Goal: Task Accomplishment & Management: Complete application form

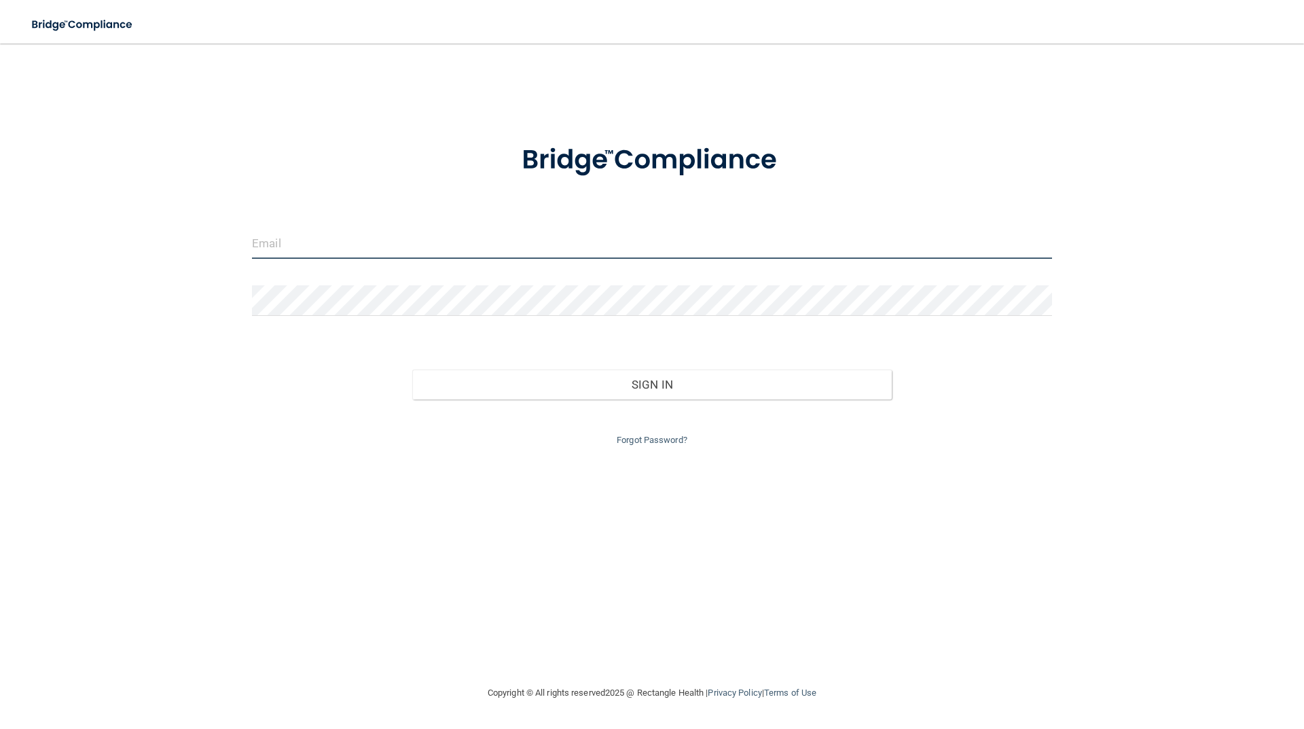
click at [352, 240] on input "email" at bounding box center [652, 243] width 800 height 31
type input "[PERSON_NAME][EMAIL_ADDRESS][DOMAIN_NAME]"
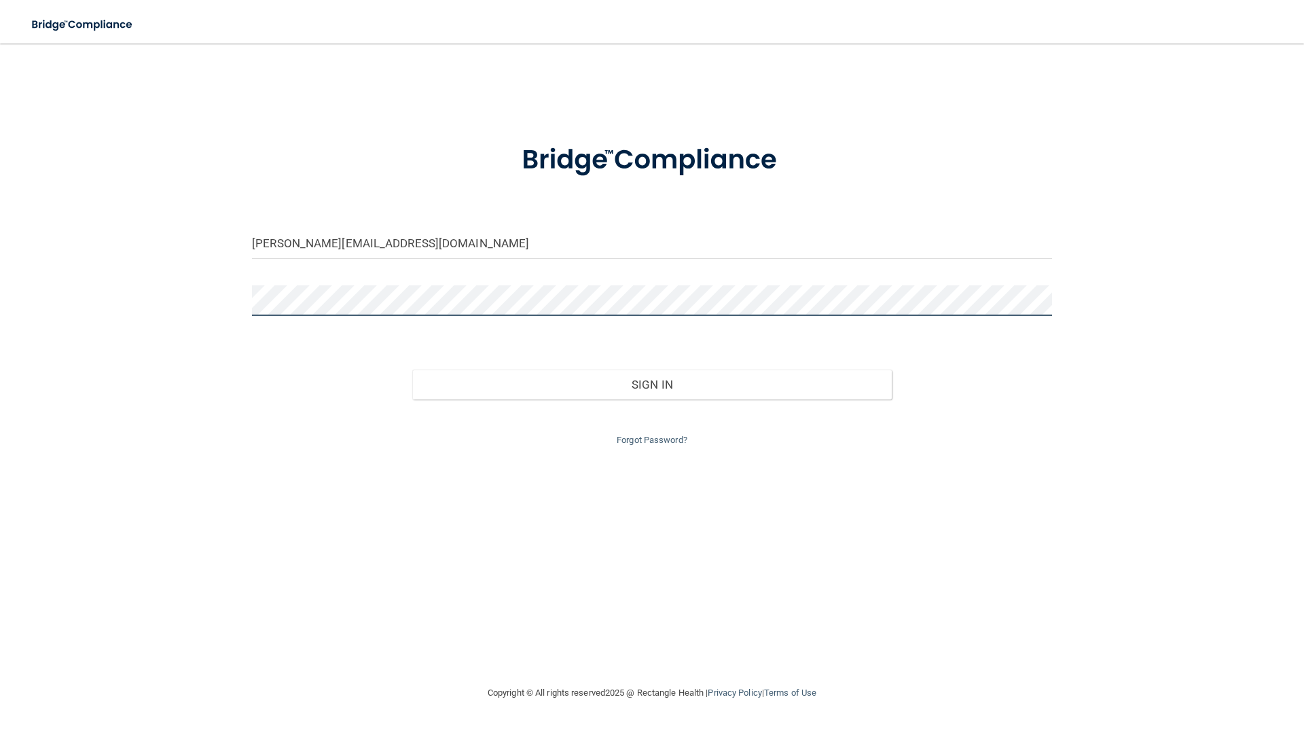
click at [412, 370] on button "Sign In" at bounding box center [652, 385] width 480 height 30
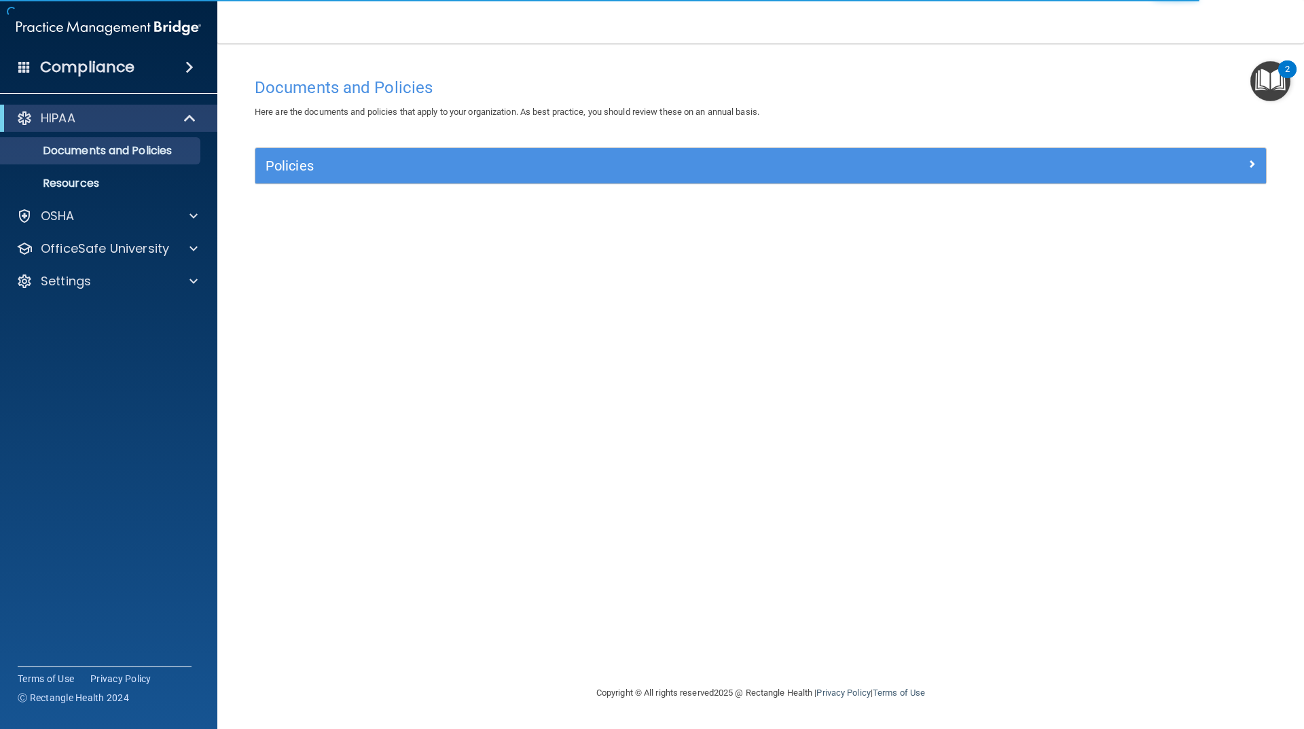
click at [371, 181] on div "Policies" at bounding box center [760, 165] width 1011 height 35
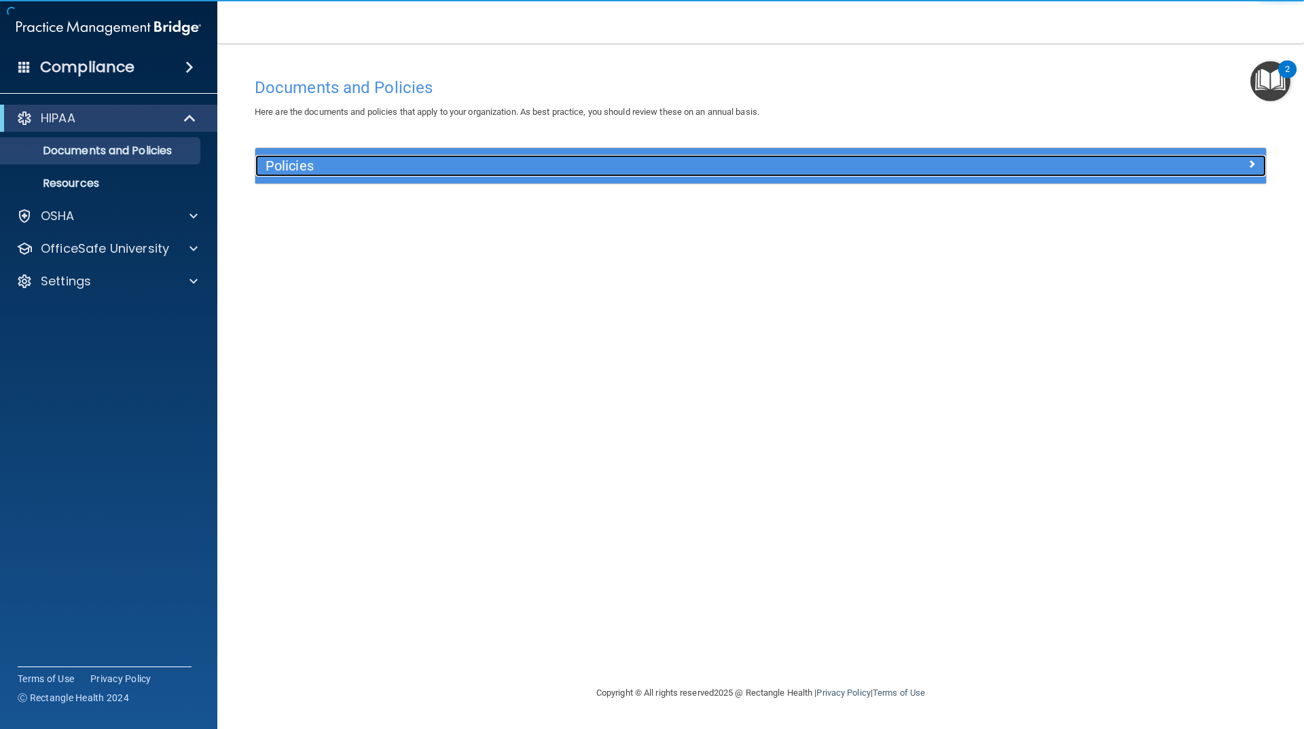
click at [287, 164] on h5 "Policies" at bounding box center [635, 165] width 738 height 15
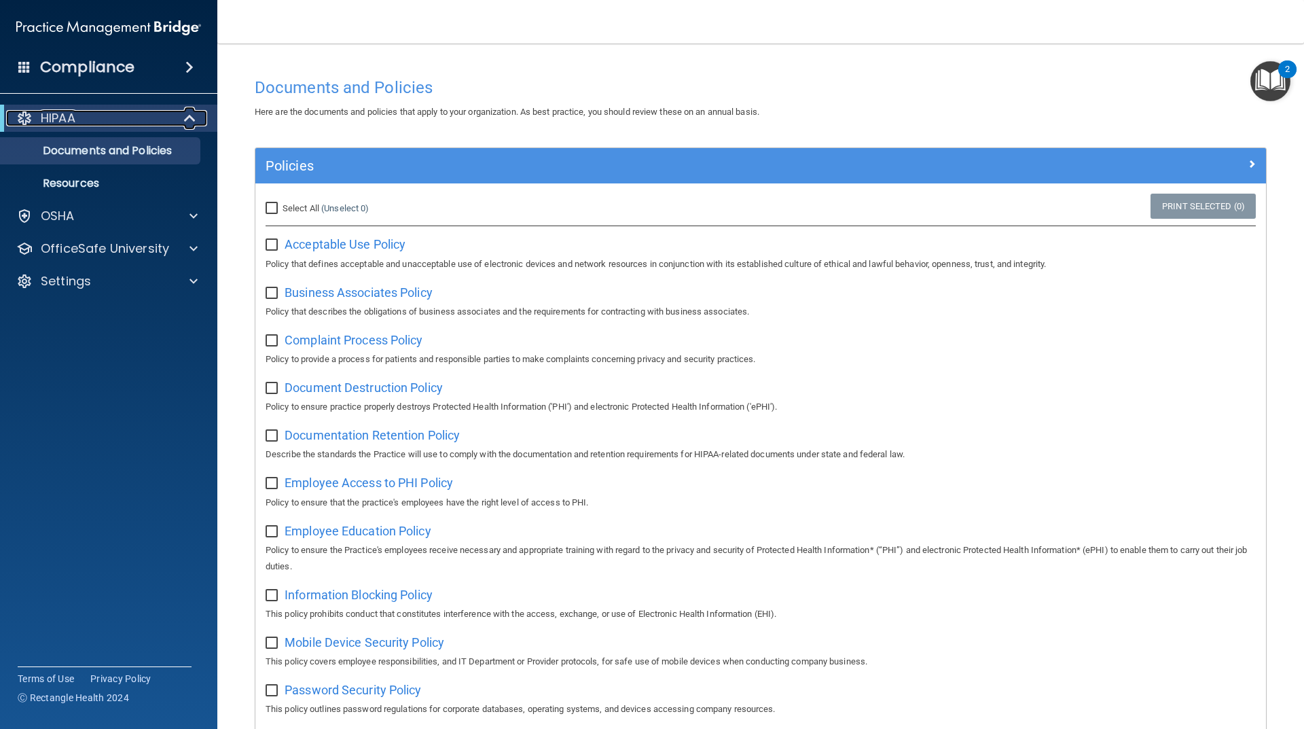
click at [116, 118] on div "HIPAA" at bounding box center [90, 118] width 168 height 16
click at [89, 147] on p "Documents and Policies" at bounding box center [101, 151] width 185 height 14
click at [266, 204] on input "Select All (Unselect 0) Unselect All" at bounding box center [274, 208] width 16 height 11
checkbox input "true"
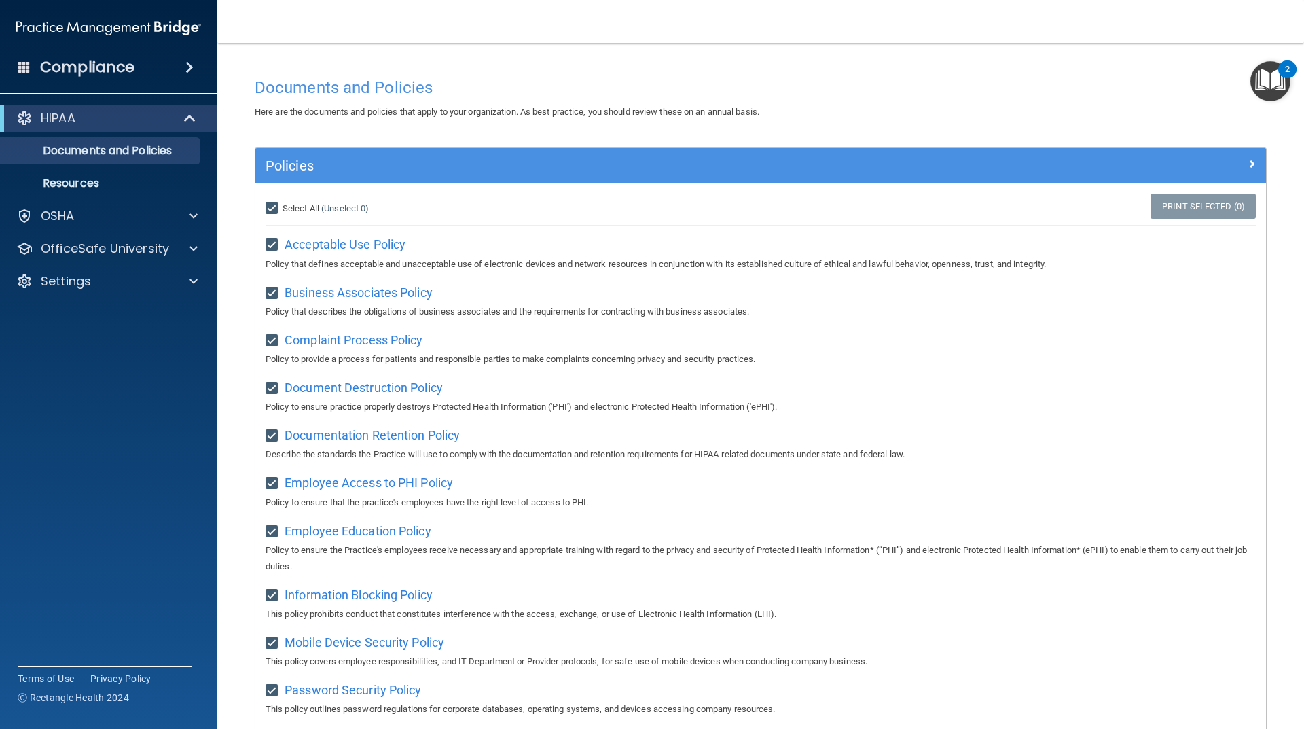
checkbox input "true"
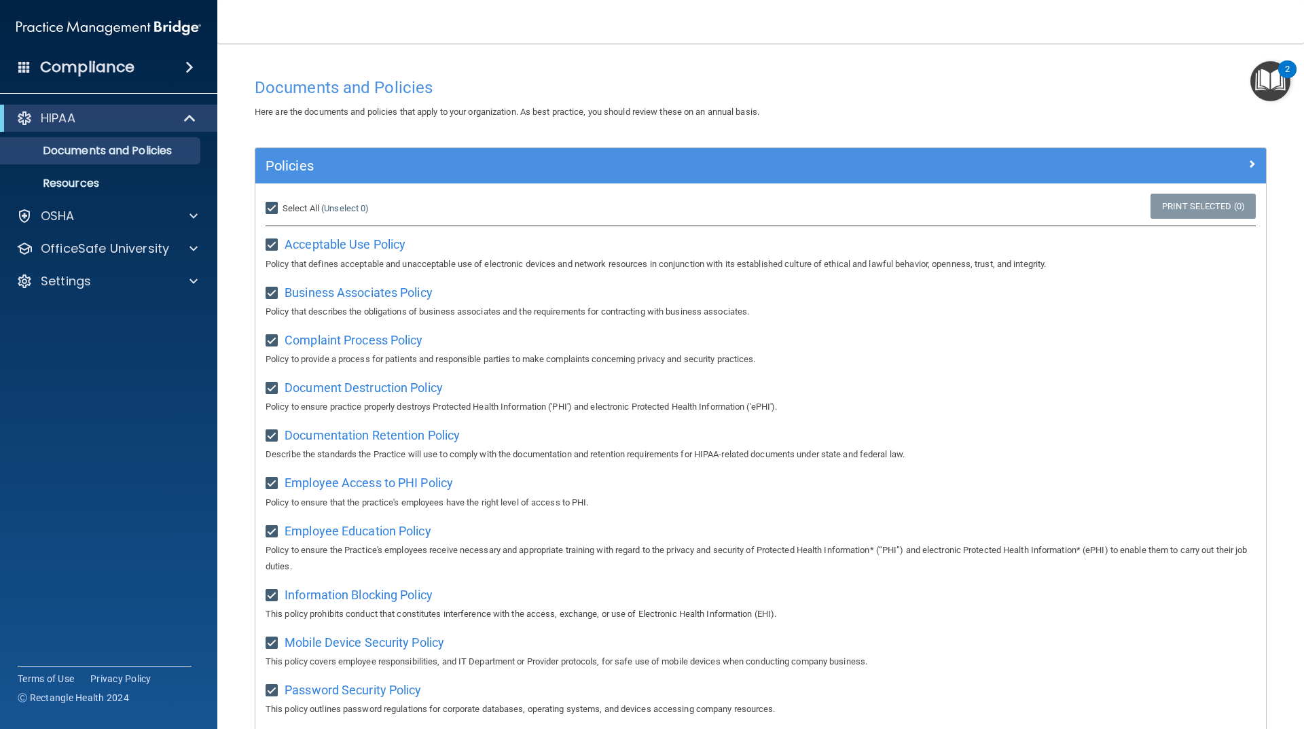
checkbox input "true"
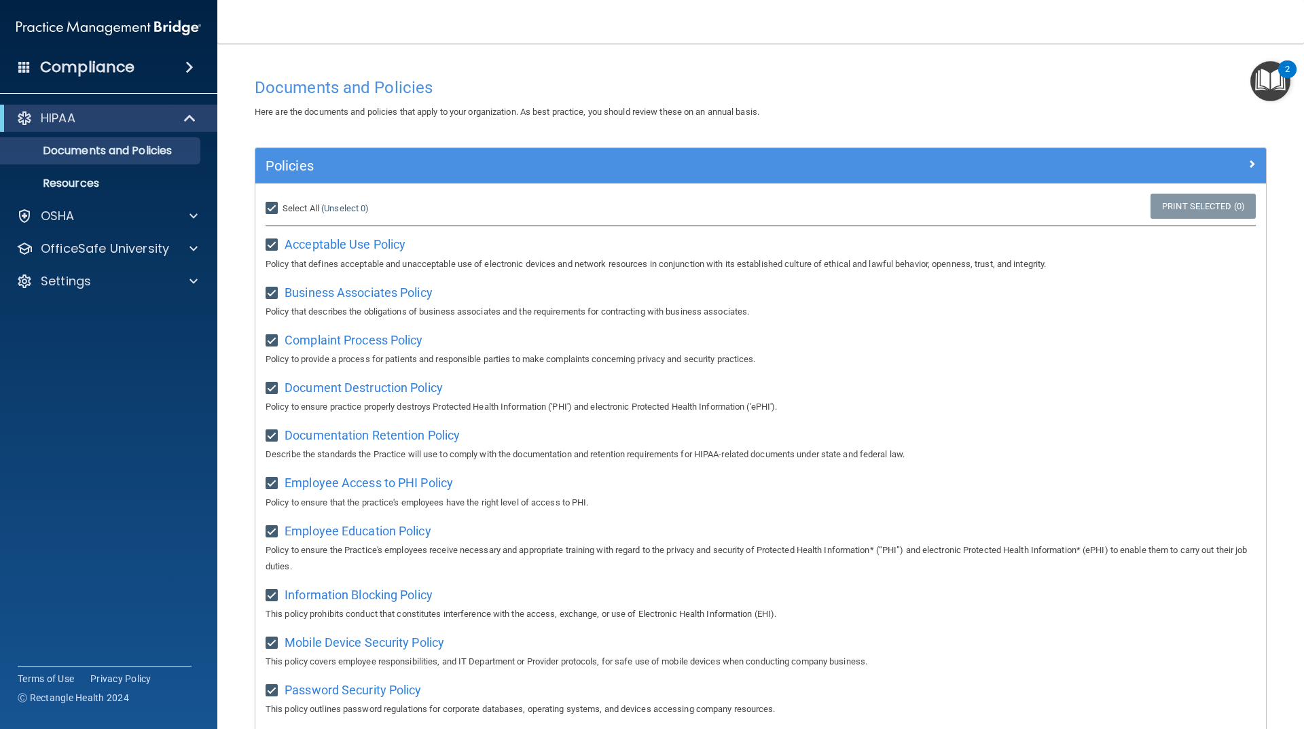
checkbox input "true"
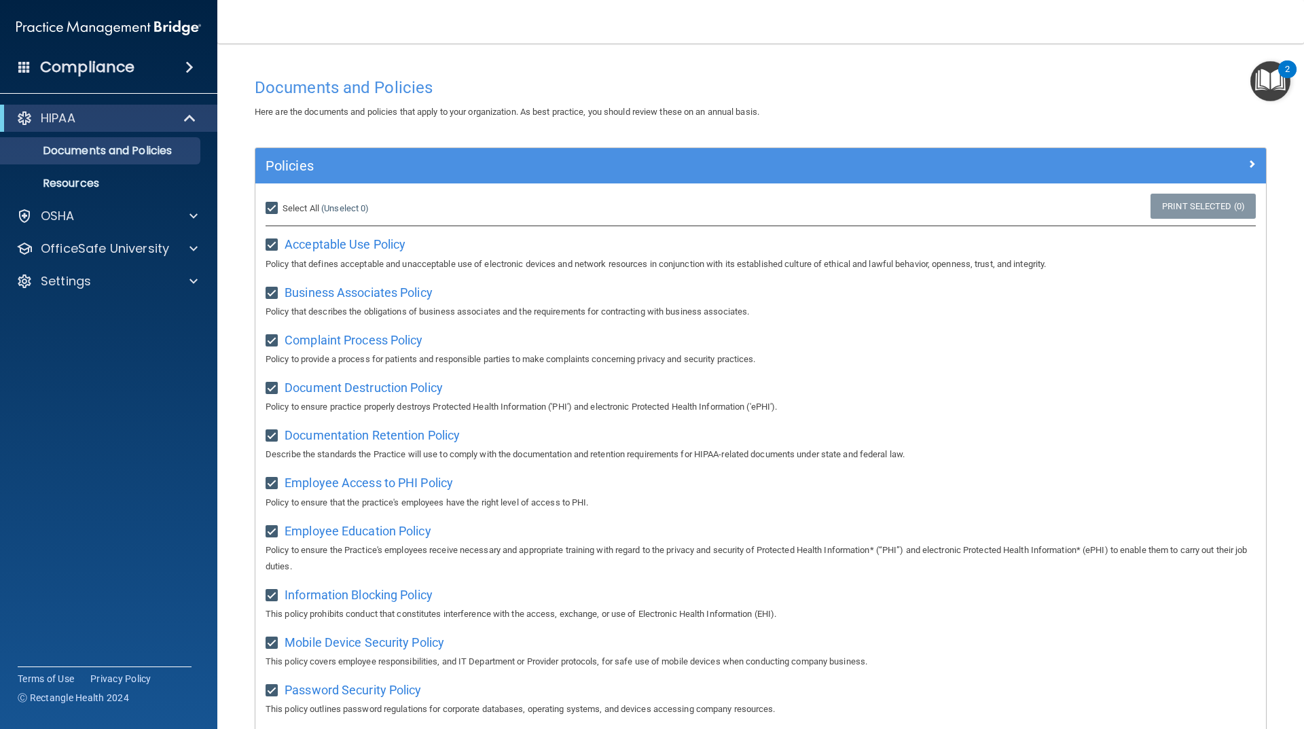
checkbox input "true"
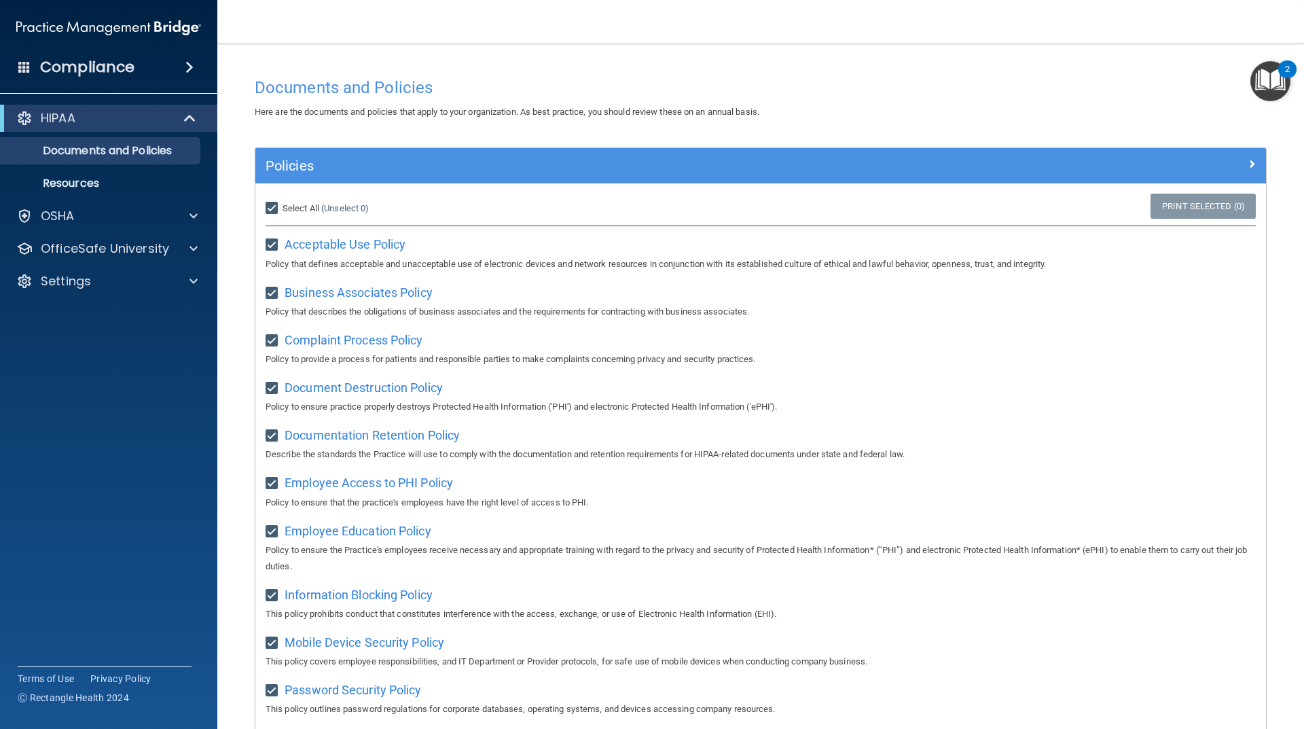
checkbox input "true"
click at [272, 209] on input "Select All (Unselect 21) Unselect All" at bounding box center [274, 208] width 16 height 11
checkbox input "false"
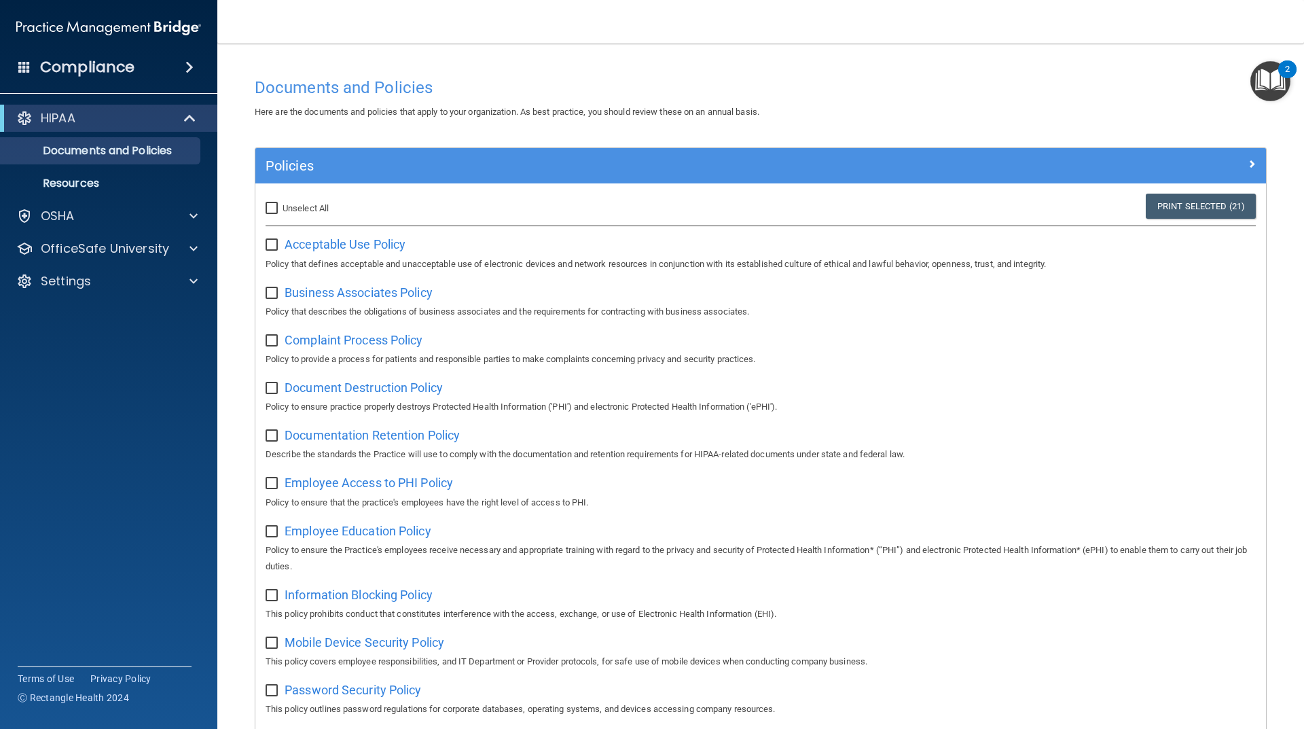
checkbox input "false"
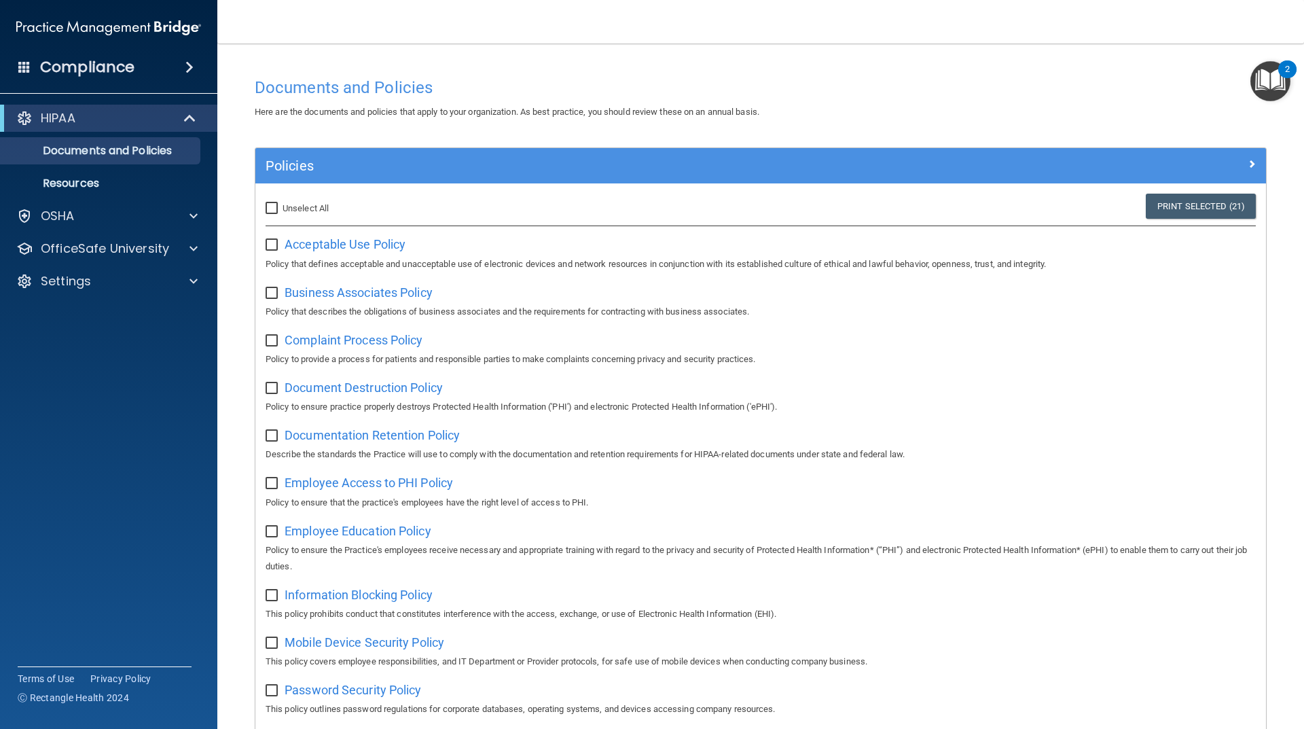
checkbox input "false"
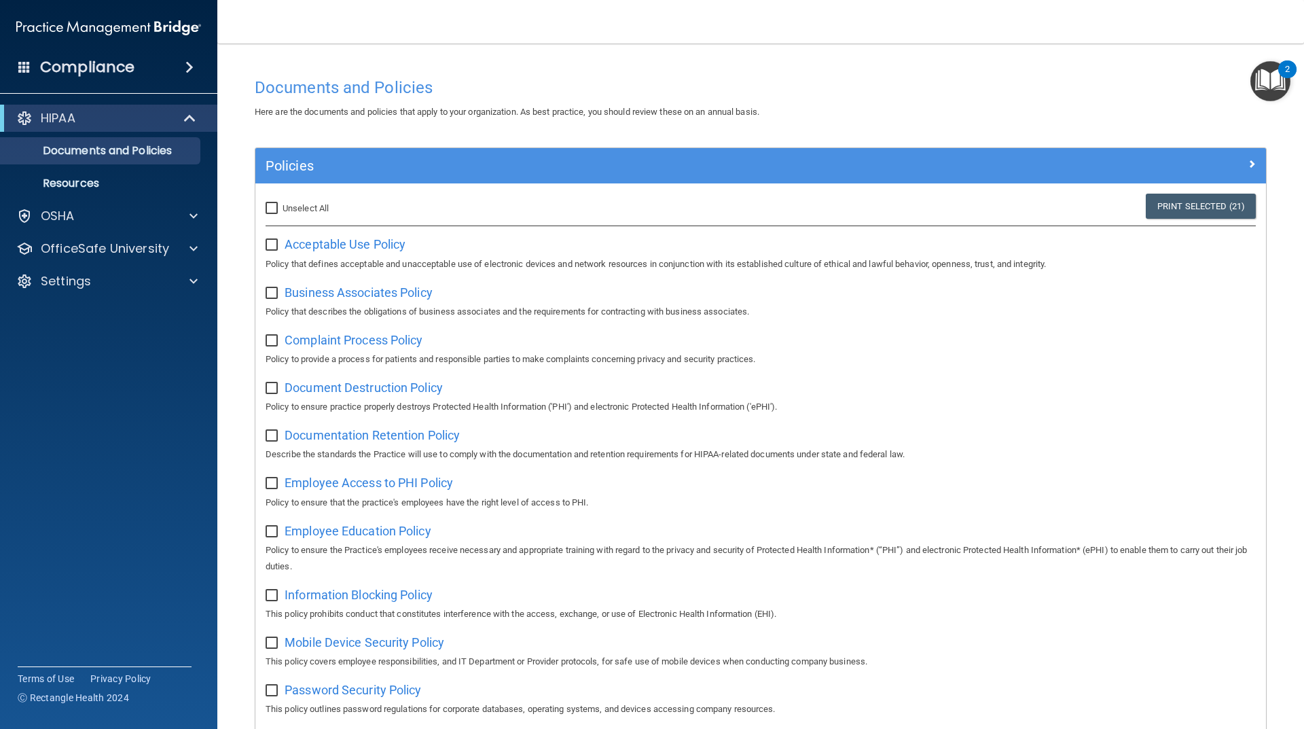
checkbox input "false"
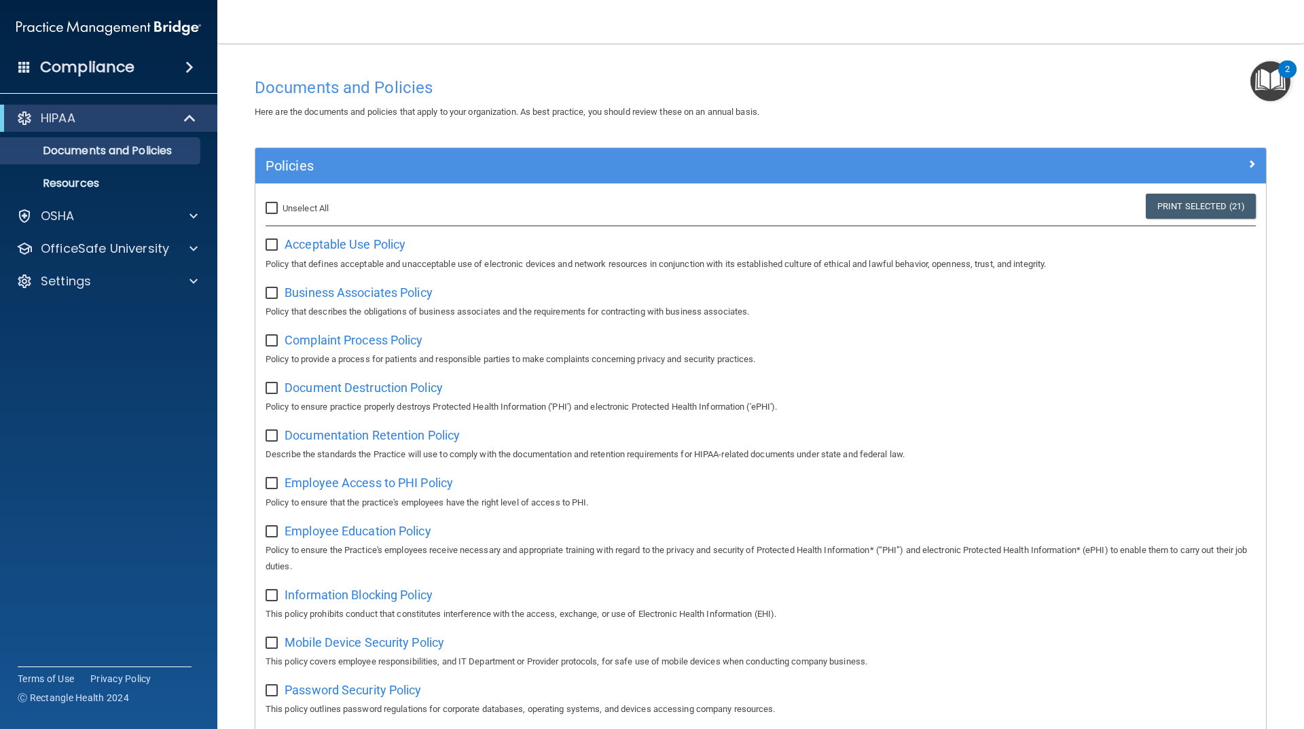
checkbox input "false"
click at [152, 69] on div "Compliance" at bounding box center [108, 67] width 217 height 30
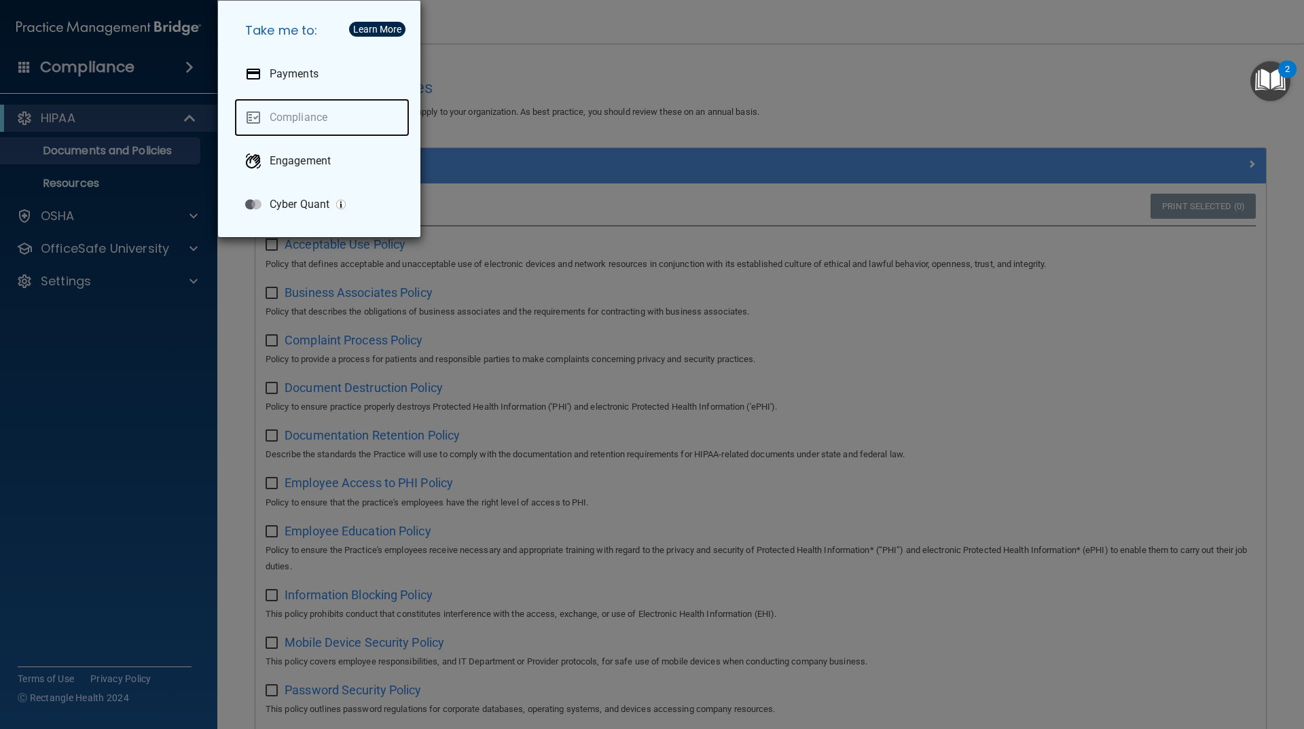
click at [262, 128] on link "Compliance" at bounding box center [321, 118] width 175 height 38
click at [266, 173] on div "Engagement" at bounding box center [321, 161] width 175 height 38
click at [190, 453] on div "Take me to: Payments Compliance Engagement Cyber Quant" at bounding box center [652, 364] width 1304 height 729
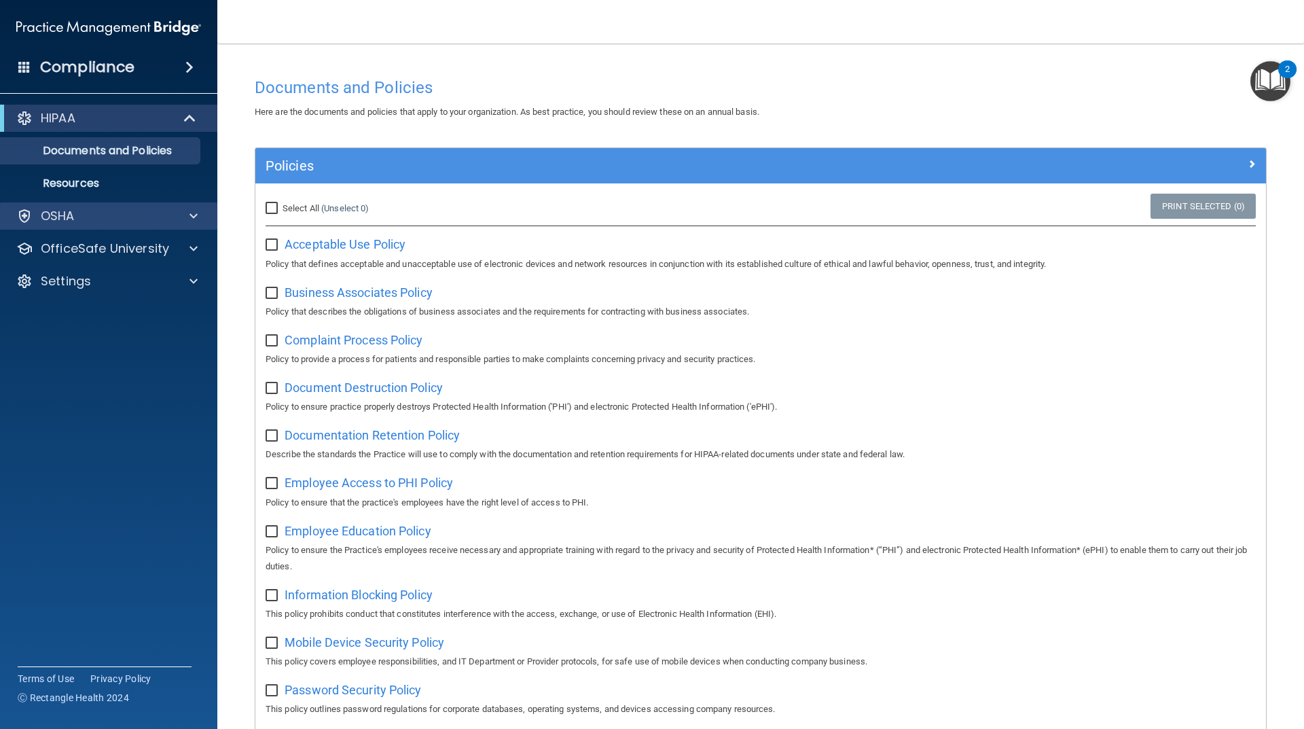
click at [161, 204] on div "OSHA" at bounding box center [109, 215] width 218 height 27
click at [36, 65] on div "Compliance" at bounding box center [108, 67] width 217 height 30
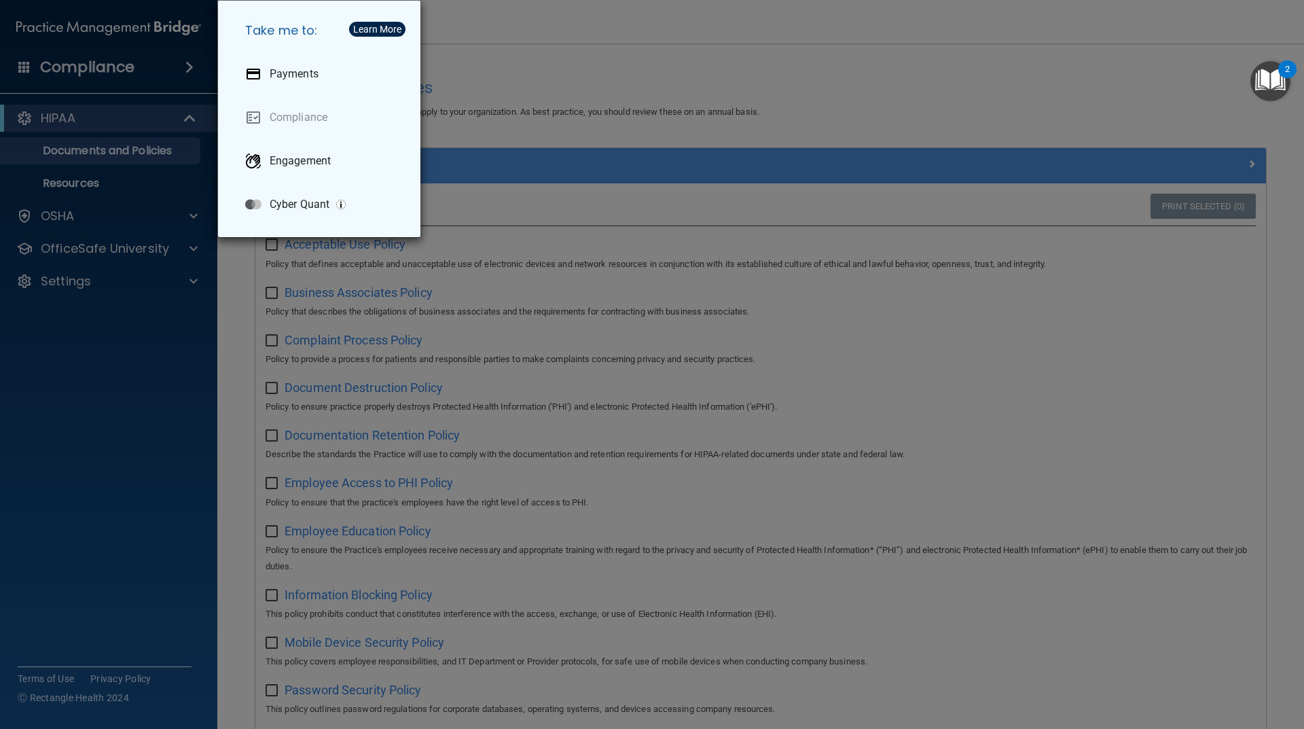
click at [1279, 54] on div "Take me to: Payments Compliance Engagement Cyber Quant" at bounding box center [652, 364] width 1304 height 729
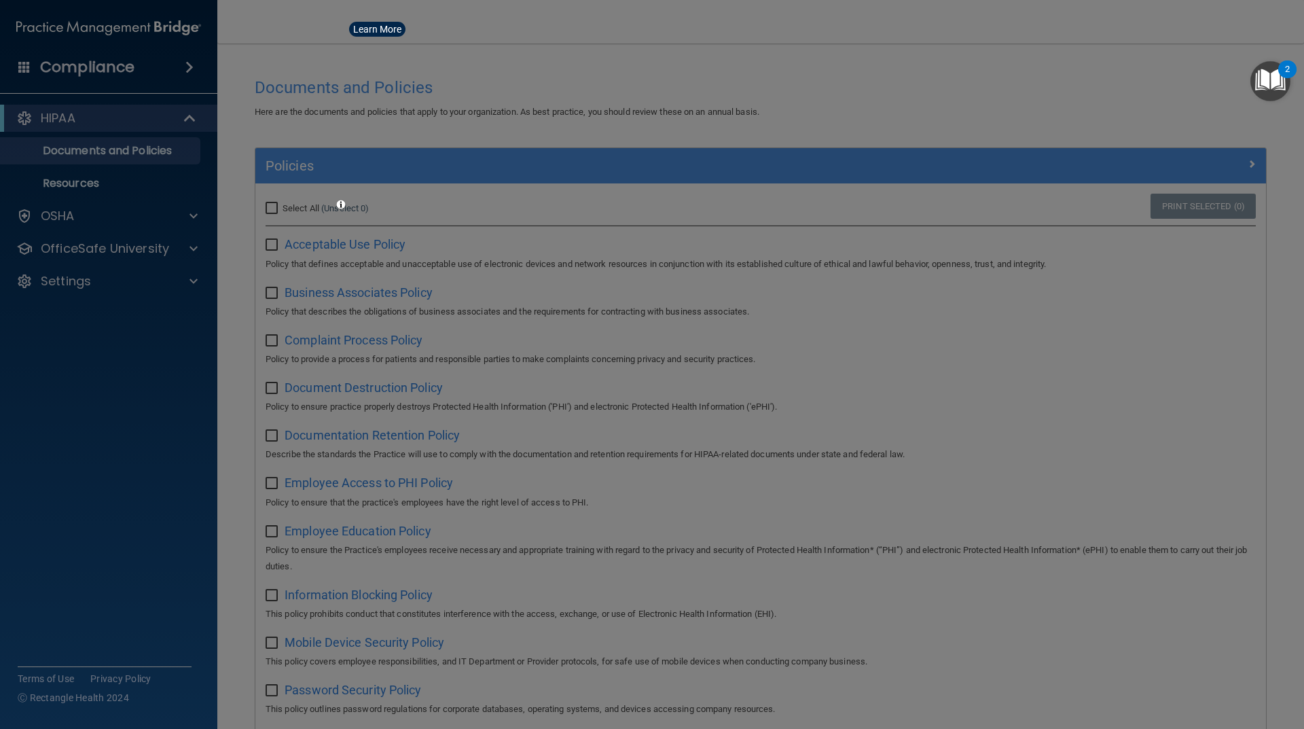
click at [1262, 77] on img "Open Resource Center, 2 new notifications" at bounding box center [1271, 81] width 40 height 40
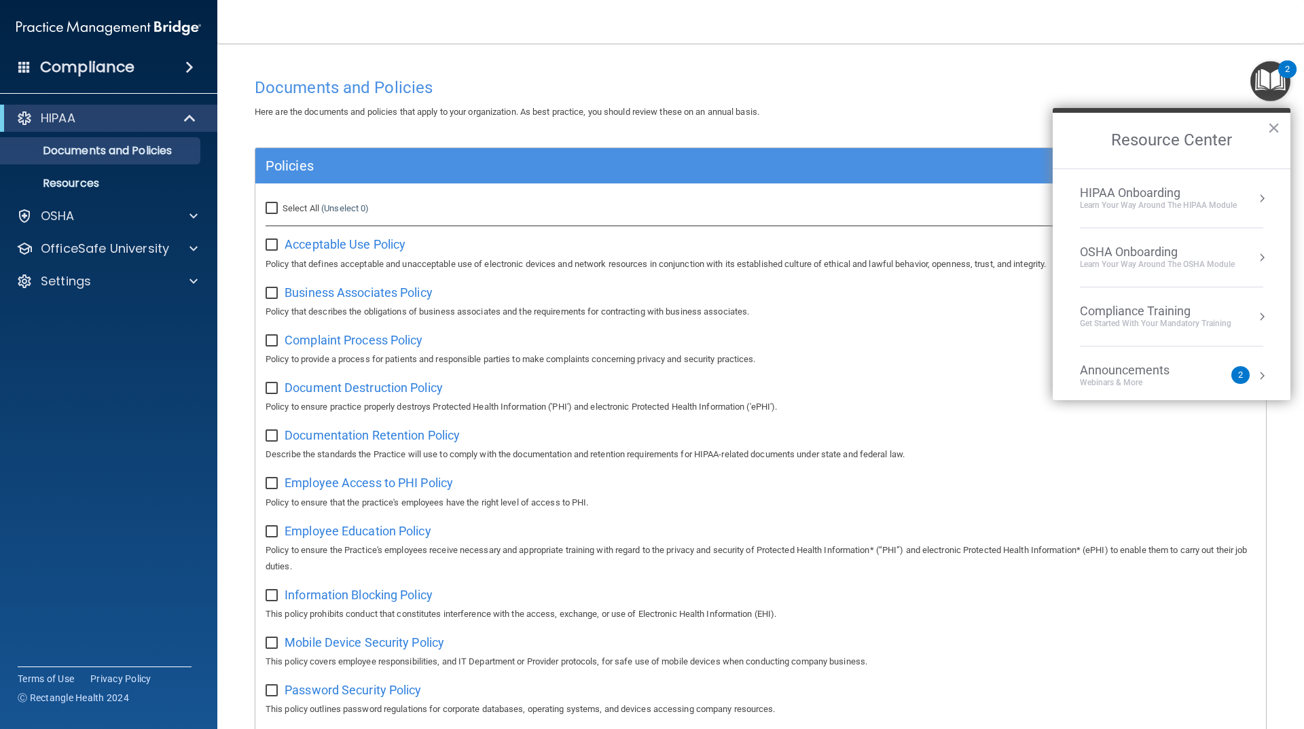
click at [1134, 373] on div "Announcements" at bounding box center [1138, 370] width 117 height 15
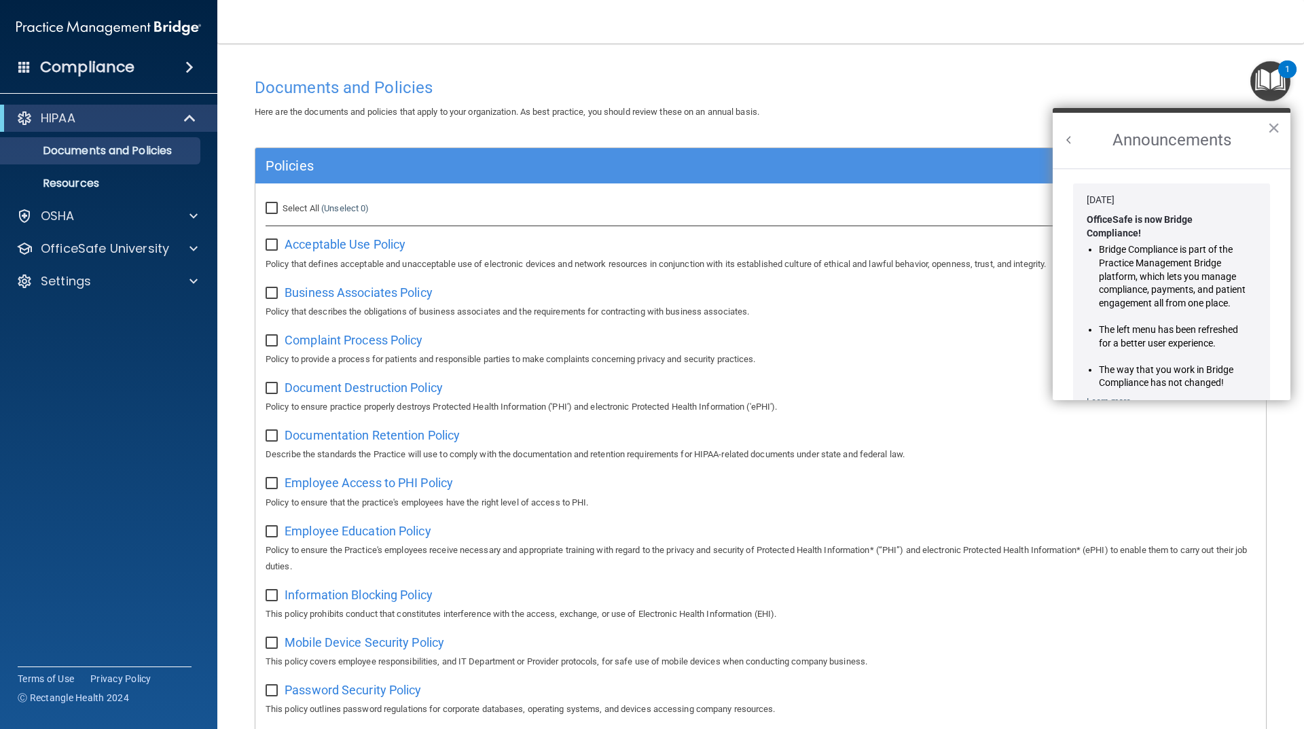
scroll to position [238, 0]
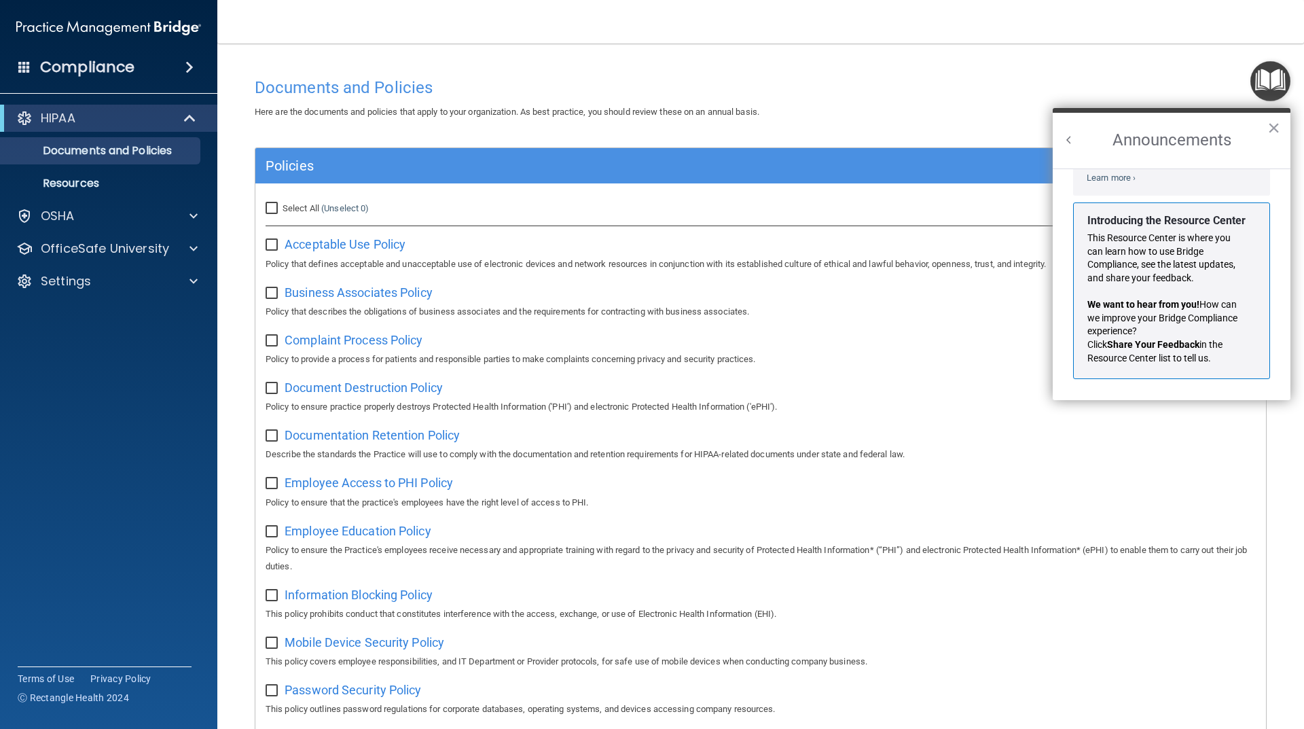
click at [1070, 143] on button "Back to Resource Center Home" at bounding box center [1070, 140] width 14 height 14
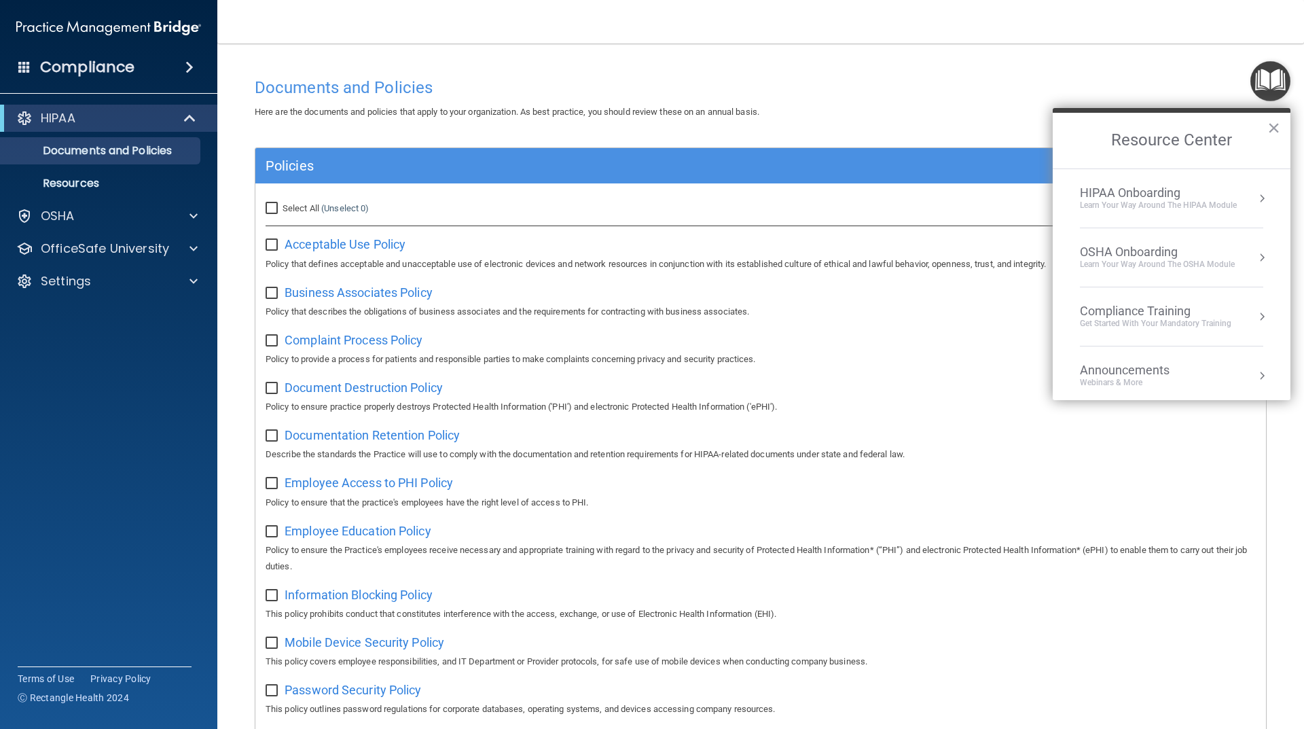
click at [1126, 313] on div "Compliance Training" at bounding box center [1156, 311] width 152 height 15
click at [1159, 193] on div "HIPAA Training for Members" at bounding box center [1140, 191] width 152 height 12
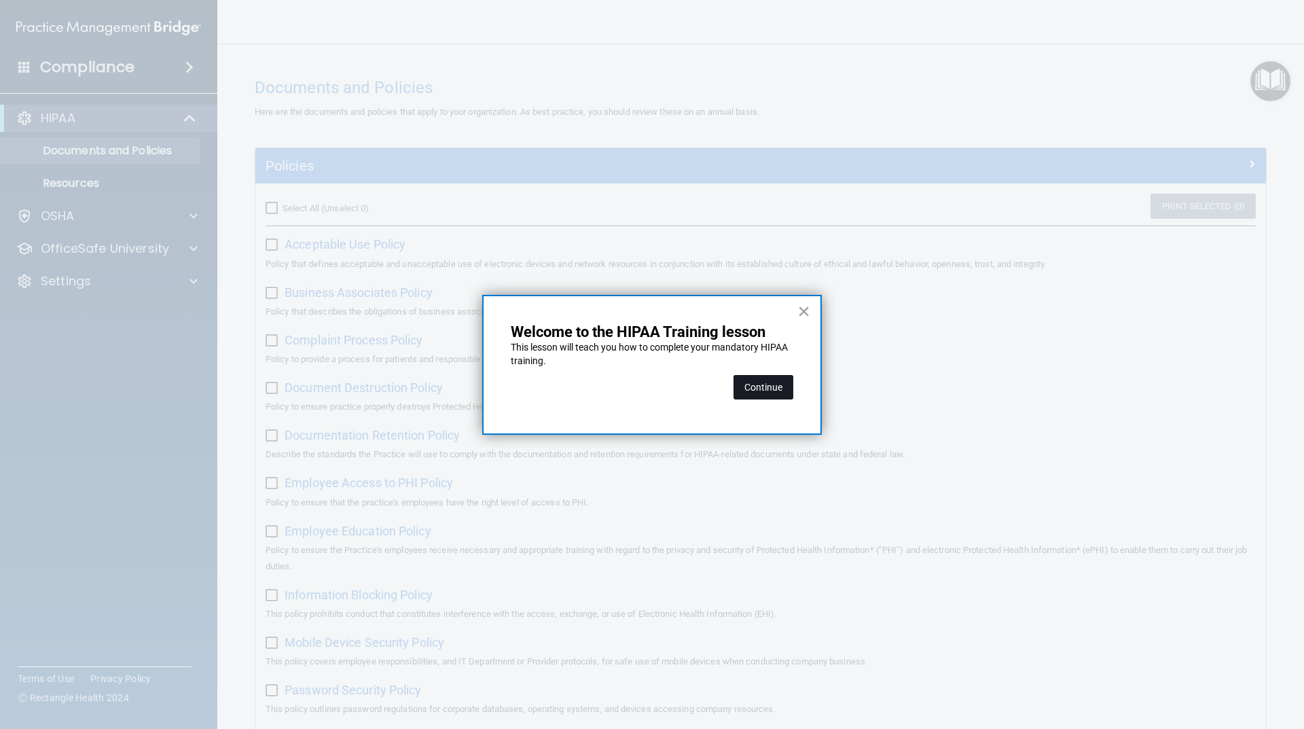
click at [764, 396] on button "Continue" at bounding box center [764, 387] width 60 height 24
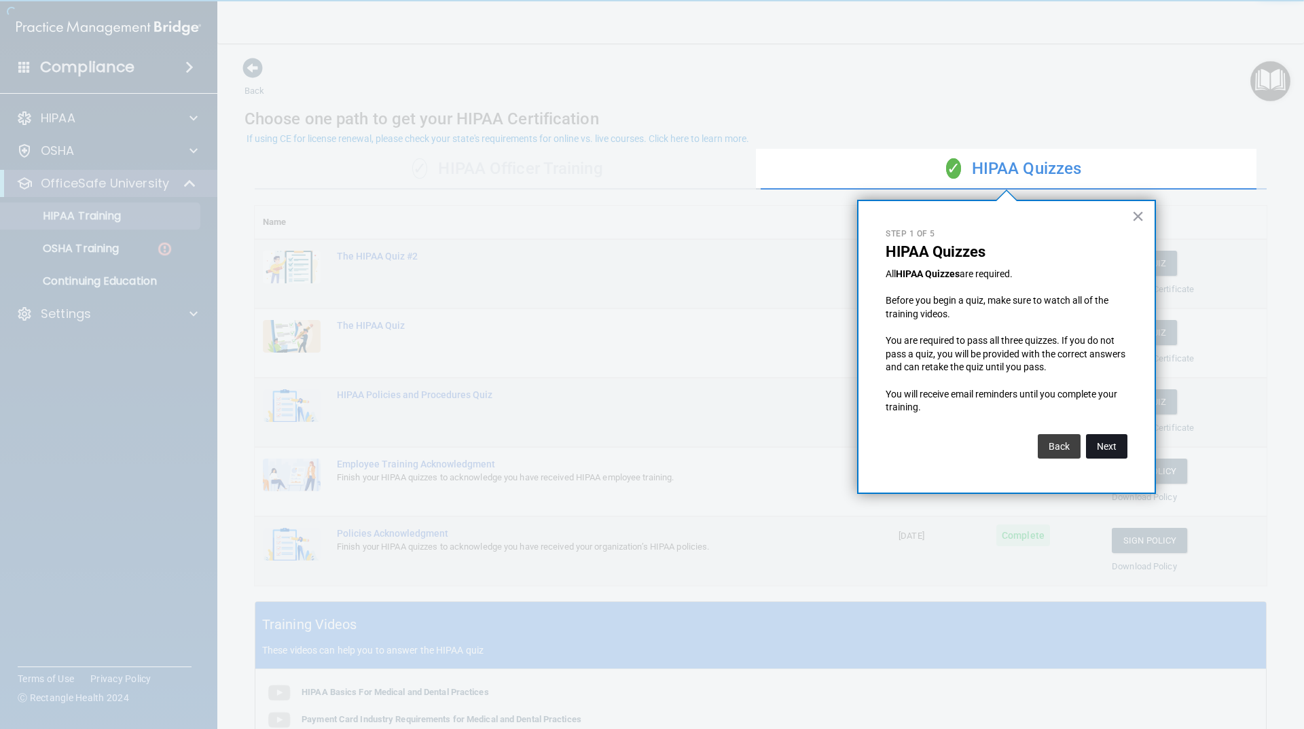
click at [1107, 451] on button "Next" at bounding box center [1106, 446] width 41 height 24
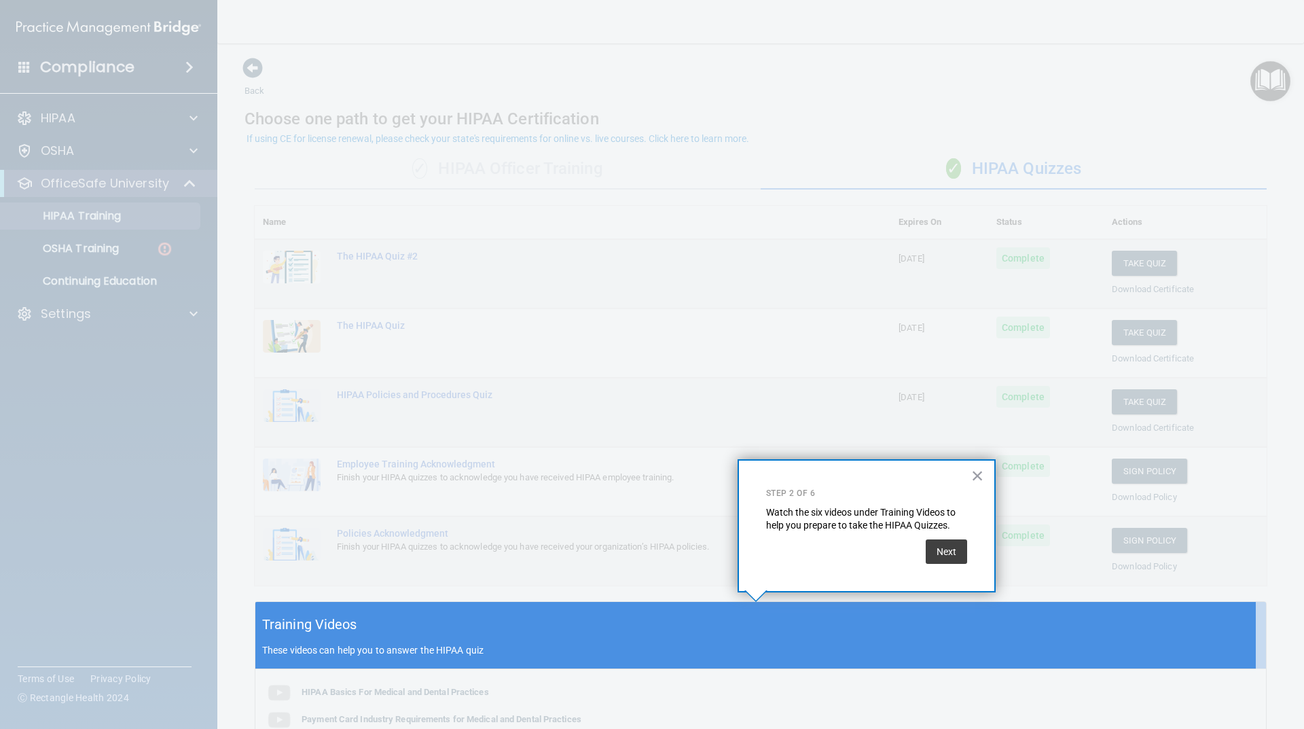
click at [944, 565] on div "× Step 2 of 6 Watch the six videos under Training Videos to help you prepare to…" at bounding box center [867, 525] width 258 height 133
click at [942, 556] on button "Next" at bounding box center [946, 551] width 41 height 24
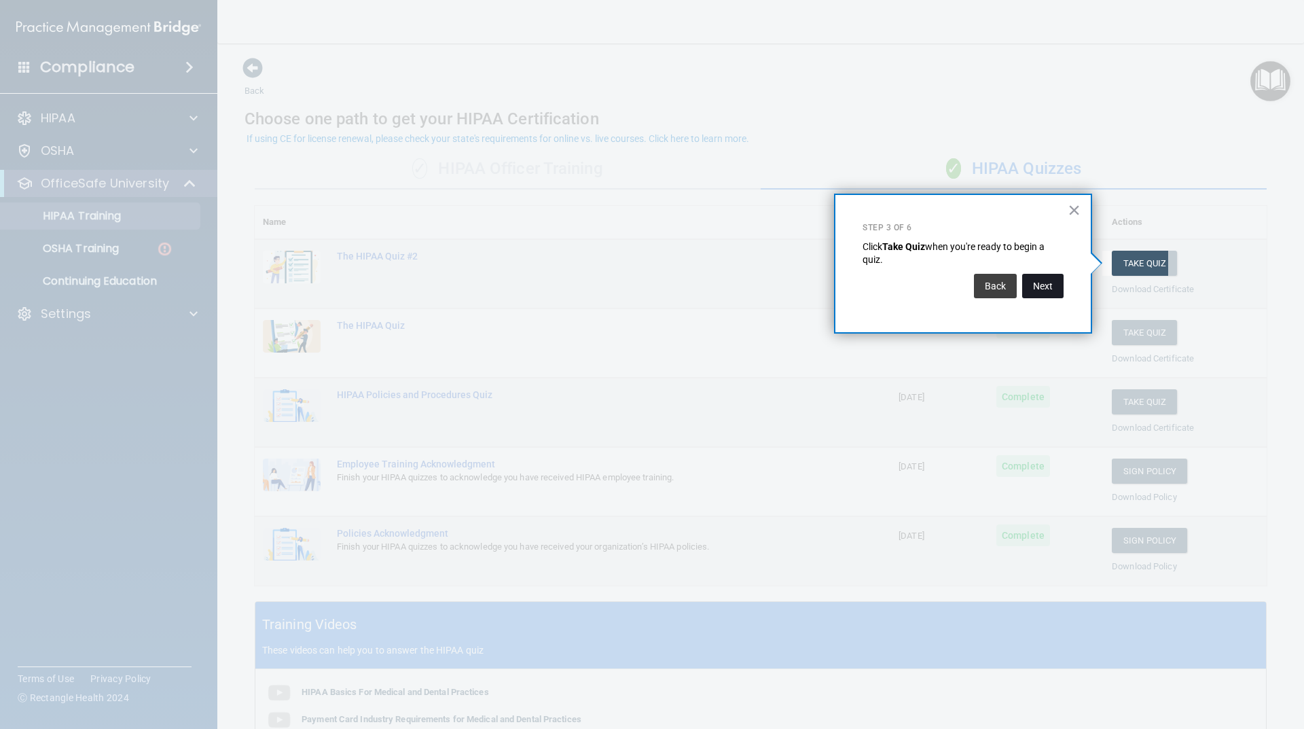
click at [1041, 287] on button "Next" at bounding box center [1042, 286] width 41 height 24
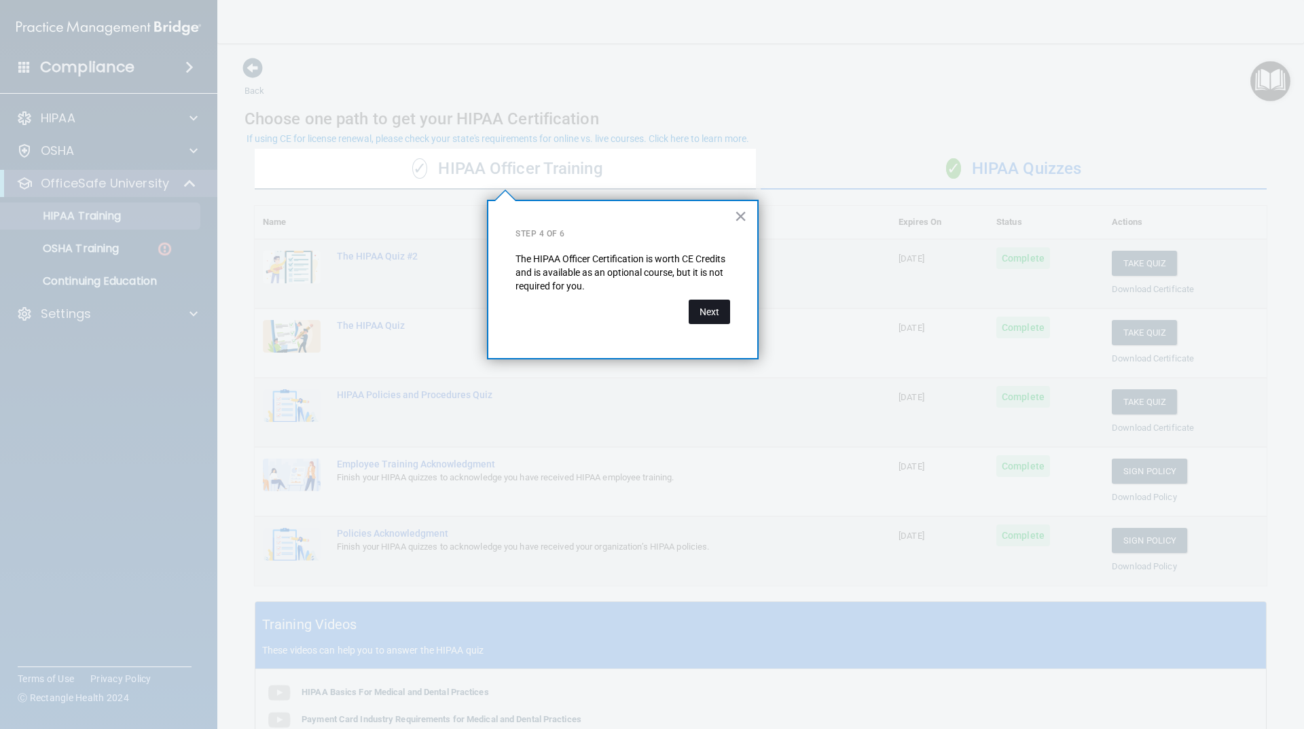
click at [719, 302] on button "Next" at bounding box center [709, 312] width 41 height 24
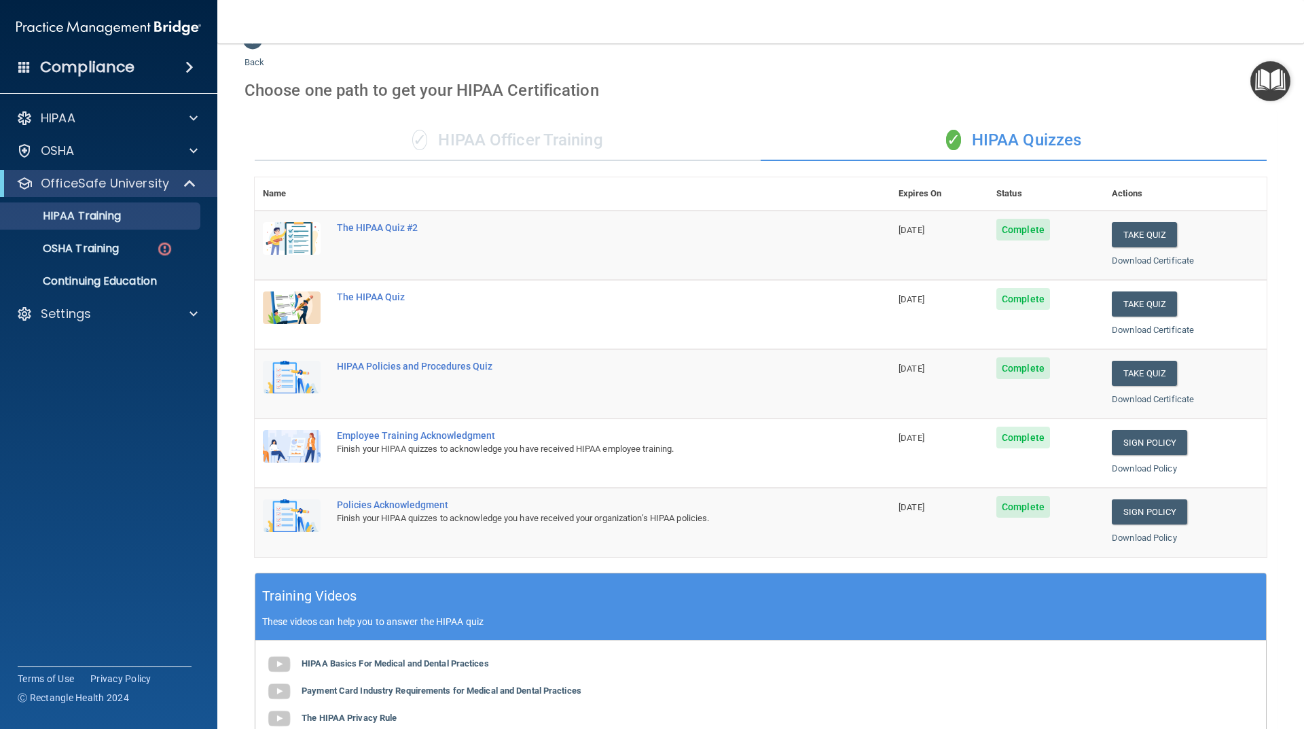
scroll to position [22, 0]
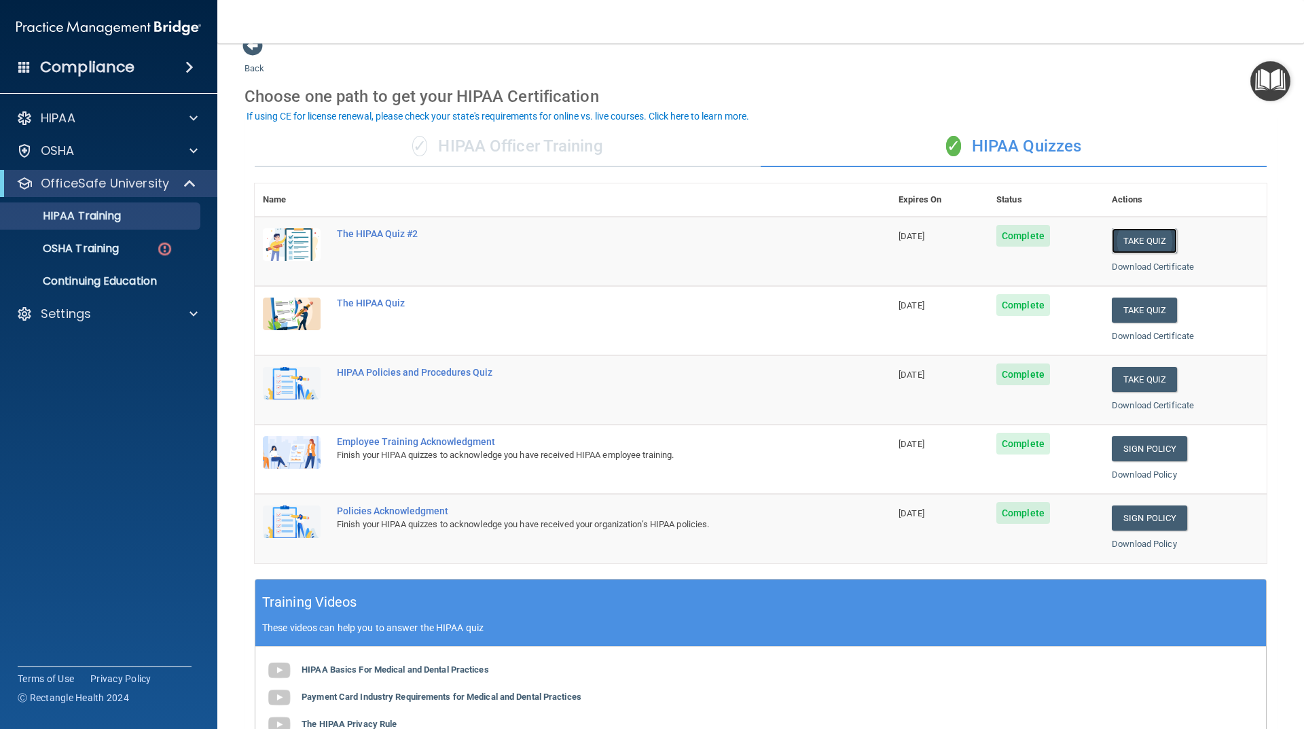
click at [1112, 242] on button "Take Quiz" at bounding box center [1144, 240] width 65 height 25
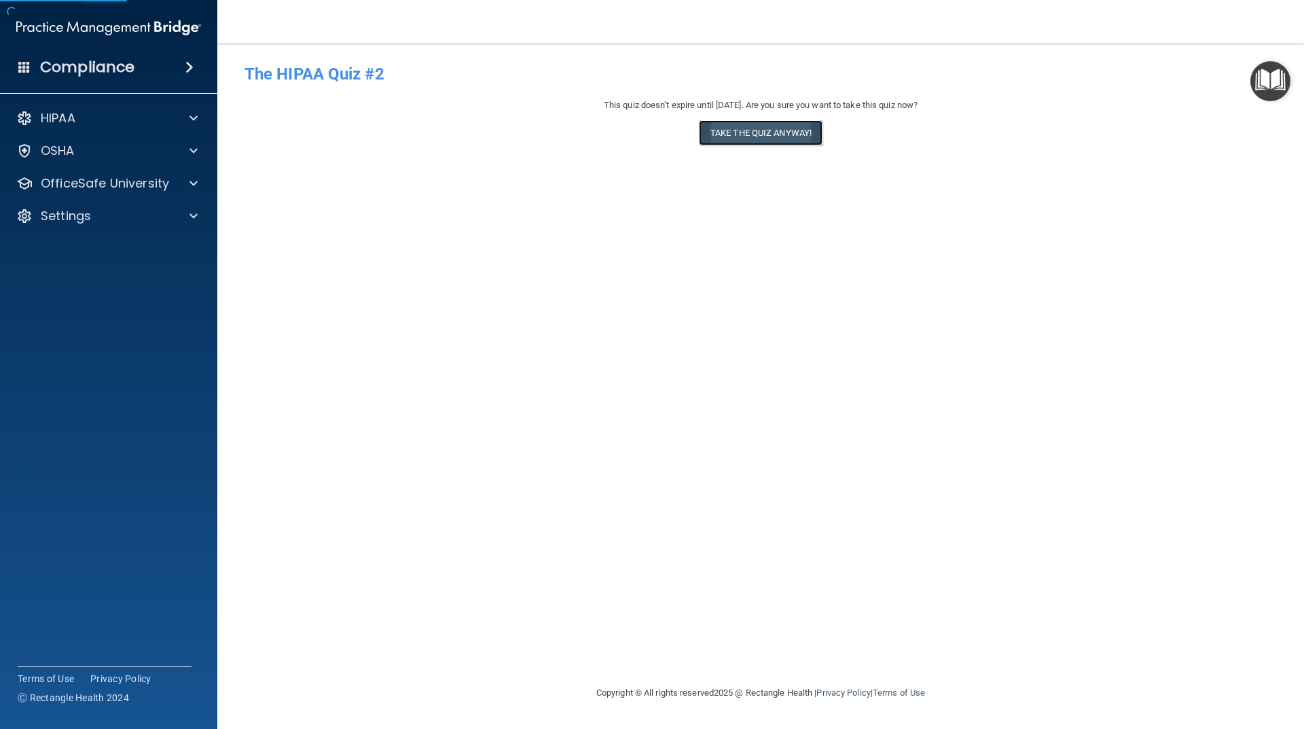
click at [715, 133] on button "Take the quiz anyway!" at bounding box center [761, 132] width 124 height 25
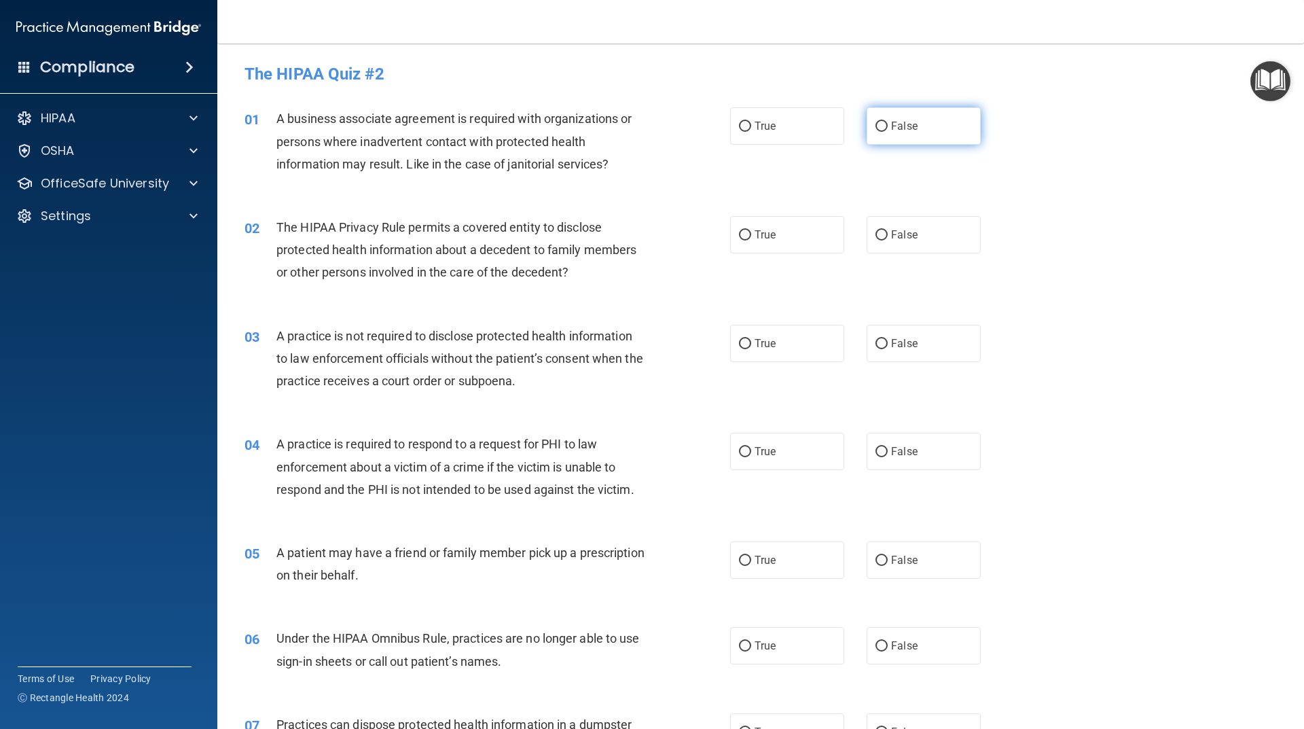
click at [923, 137] on label "False" at bounding box center [924, 125] width 114 height 37
click at [888, 132] on input "False" at bounding box center [882, 127] width 12 height 10
radio input "true"
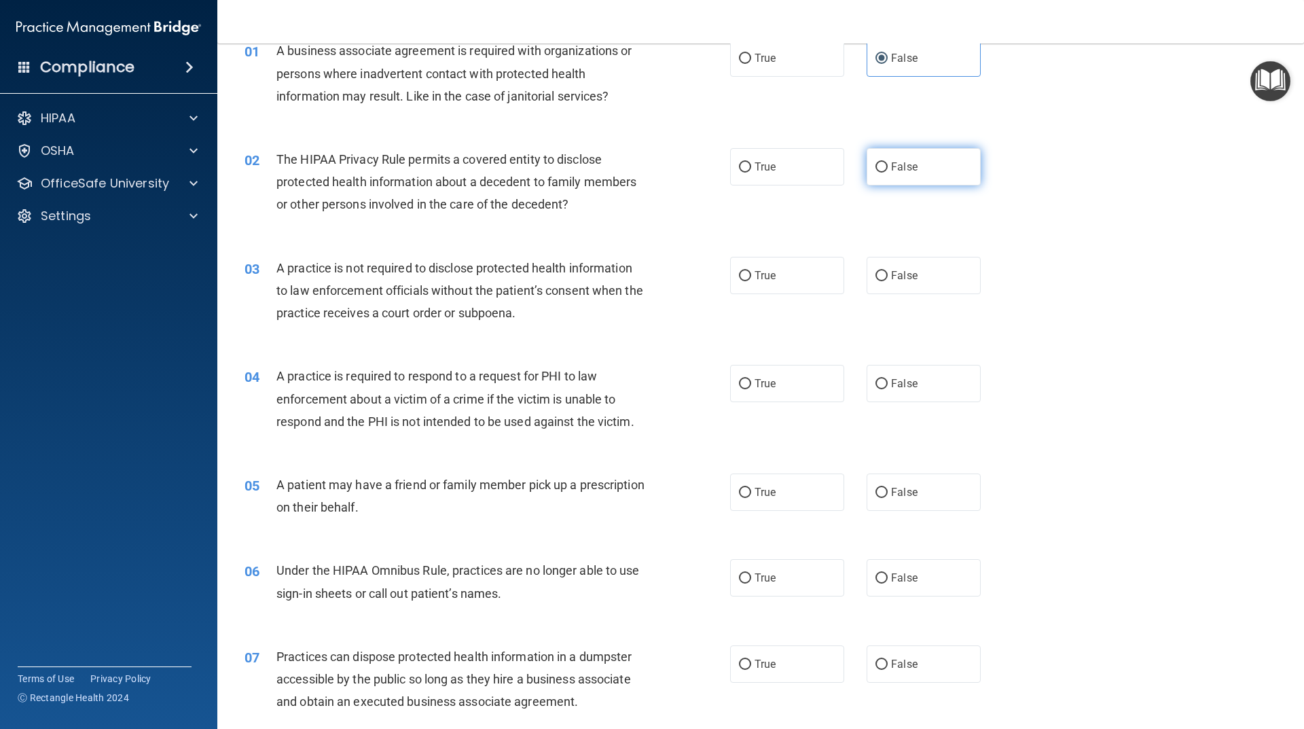
click at [904, 185] on label "False" at bounding box center [924, 166] width 114 height 37
click at [888, 173] on input "False" at bounding box center [882, 167] width 12 height 10
radio input "true"
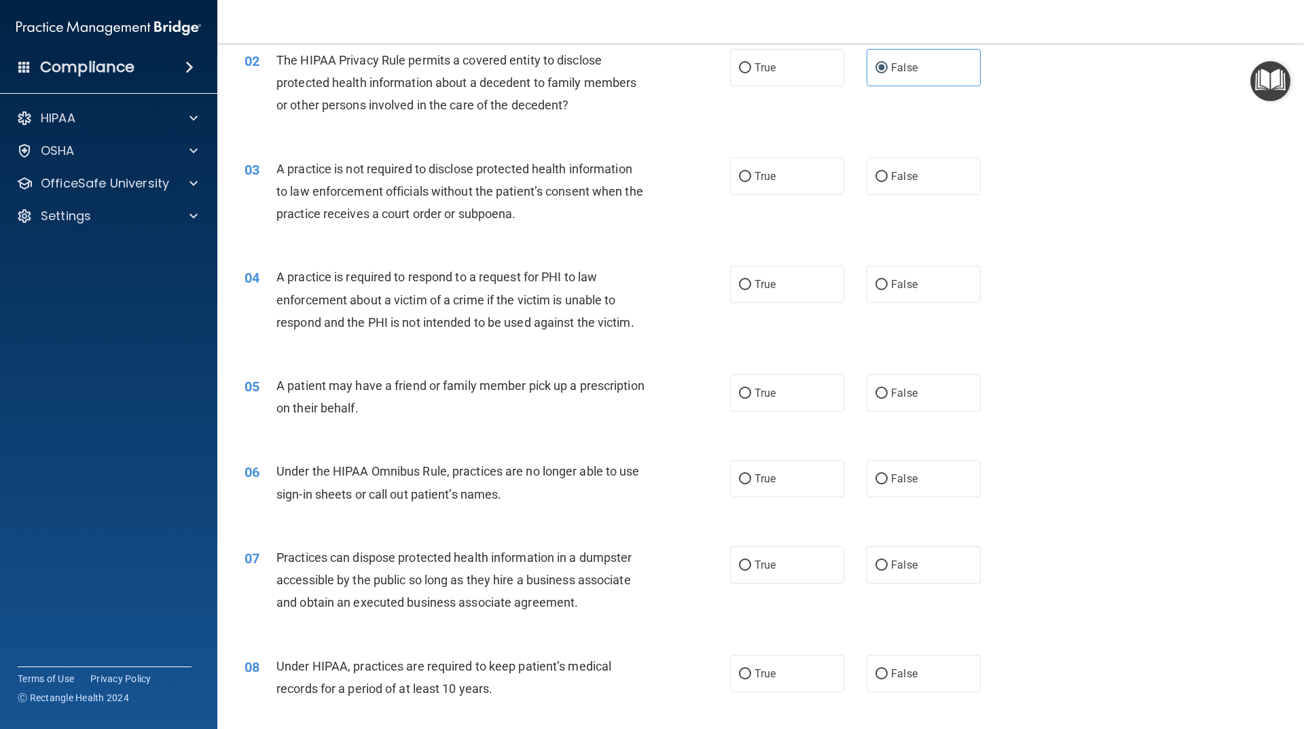
scroll to position [204, 0]
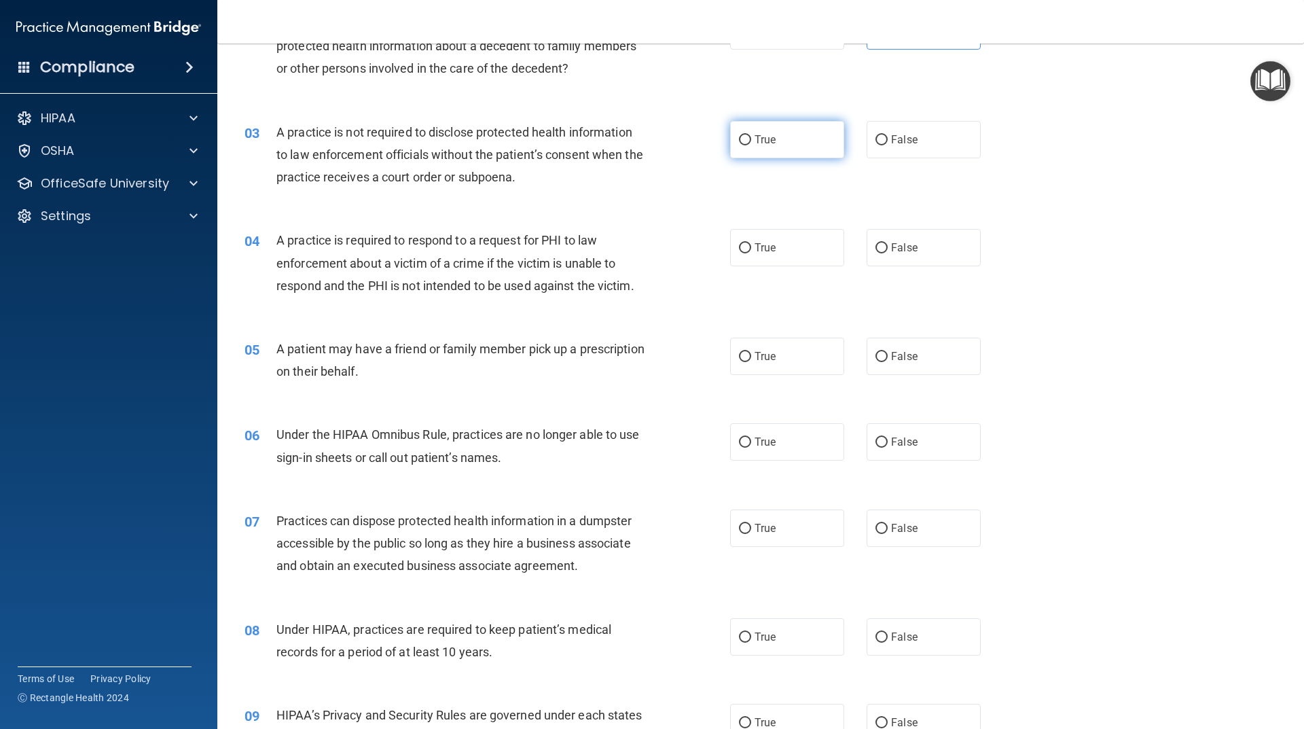
click at [800, 128] on label "True" at bounding box center [787, 139] width 114 height 37
click at [751, 135] on input "True" at bounding box center [745, 140] width 12 height 10
radio input "true"
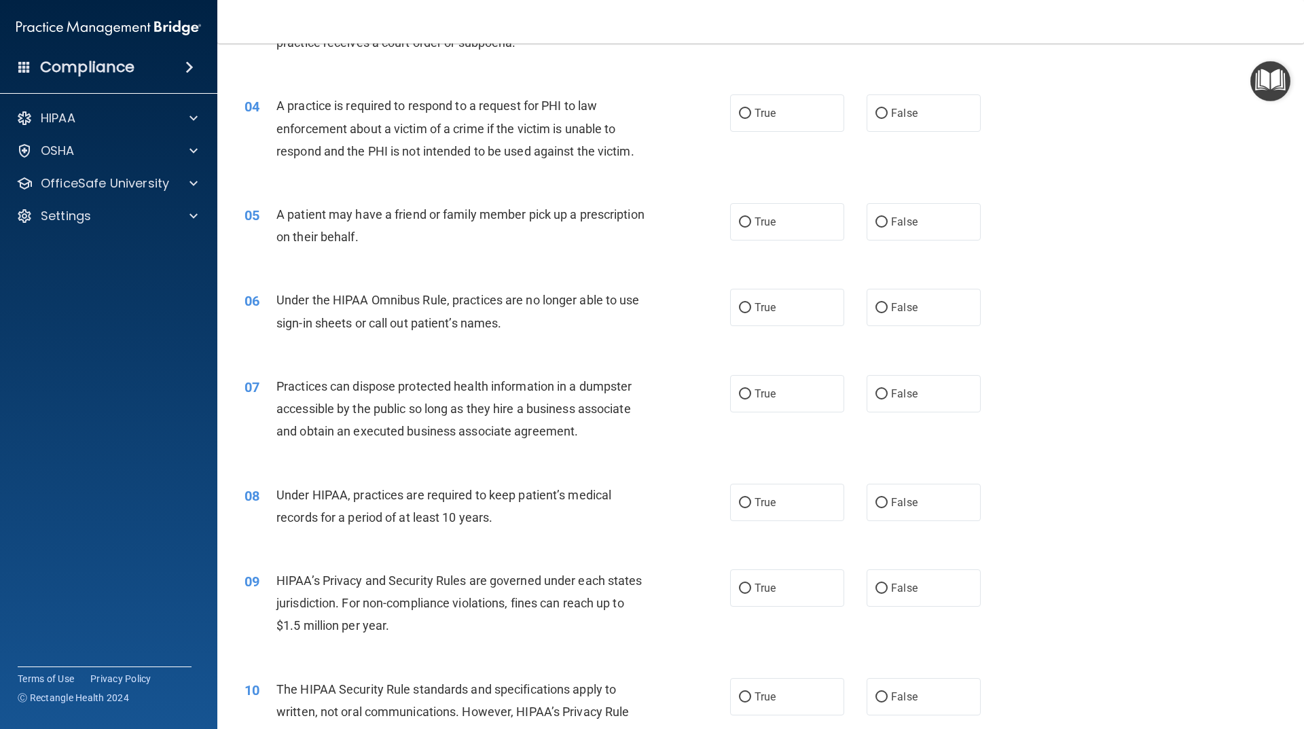
scroll to position [340, 0]
click at [808, 118] on label "True" at bounding box center [787, 111] width 114 height 37
click at [751, 118] on input "True" at bounding box center [745, 112] width 12 height 10
radio input "true"
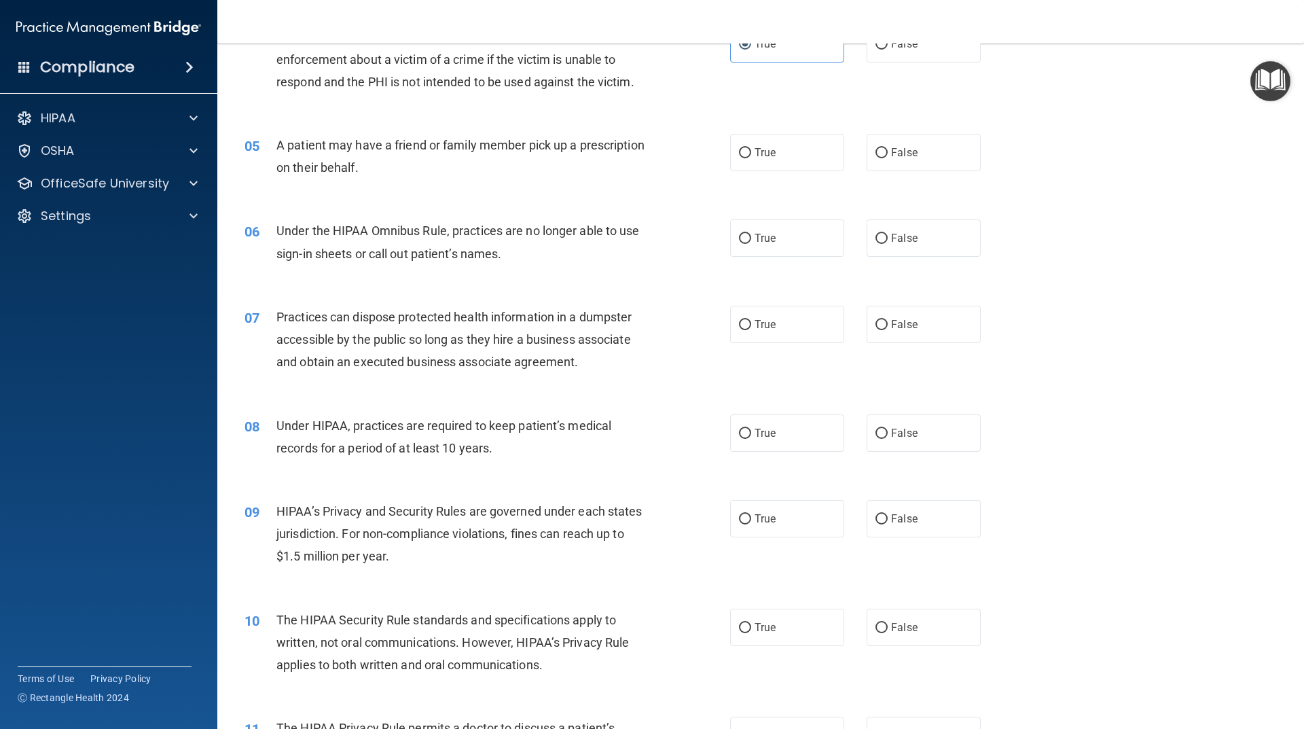
scroll to position [476, 0]
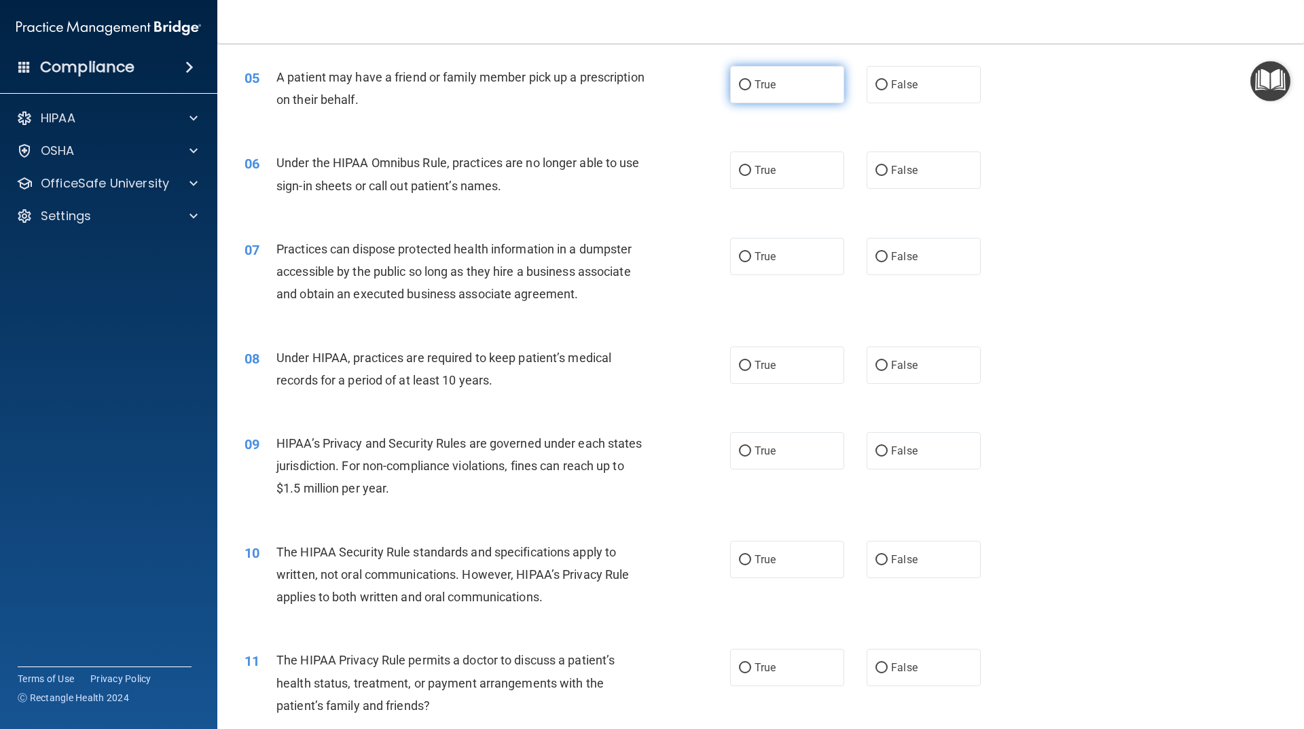
click at [808, 97] on label "True" at bounding box center [787, 84] width 114 height 37
click at [751, 90] on input "True" at bounding box center [745, 85] width 12 height 10
radio input "true"
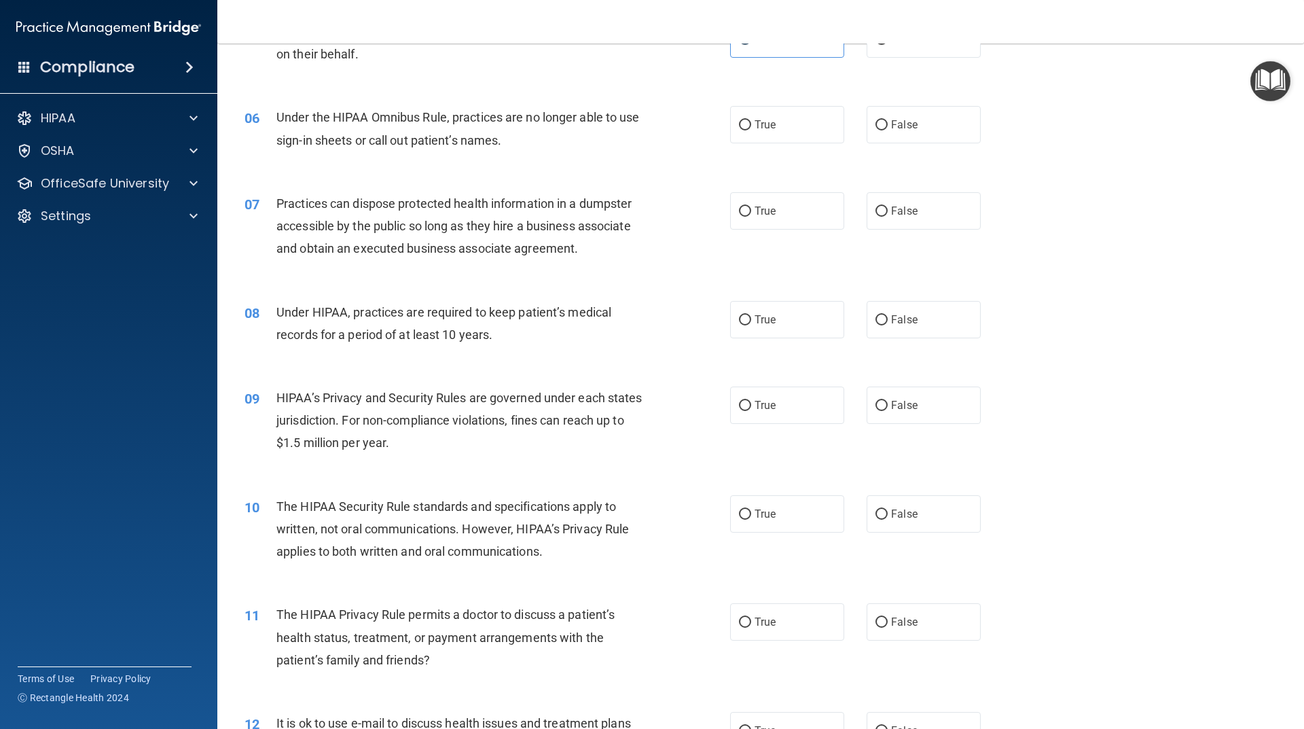
scroll to position [544, 0]
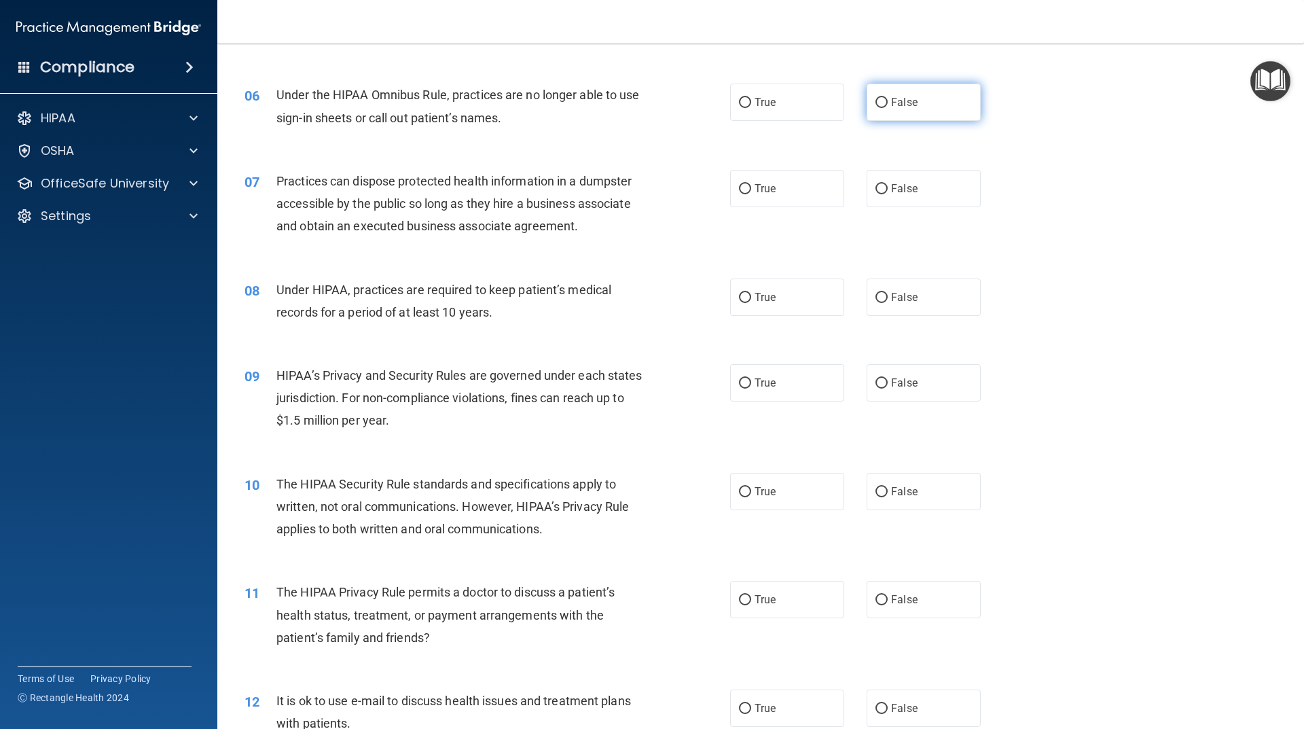
click at [893, 106] on span "False" at bounding box center [904, 102] width 26 height 13
click at [888, 106] on input "False" at bounding box center [882, 103] width 12 height 10
radio input "true"
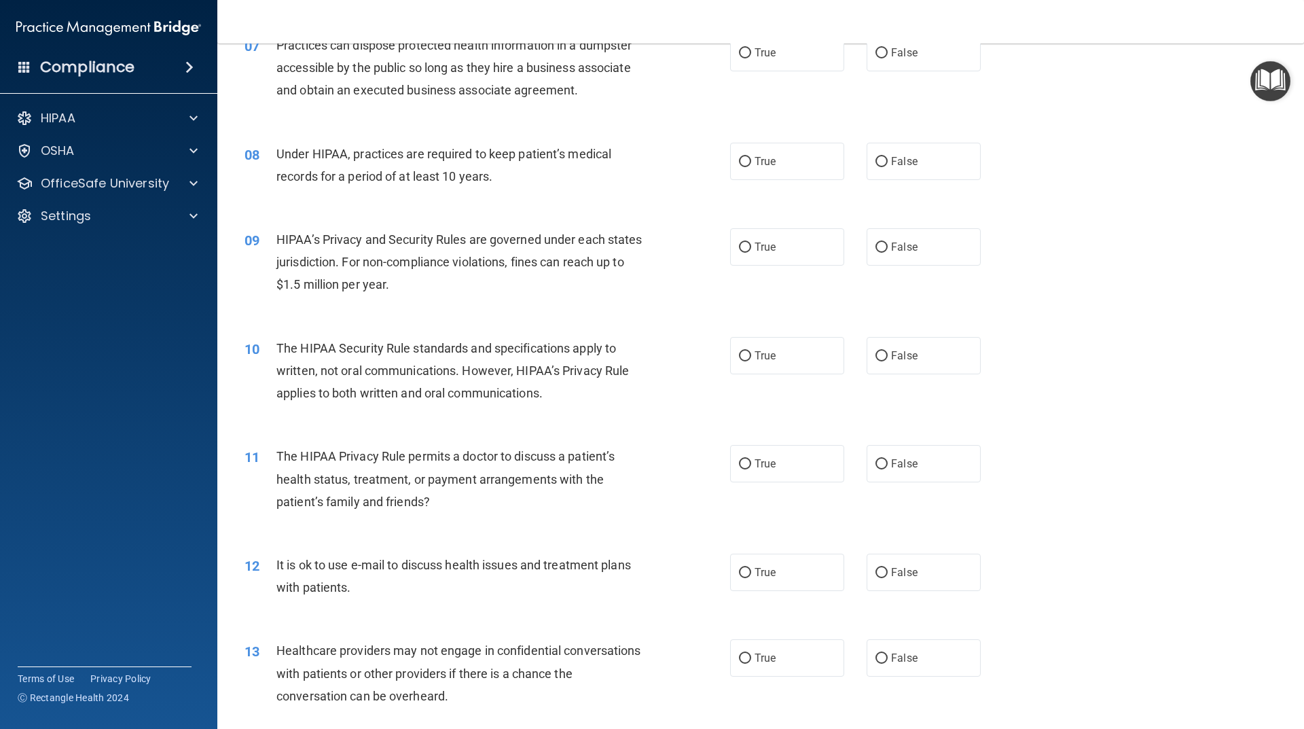
scroll to position [611, 0]
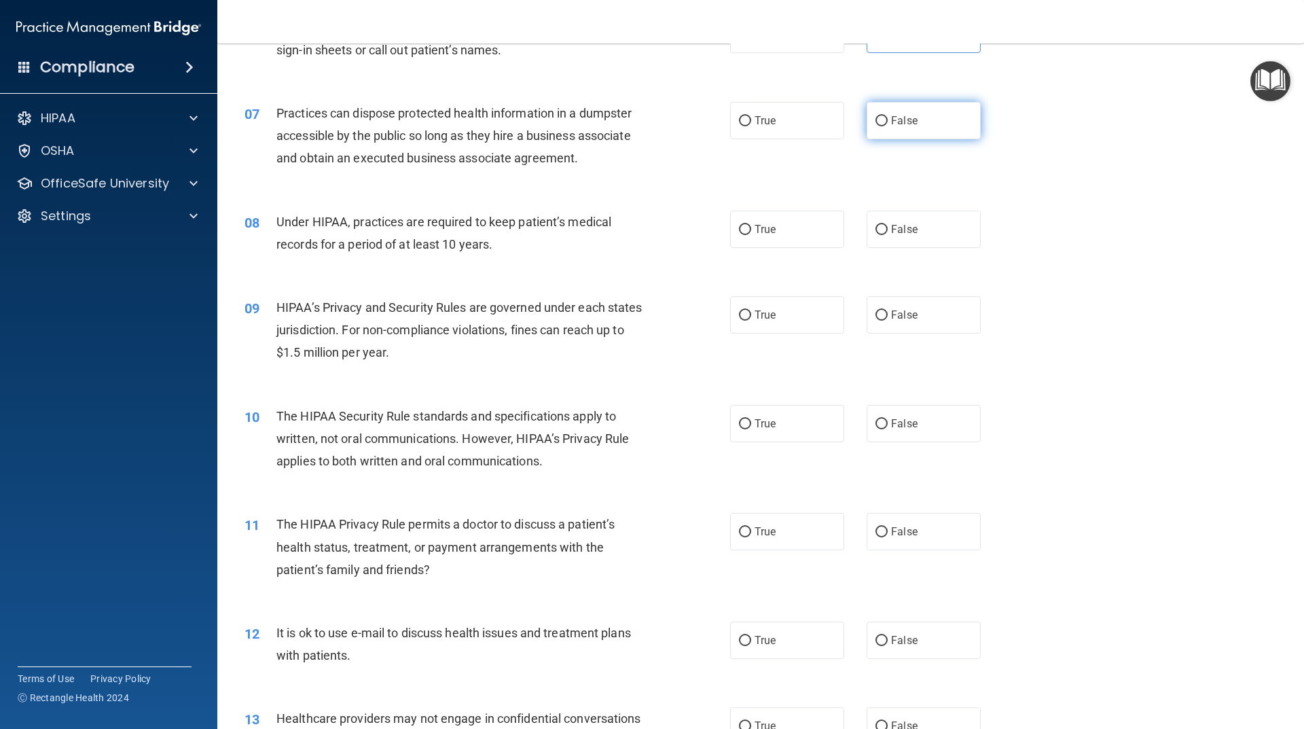
click at [886, 132] on label "False" at bounding box center [924, 120] width 114 height 37
click at [886, 126] on input "False" at bounding box center [882, 121] width 12 height 10
radio input "true"
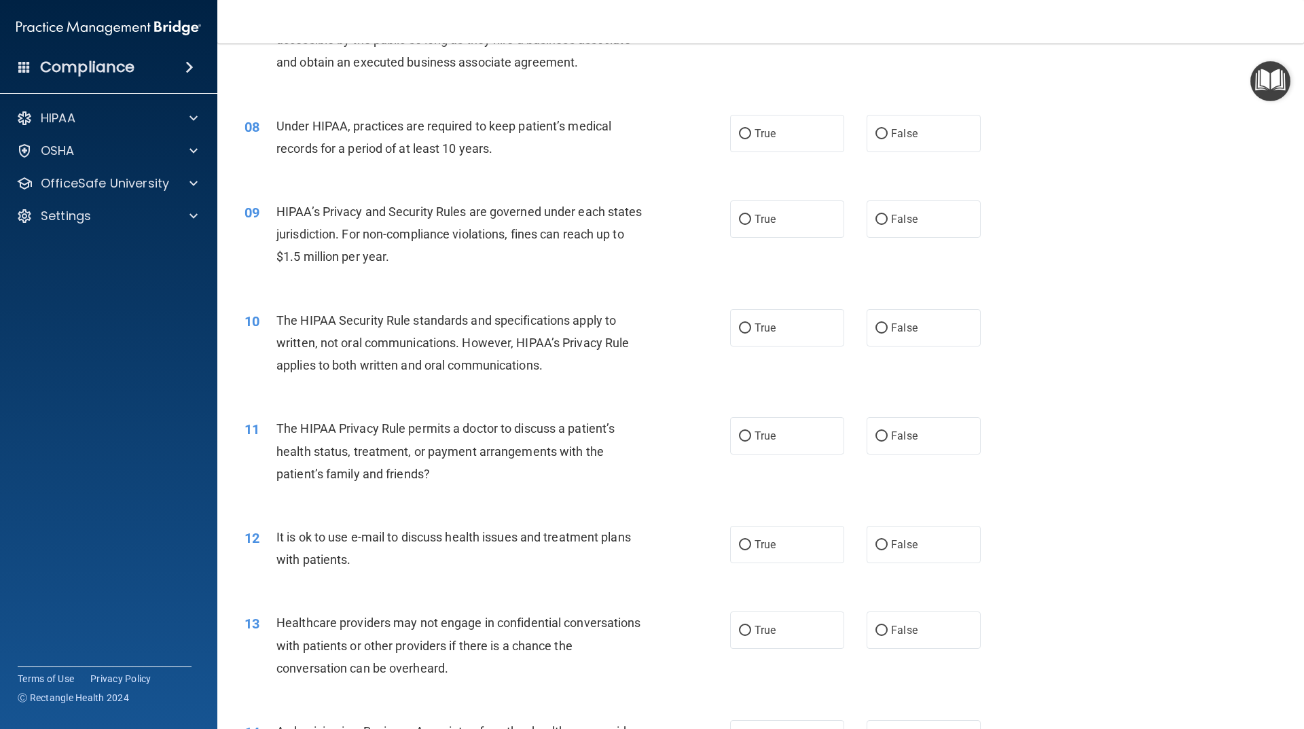
scroll to position [679, 0]
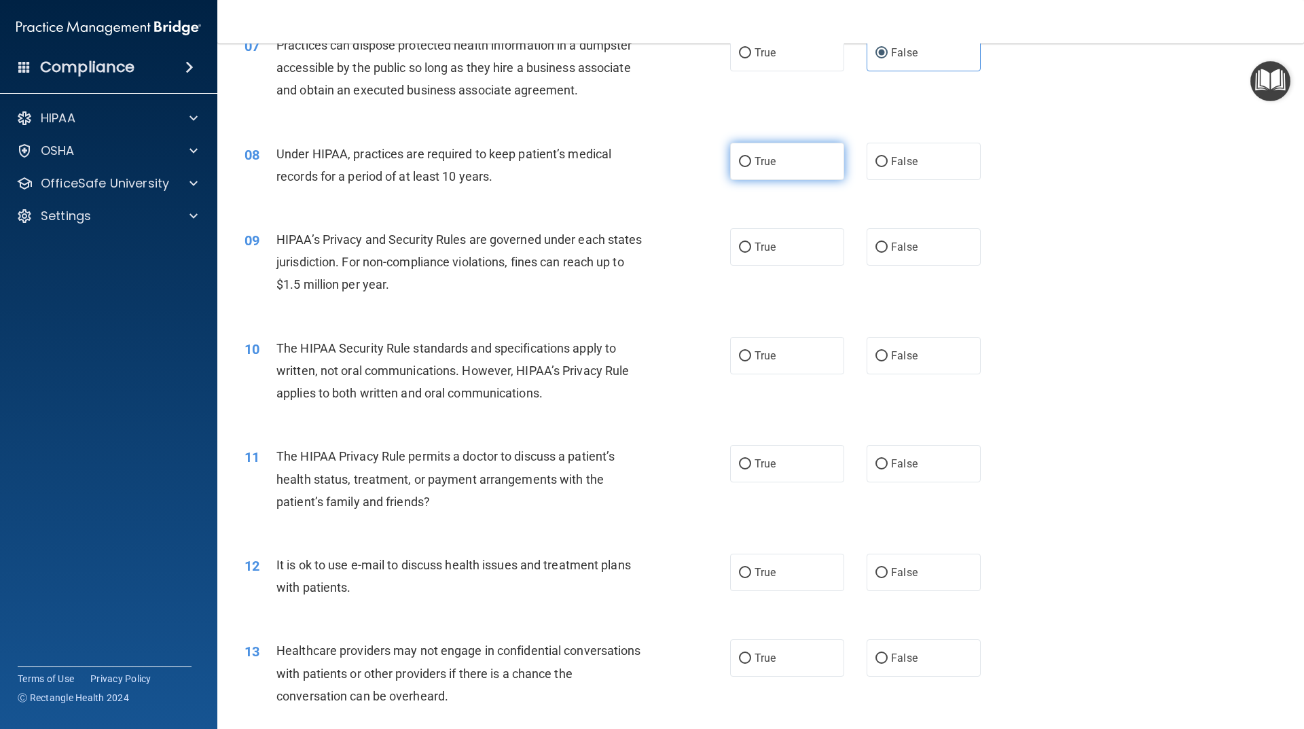
click at [823, 169] on label "True" at bounding box center [787, 161] width 114 height 37
click at [751, 167] on input "True" at bounding box center [745, 162] width 12 height 10
radio input "true"
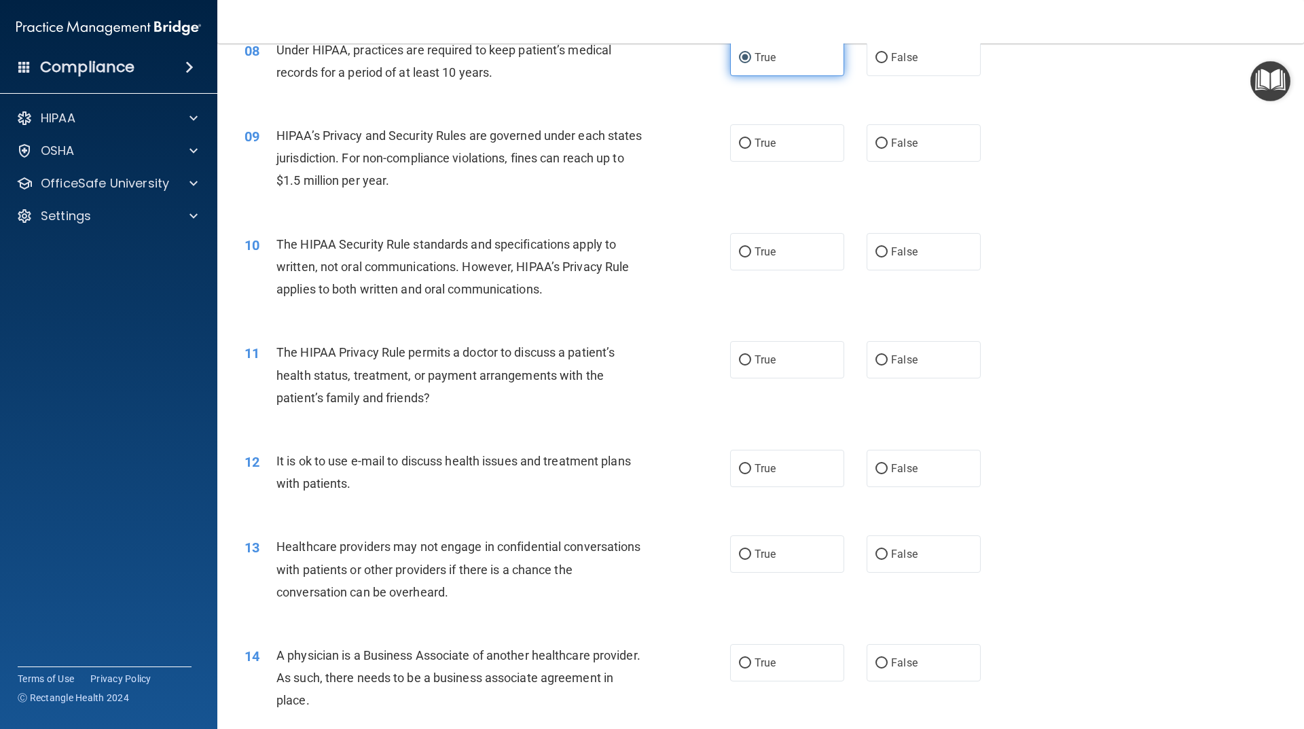
scroll to position [815, 0]
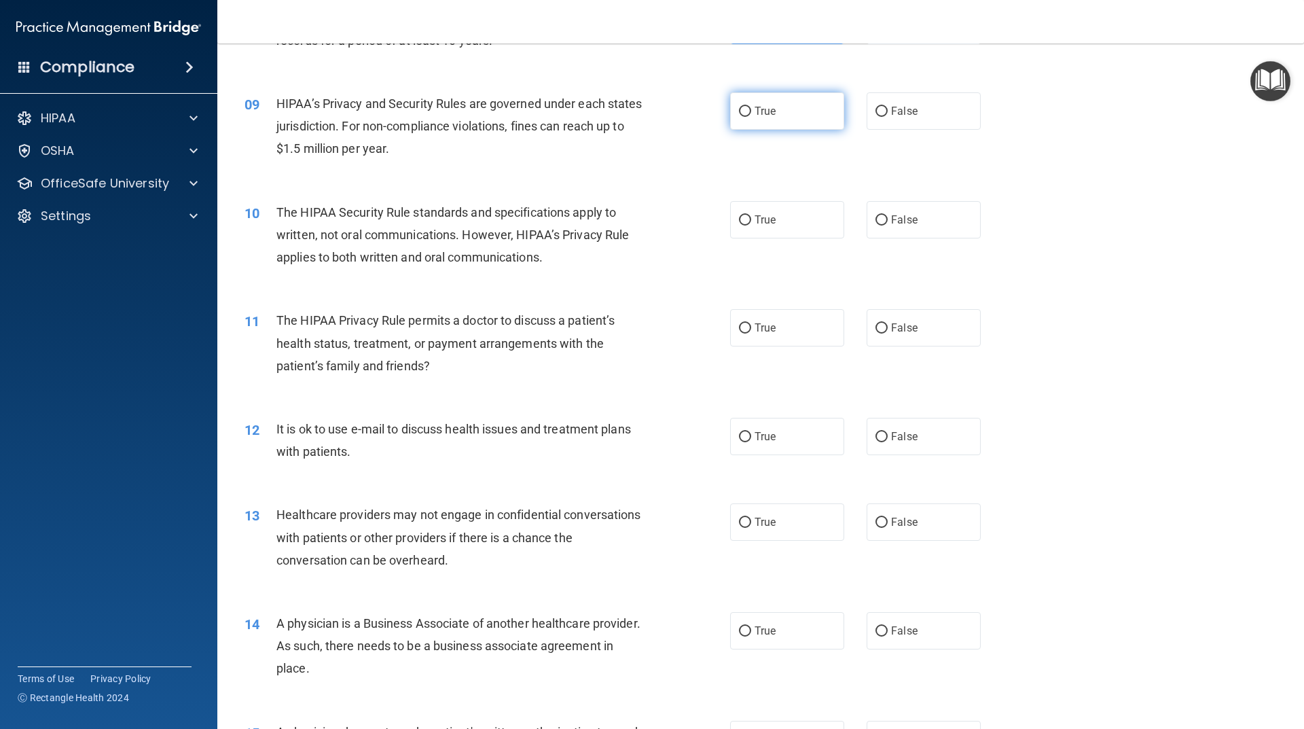
click at [830, 112] on label "True" at bounding box center [787, 110] width 114 height 37
click at [751, 112] on input "True" at bounding box center [745, 112] width 12 height 10
radio input "true"
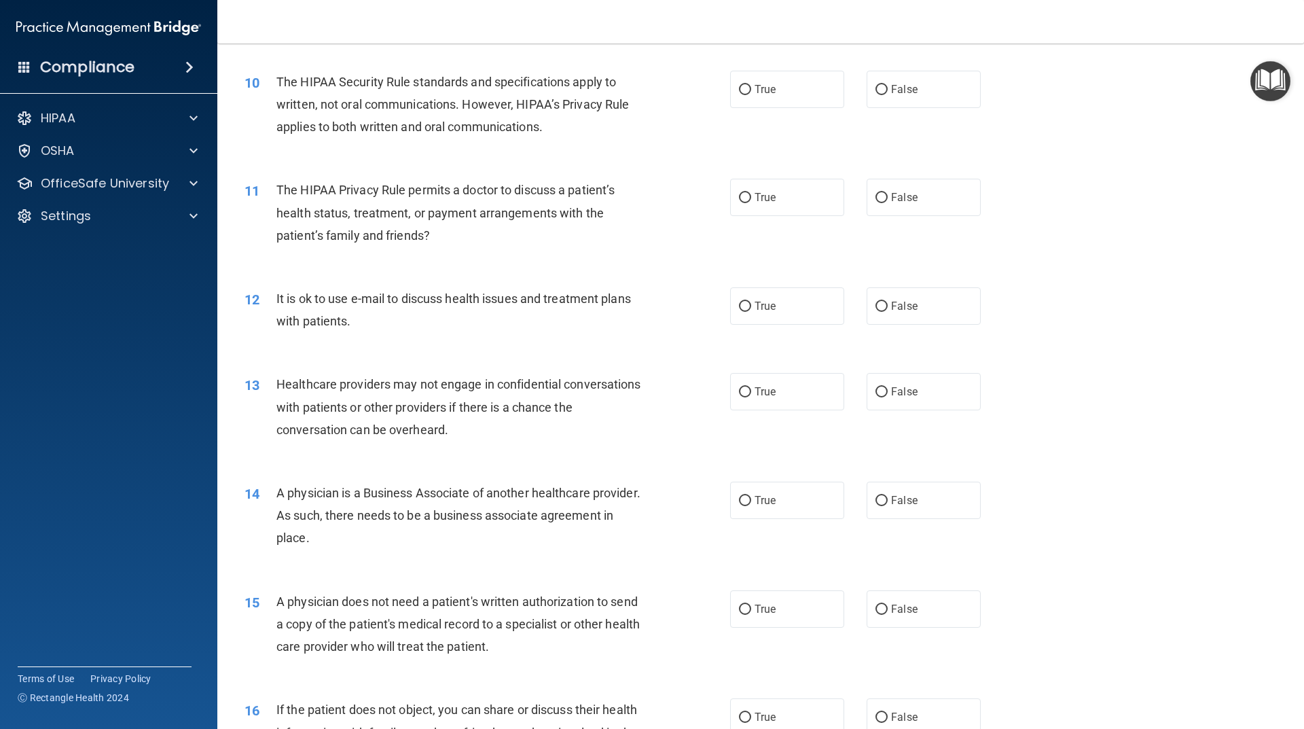
scroll to position [951, 0]
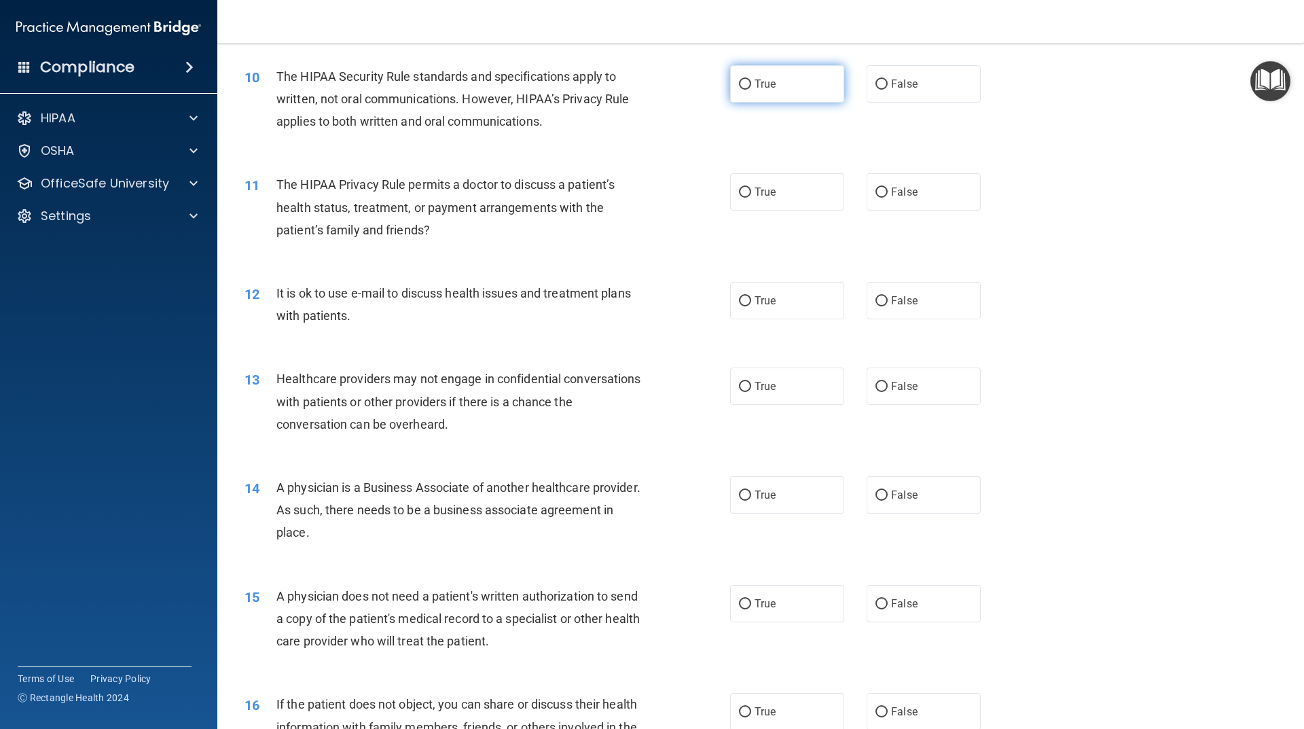
click at [813, 89] on label "True" at bounding box center [787, 83] width 114 height 37
click at [751, 89] on input "True" at bounding box center [745, 84] width 12 height 10
radio input "true"
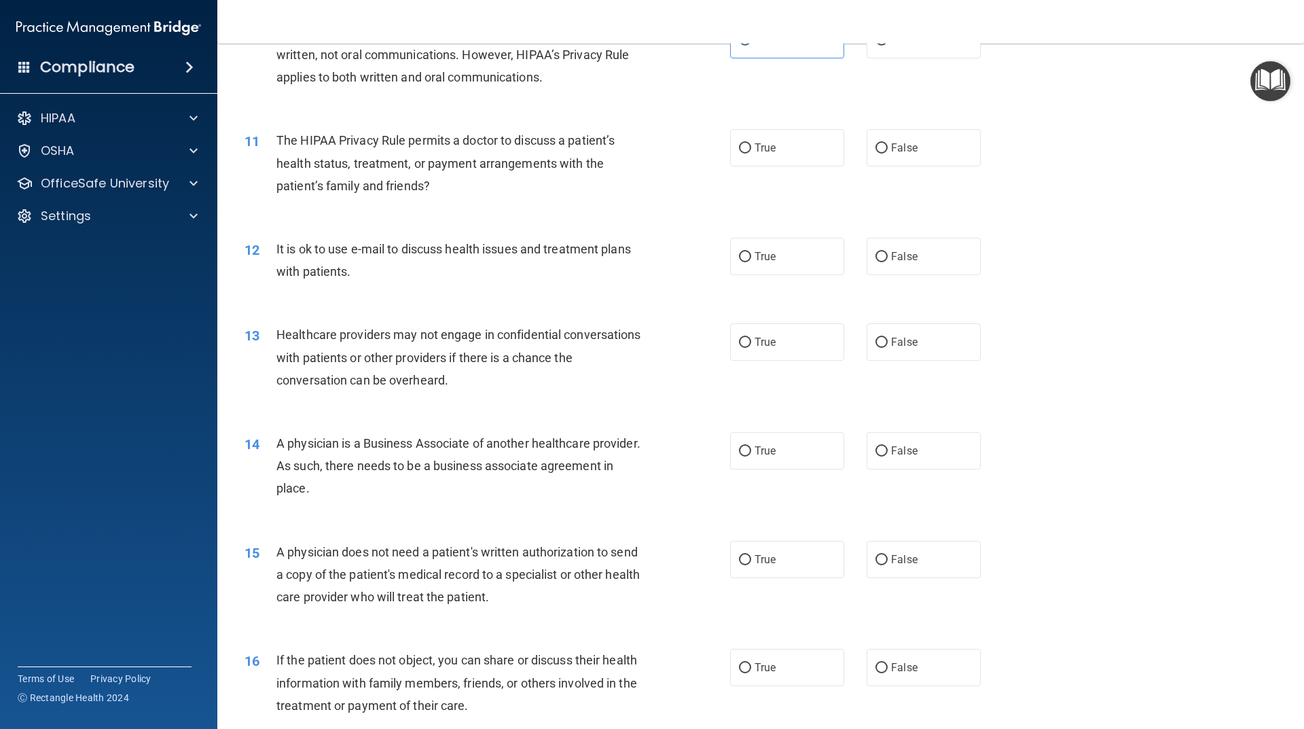
scroll to position [1019, 0]
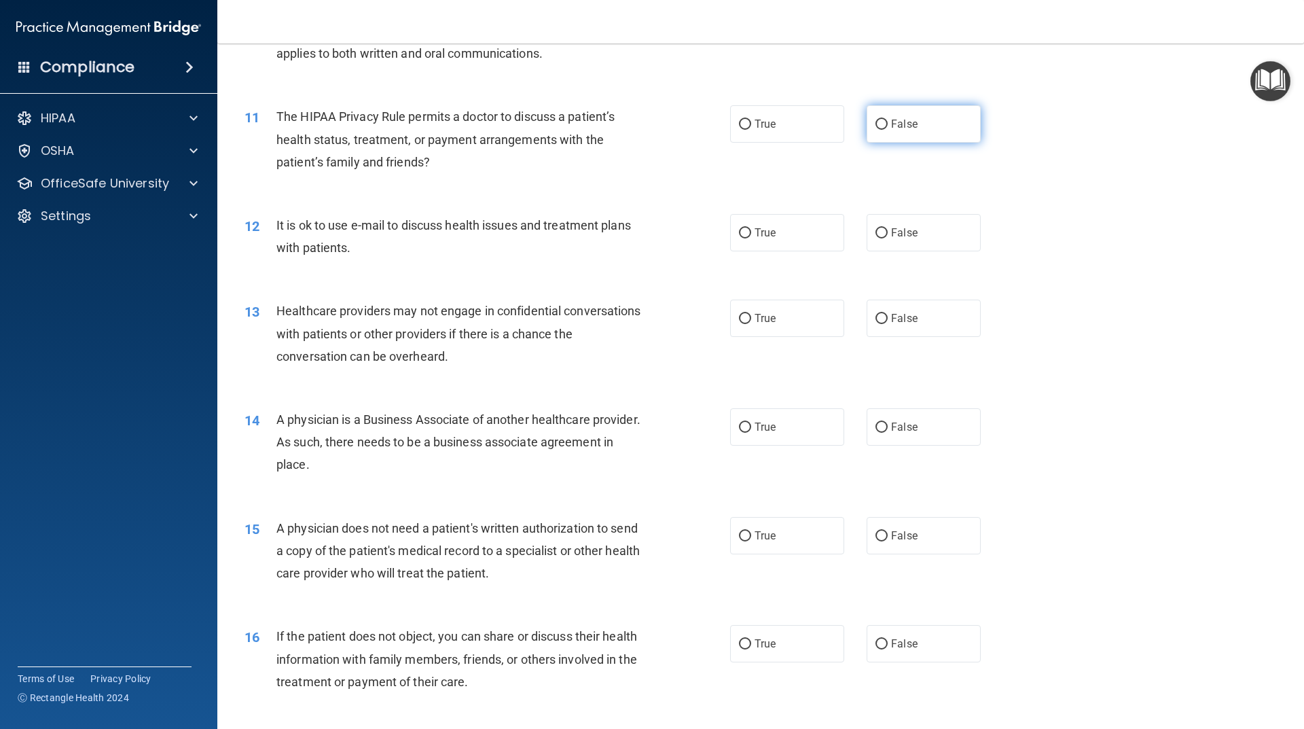
click at [873, 113] on label "False" at bounding box center [924, 123] width 114 height 37
click at [876, 120] on input "False" at bounding box center [882, 125] width 12 height 10
radio input "true"
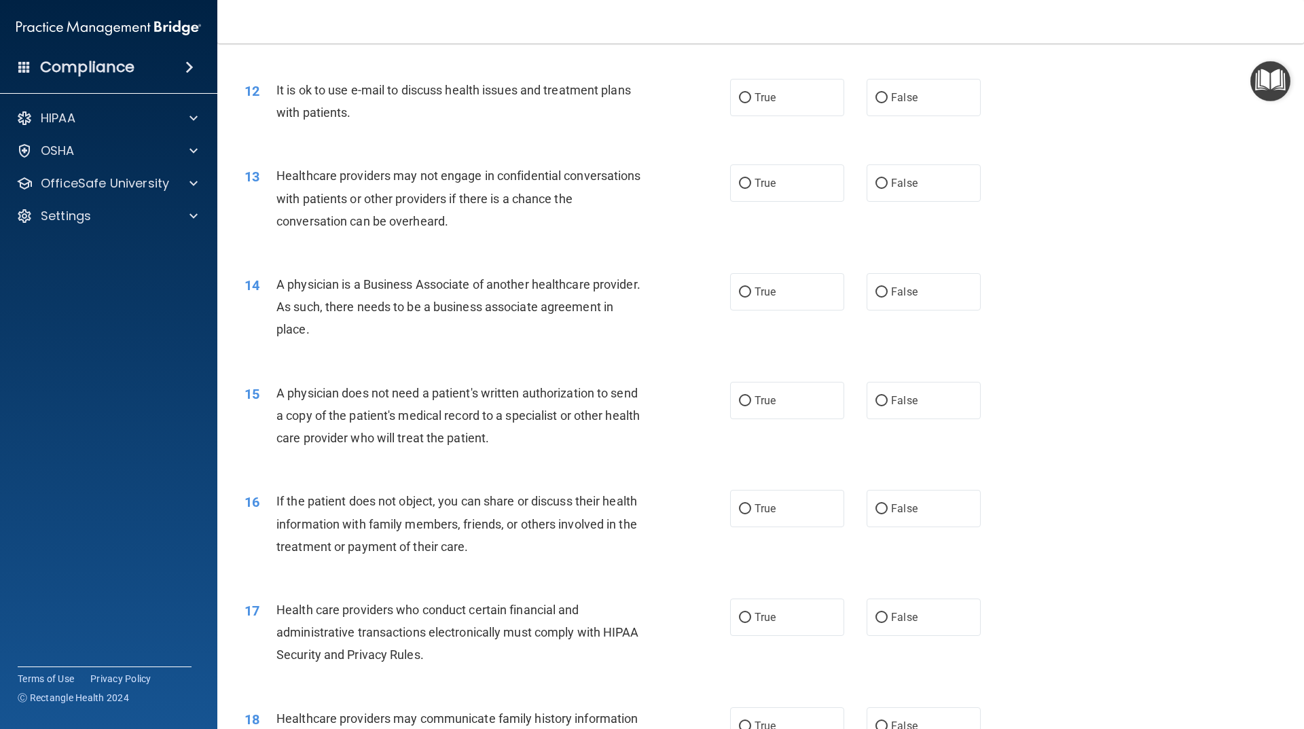
scroll to position [1155, 0]
click at [933, 115] on label "False" at bounding box center [924, 96] width 114 height 37
click at [888, 103] on input "False" at bounding box center [882, 97] width 12 height 10
radio input "true"
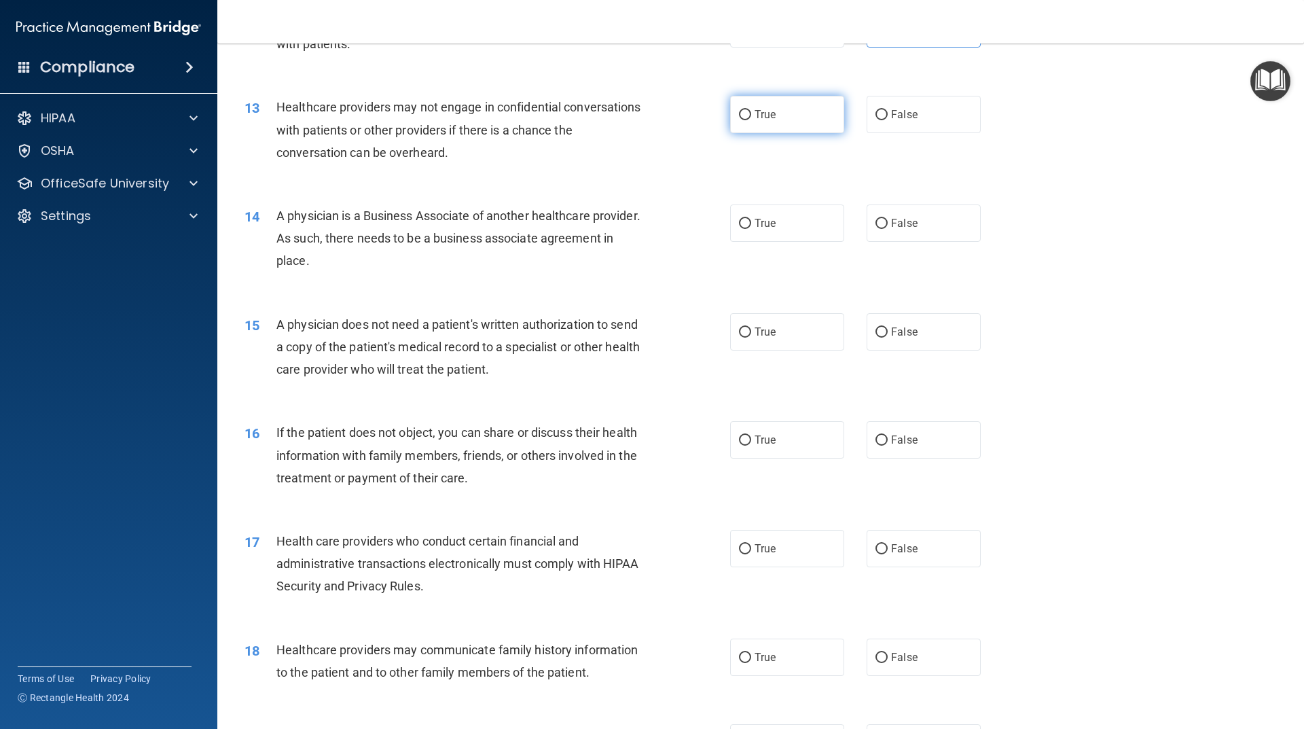
click at [806, 121] on label "True" at bounding box center [787, 114] width 114 height 37
click at [751, 120] on input "True" at bounding box center [745, 115] width 12 height 10
radio input "true"
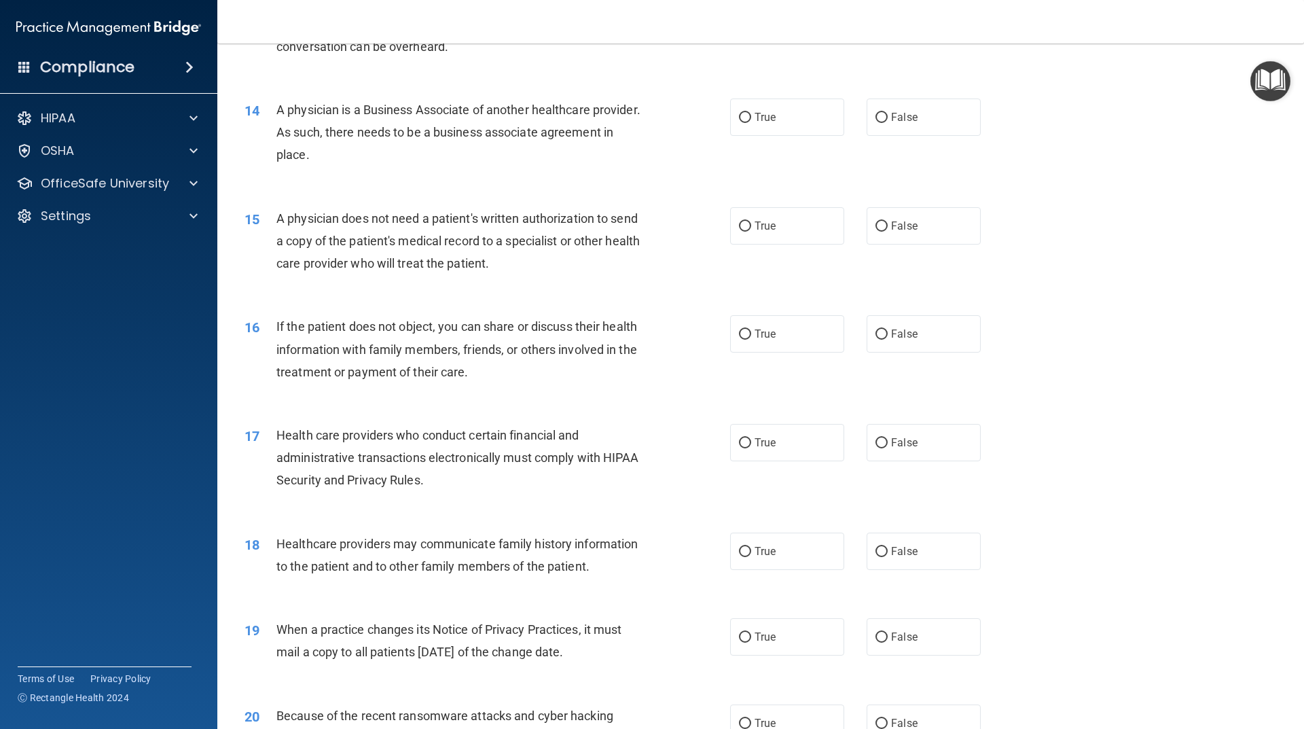
scroll to position [1359, 0]
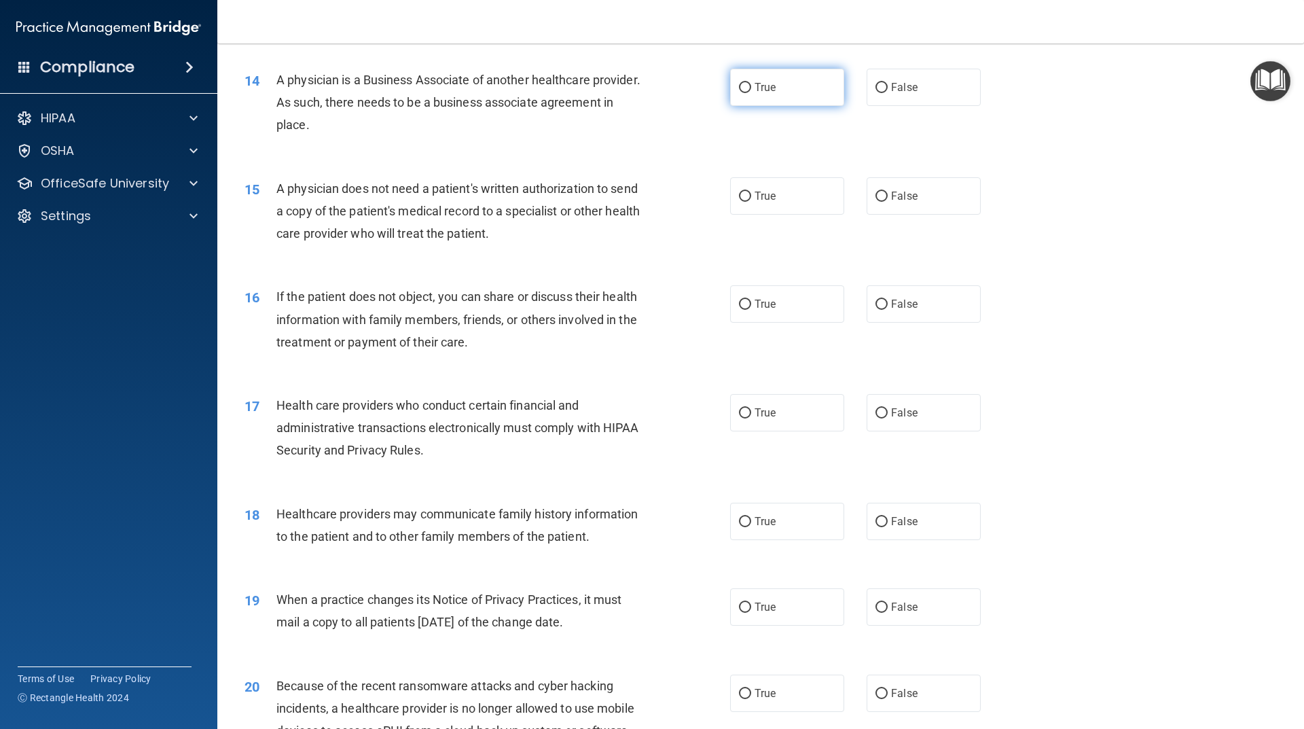
click at [812, 102] on label "True" at bounding box center [787, 87] width 114 height 37
click at [751, 93] on input "True" at bounding box center [745, 88] width 12 height 10
radio input "true"
click at [876, 90] on input "False" at bounding box center [882, 88] width 12 height 10
radio input "true"
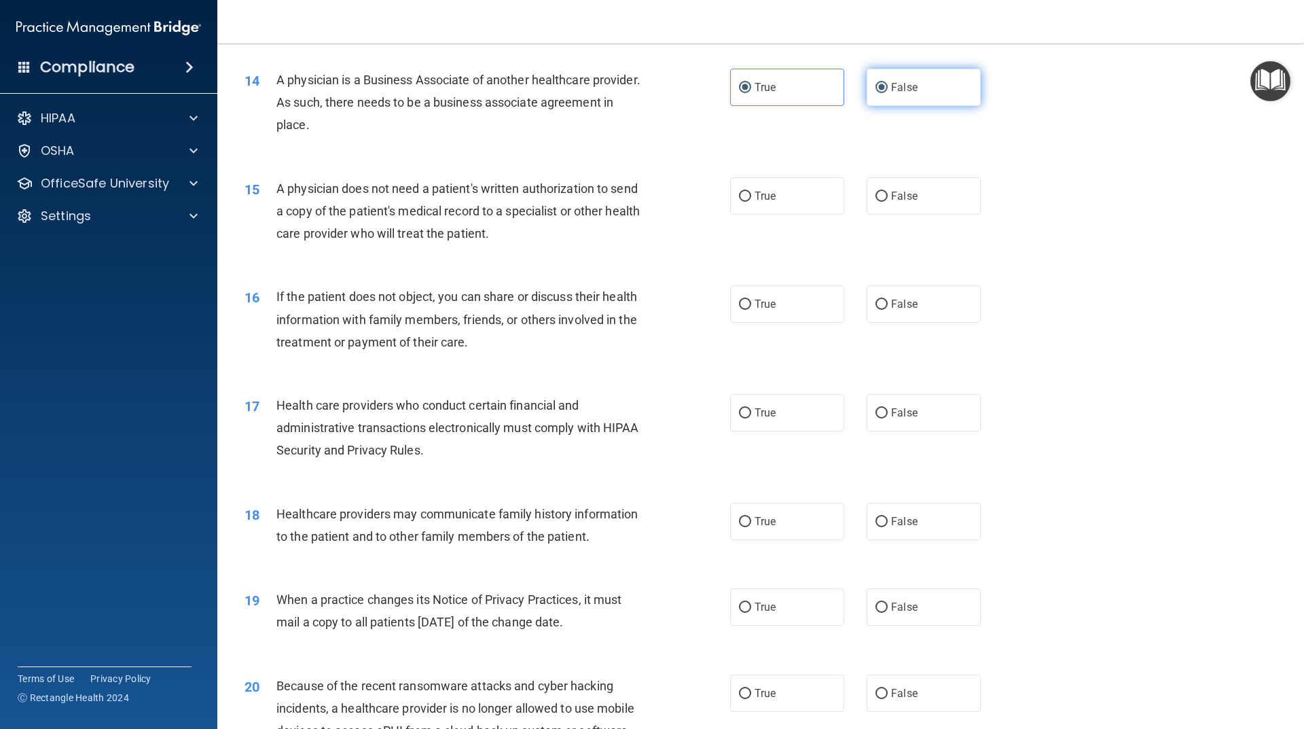
radio input "false"
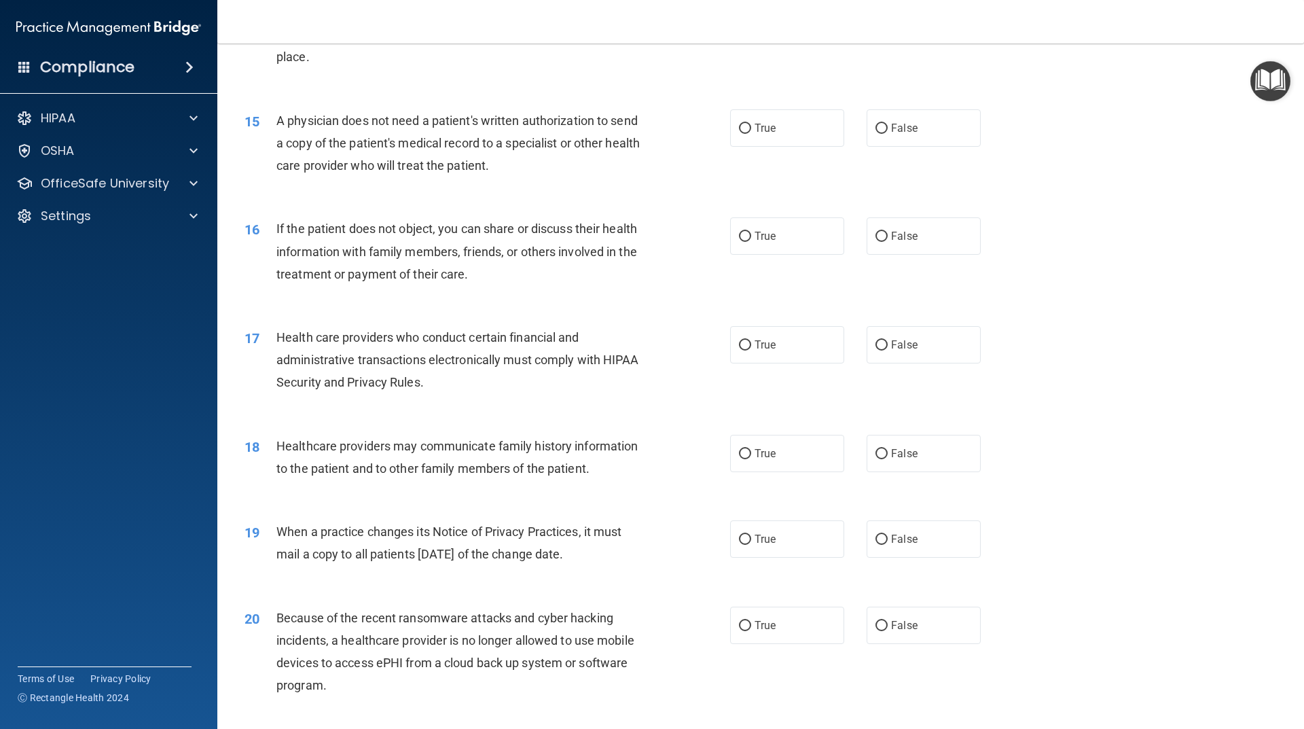
scroll to position [1495, 0]
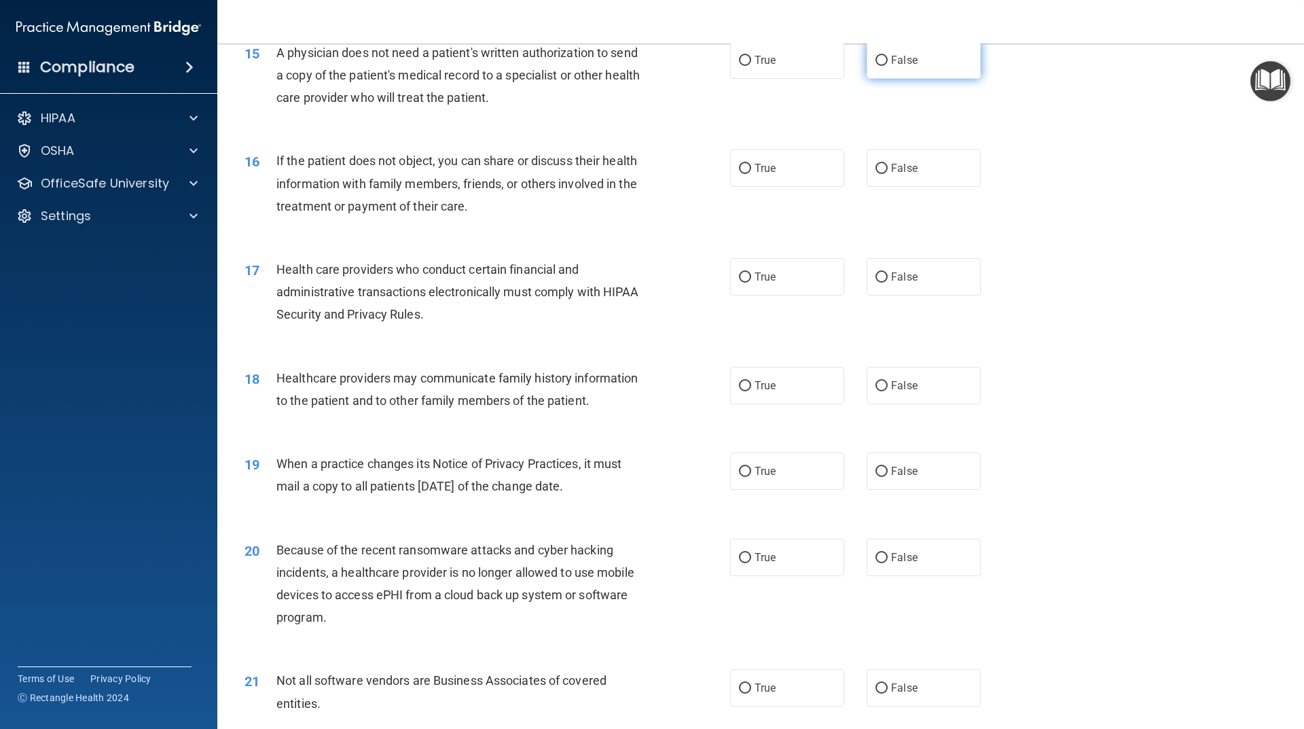
click at [903, 75] on label "False" at bounding box center [924, 59] width 114 height 37
click at [888, 66] on input "False" at bounding box center [882, 61] width 12 height 10
radio input "true"
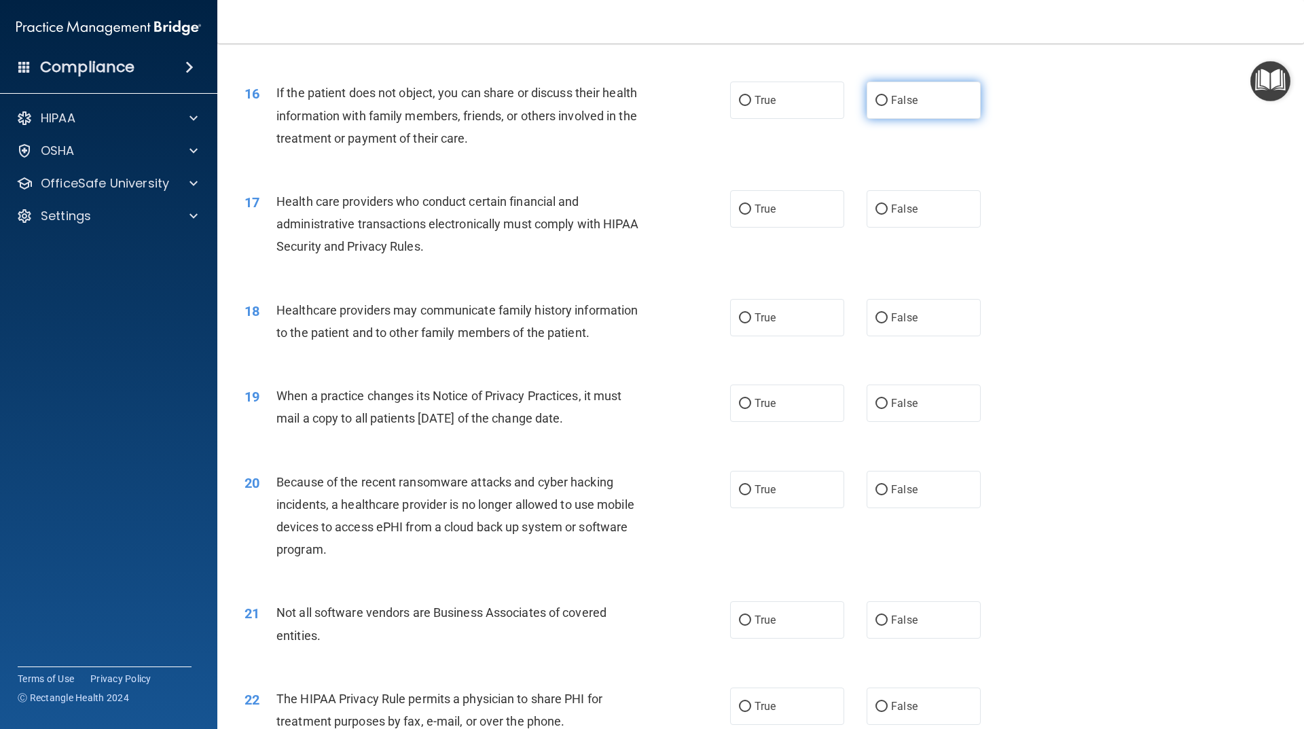
click at [891, 83] on label "False" at bounding box center [924, 100] width 114 height 37
click at [888, 96] on input "False" at bounding box center [882, 101] width 12 height 10
radio input "true"
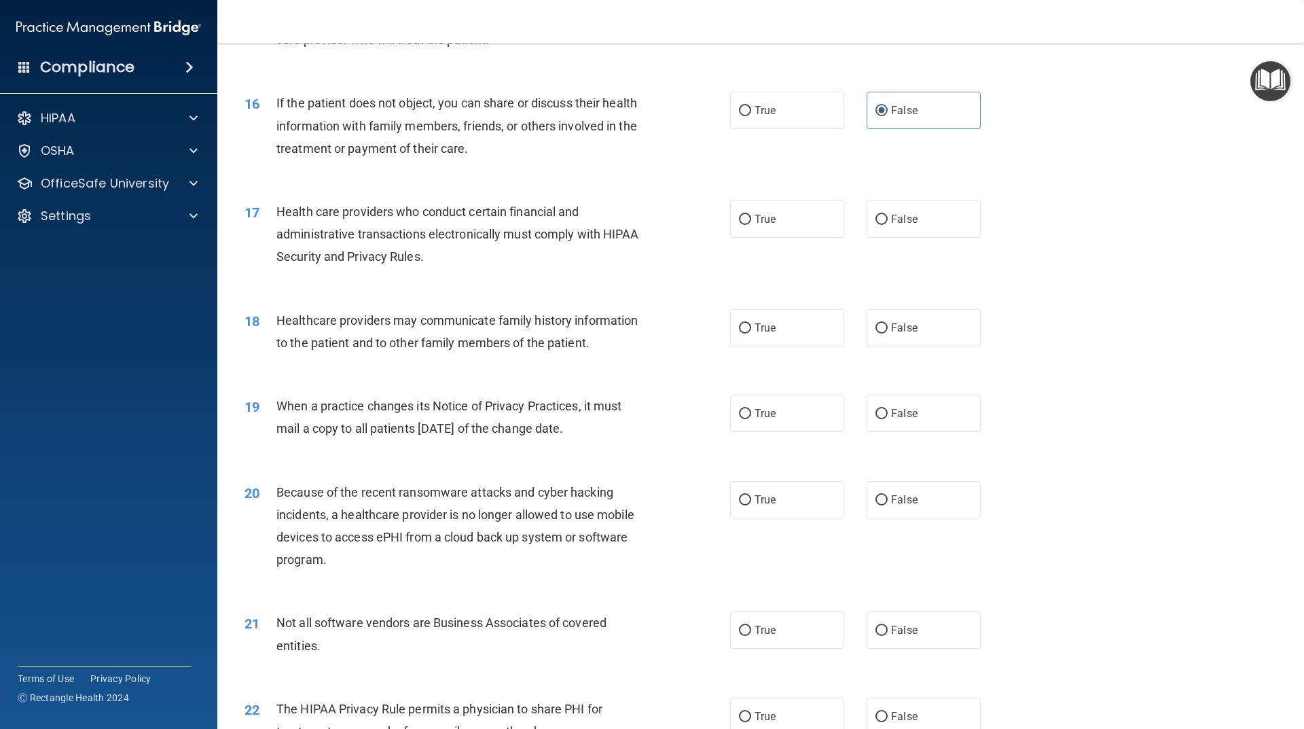
scroll to position [1631, 0]
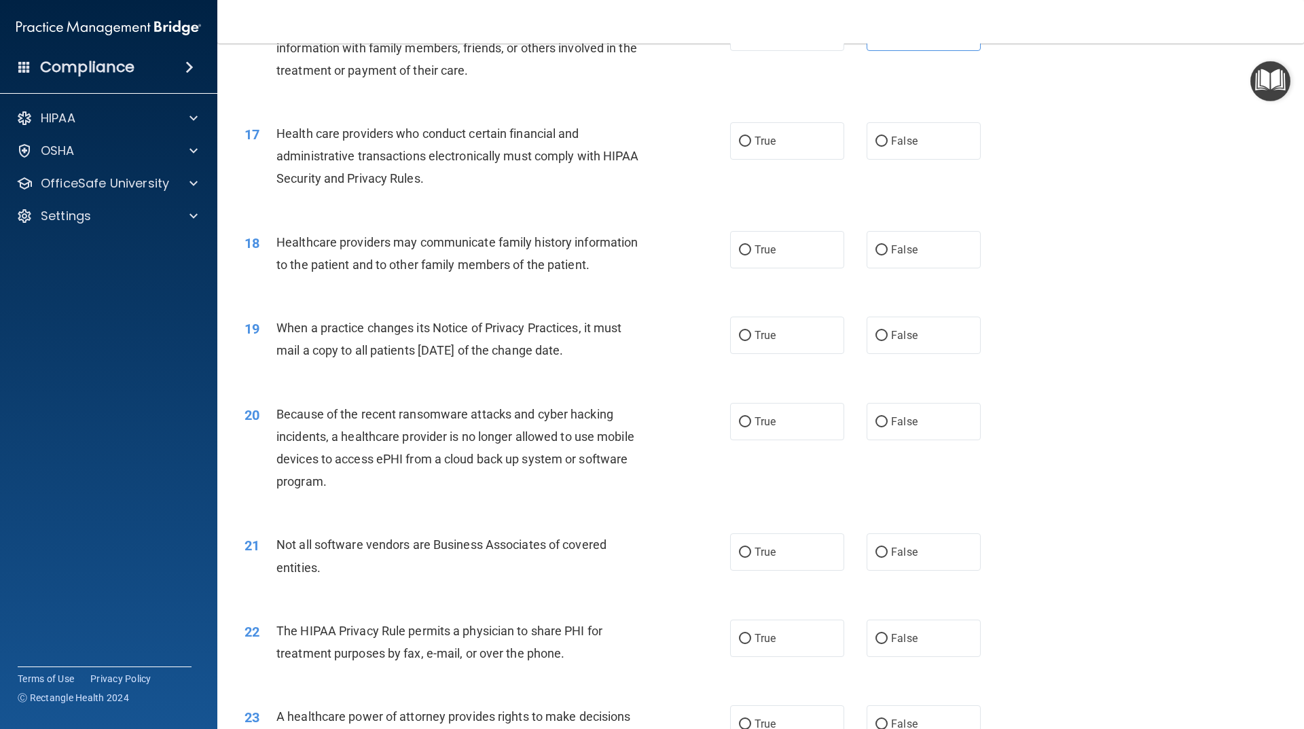
click at [817, 163] on div "17 Health care providers who conduct certain financial and administrative trans…" at bounding box center [760, 159] width 1053 height 109
click at [813, 145] on label "True" at bounding box center [787, 140] width 114 height 37
click at [751, 145] on input "True" at bounding box center [745, 142] width 12 height 10
radio input "true"
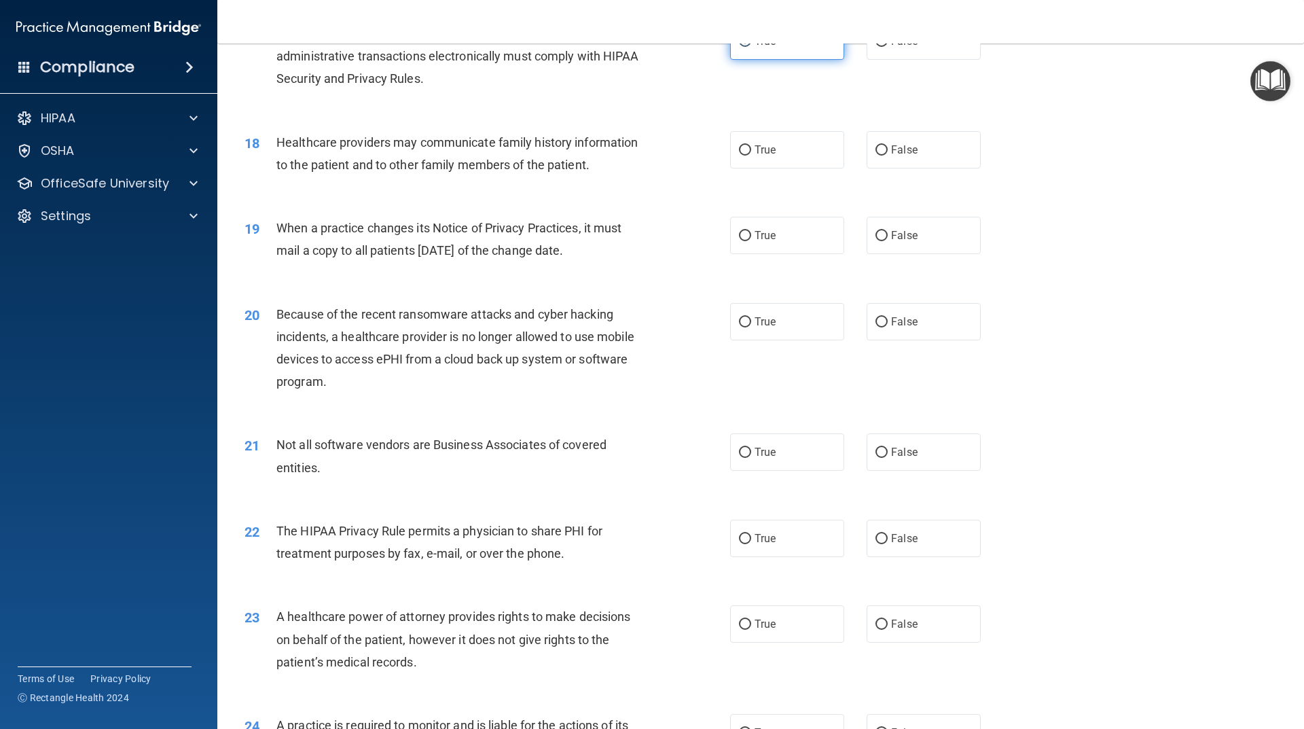
scroll to position [1754, 0]
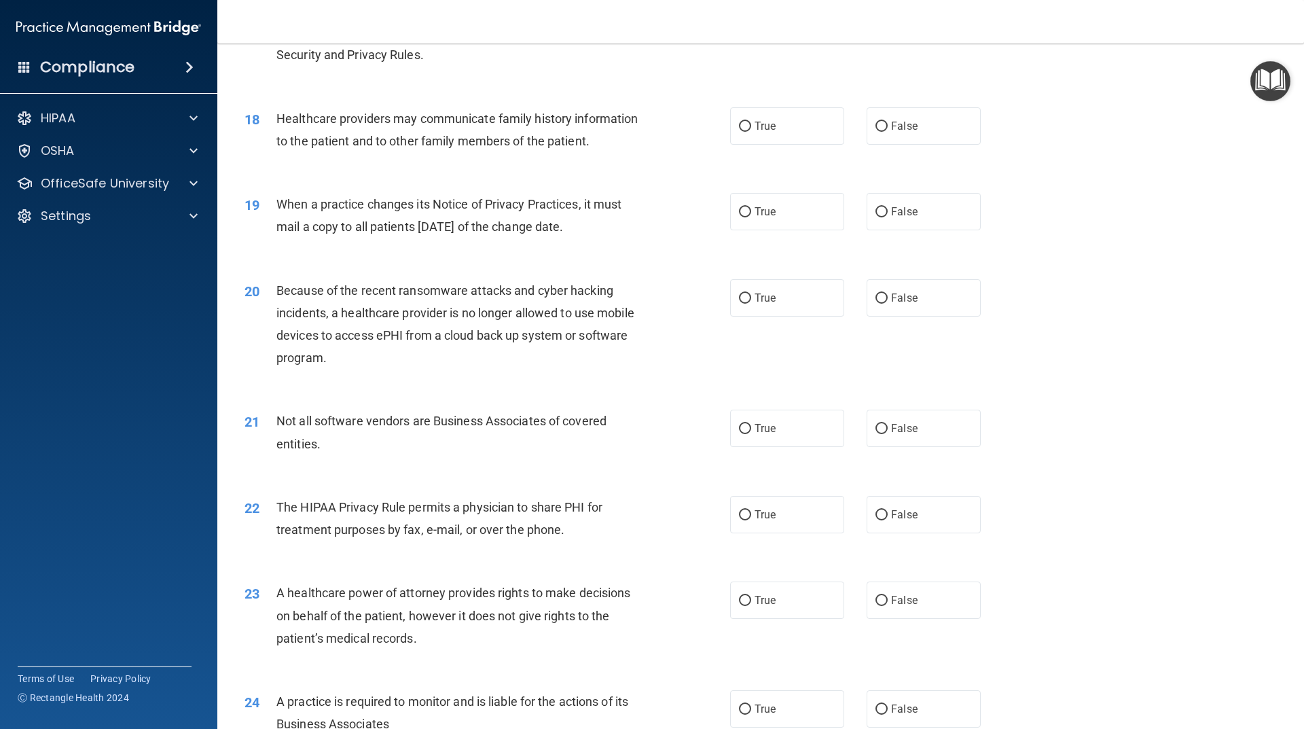
click at [854, 150] on div "18 Healthcare providers may communicate family history information to the patie…" at bounding box center [760, 133] width 1053 height 86
click at [876, 129] on input "False" at bounding box center [882, 127] width 12 height 10
radio input "true"
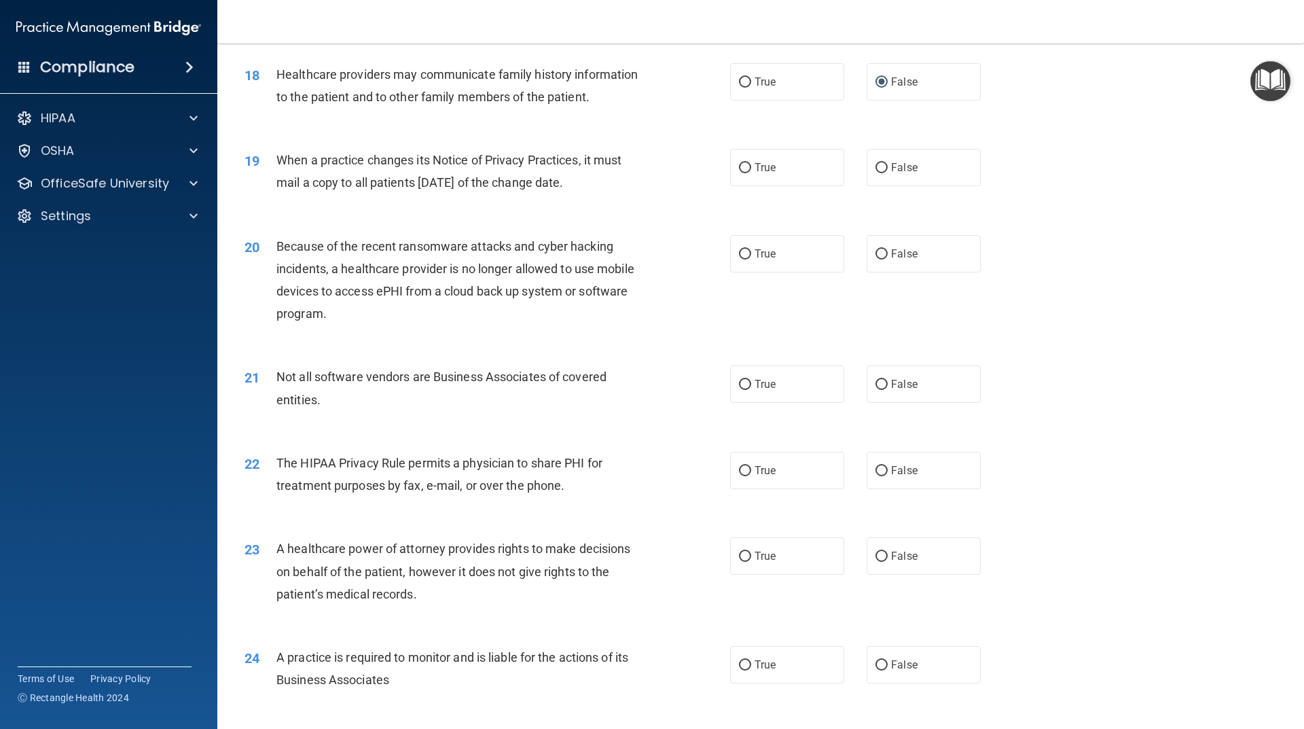
scroll to position [1822, 0]
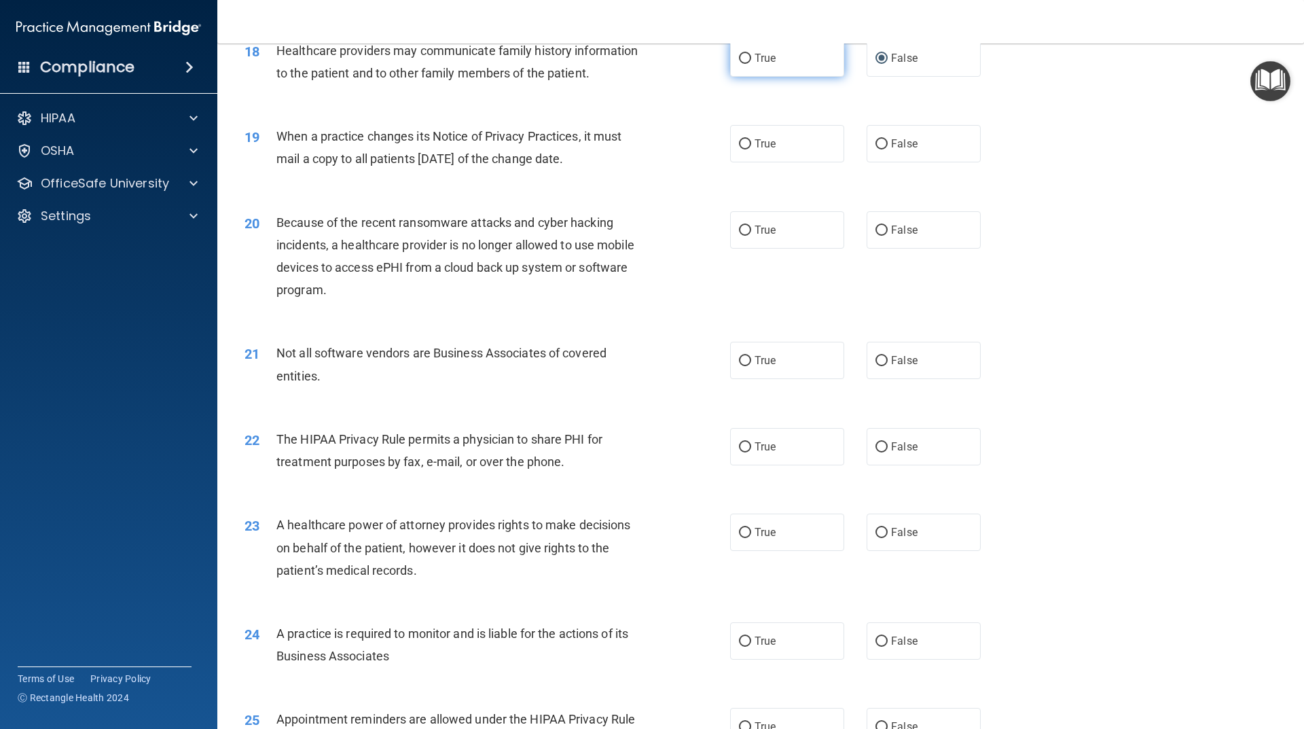
click at [822, 71] on label "True" at bounding box center [787, 57] width 114 height 37
click at [751, 64] on input "True" at bounding box center [745, 59] width 12 height 10
radio input "true"
radio input "false"
click at [904, 81] on div "18 Healthcare providers may communicate family history information to the patie…" at bounding box center [760, 65] width 1053 height 86
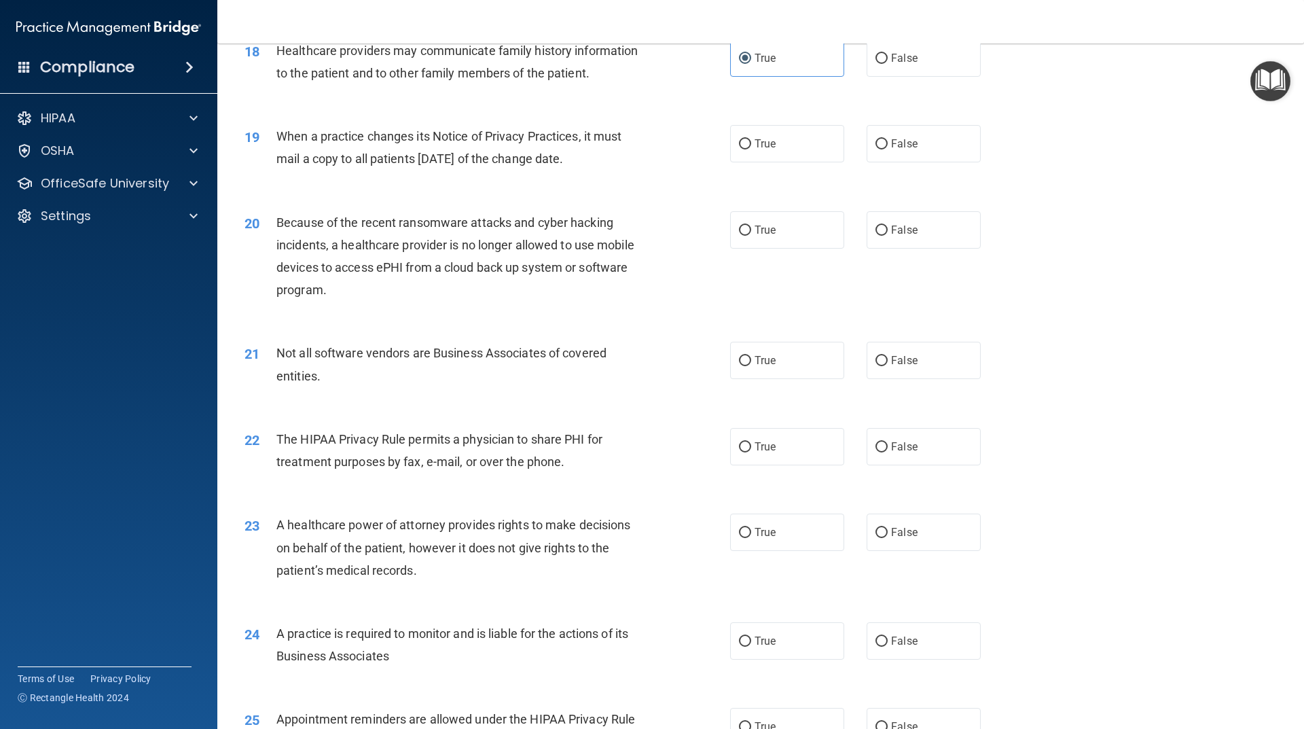
scroll to position [1890, 0]
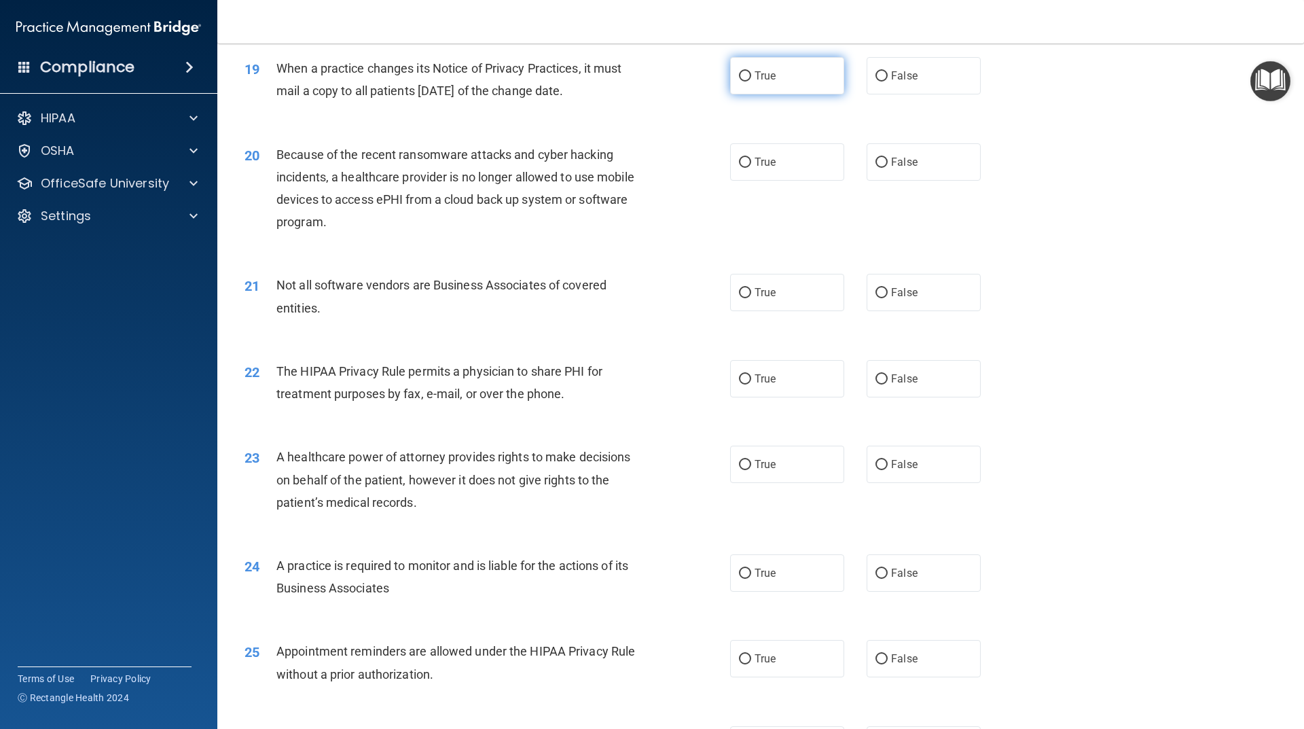
click at [767, 84] on label "True" at bounding box center [787, 75] width 114 height 37
click at [751, 82] on input "True" at bounding box center [745, 76] width 12 height 10
radio input "true"
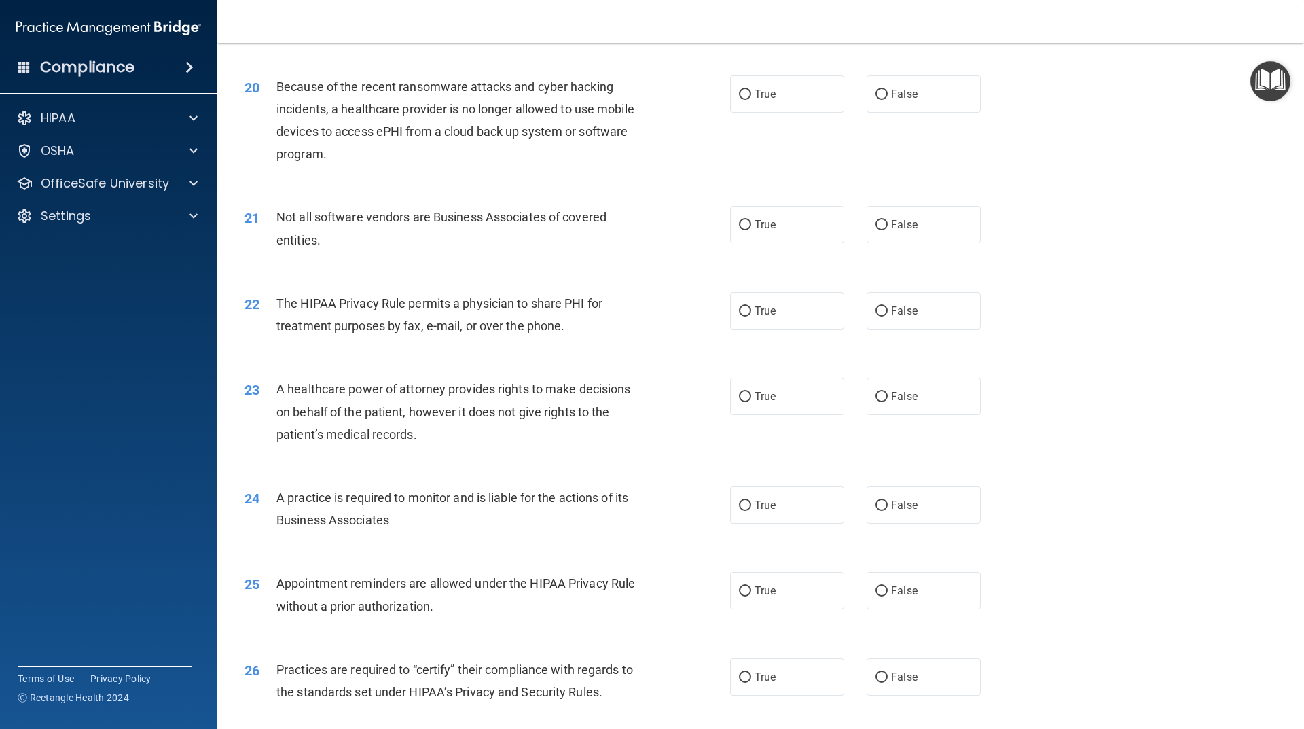
click at [823, 115] on div "20 Because of the recent ransomware attacks and cyber hacking incidents, a heal…" at bounding box center [760, 123] width 1053 height 131
click at [824, 108] on label "True" at bounding box center [787, 93] width 114 height 37
click at [751, 100] on input "True" at bounding box center [745, 95] width 12 height 10
radio input "true"
click at [747, 225] on label "True" at bounding box center [787, 224] width 114 height 37
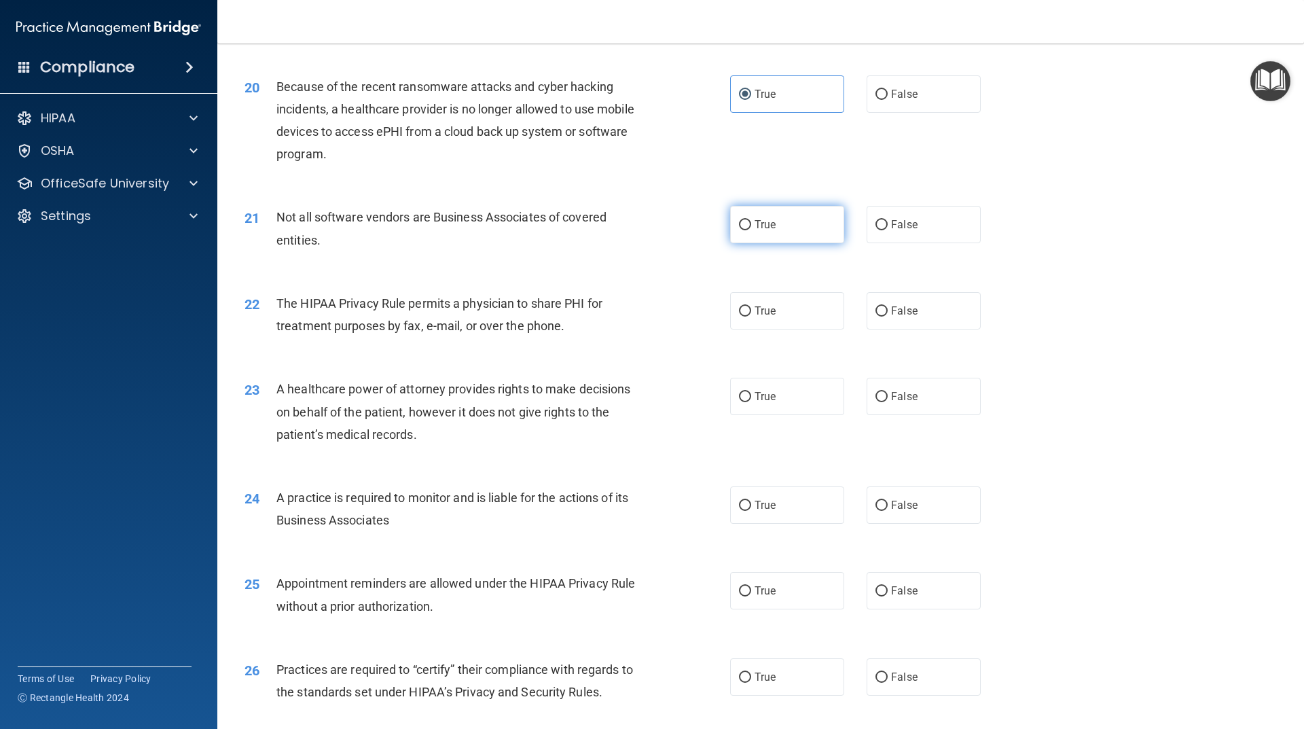
click at [747, 225] on input "True" at bounding box center [745, 225] width 12 height 10
radio input "true"
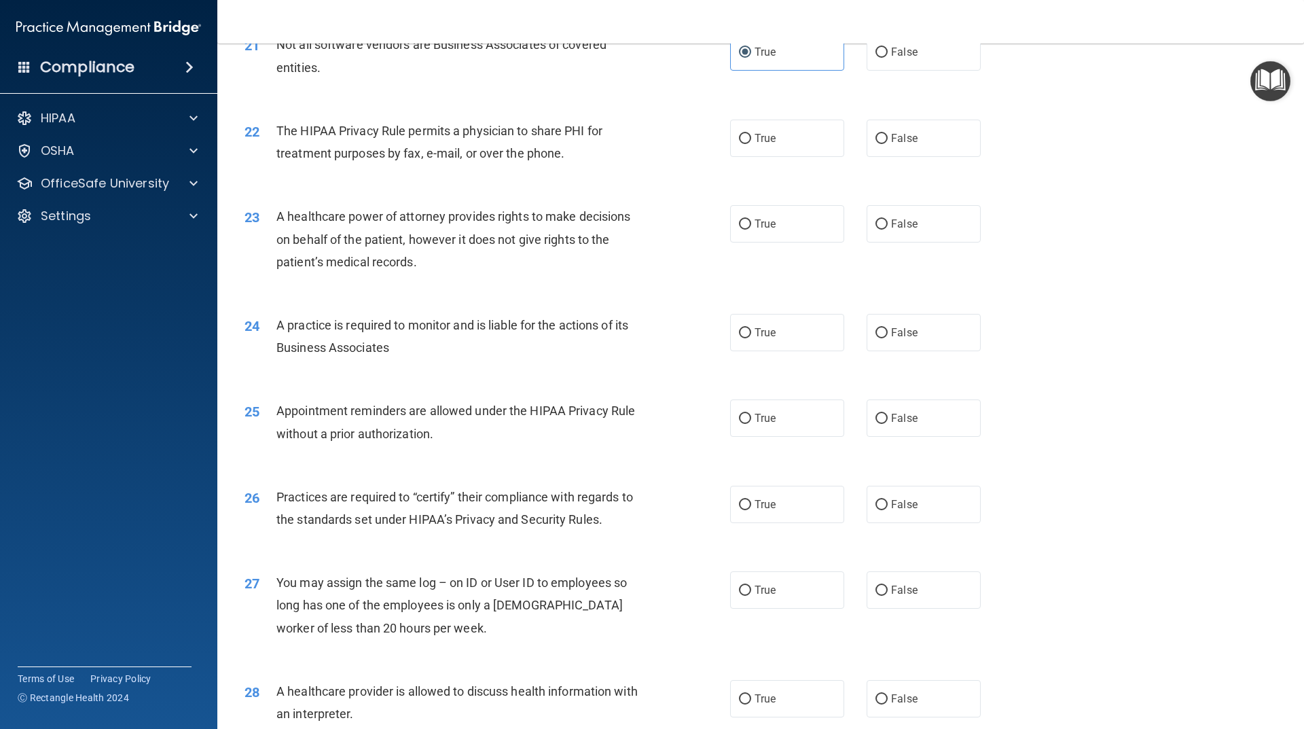
scroll to position [2162, 0]
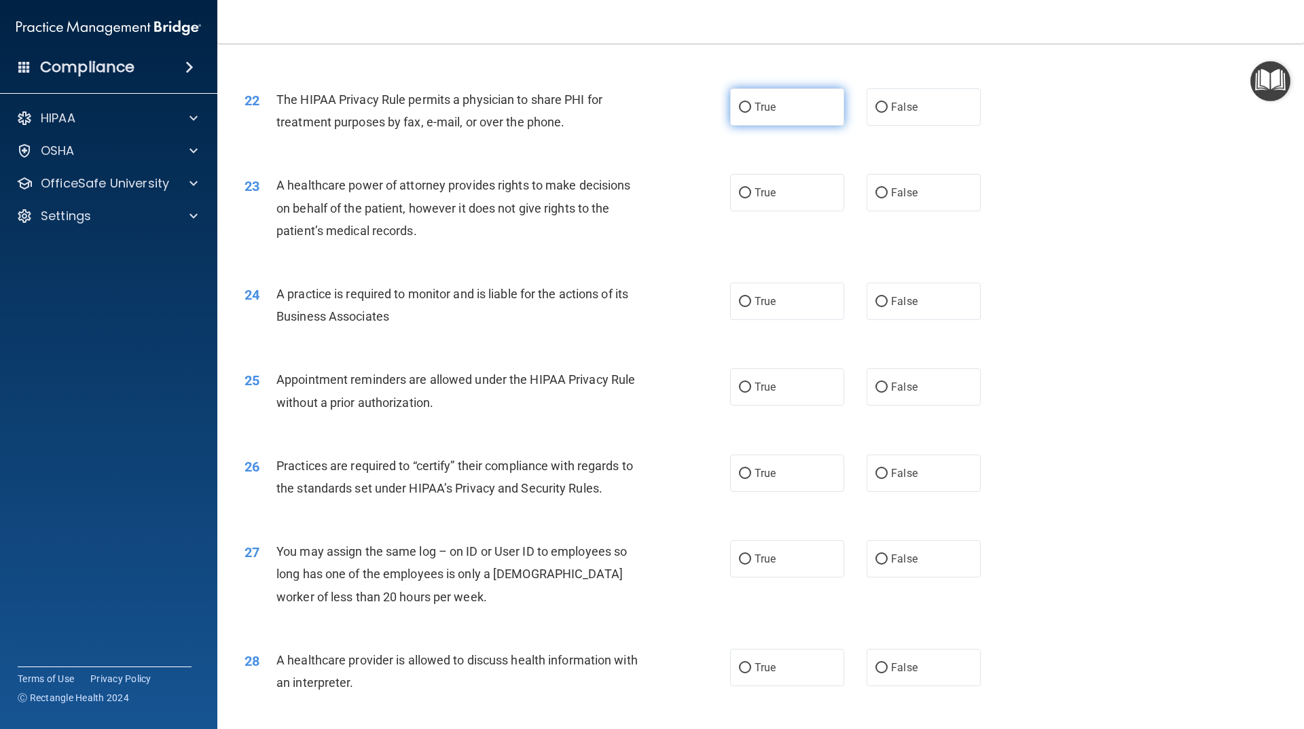
click at [802, 120] on label "True" at bounding box center [787, 106] width 114 height 37
click at [751, 113] on input "True" at bounding box center [745, 108] width 12 height 10
radio input "true"
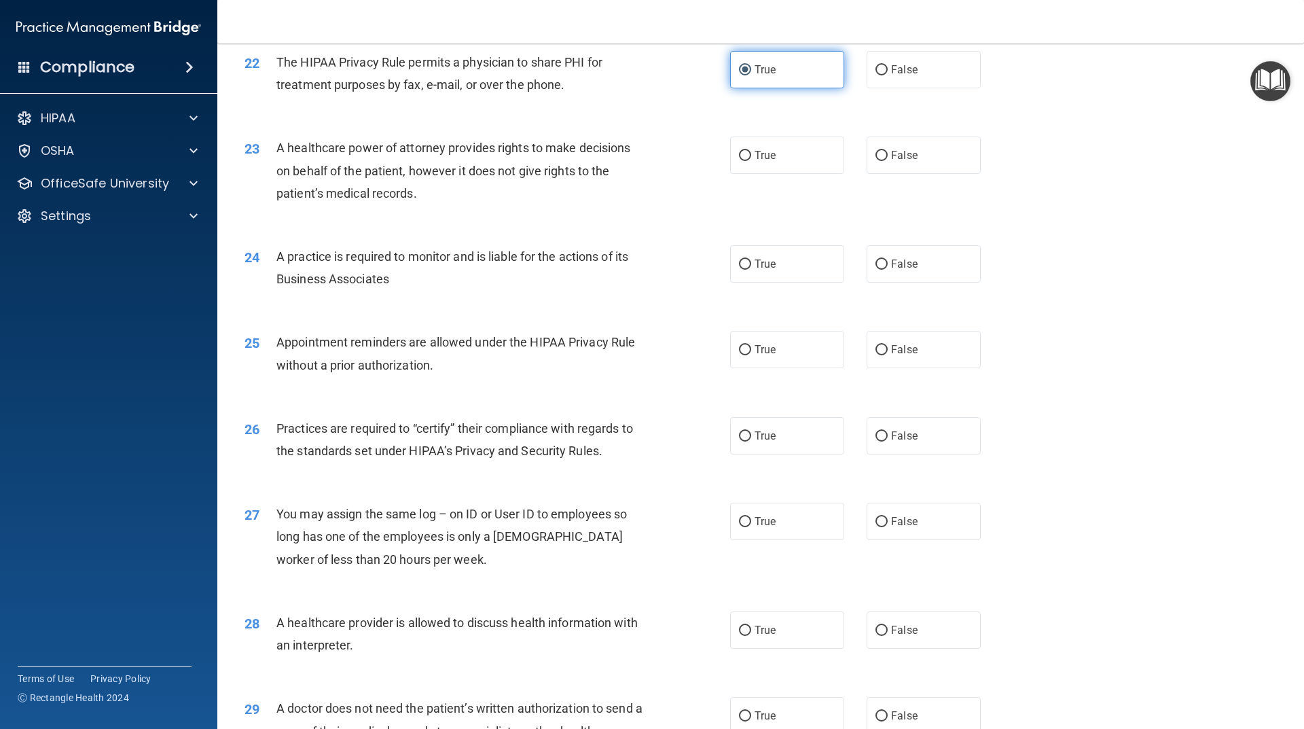
scroll to position [2230, 0]
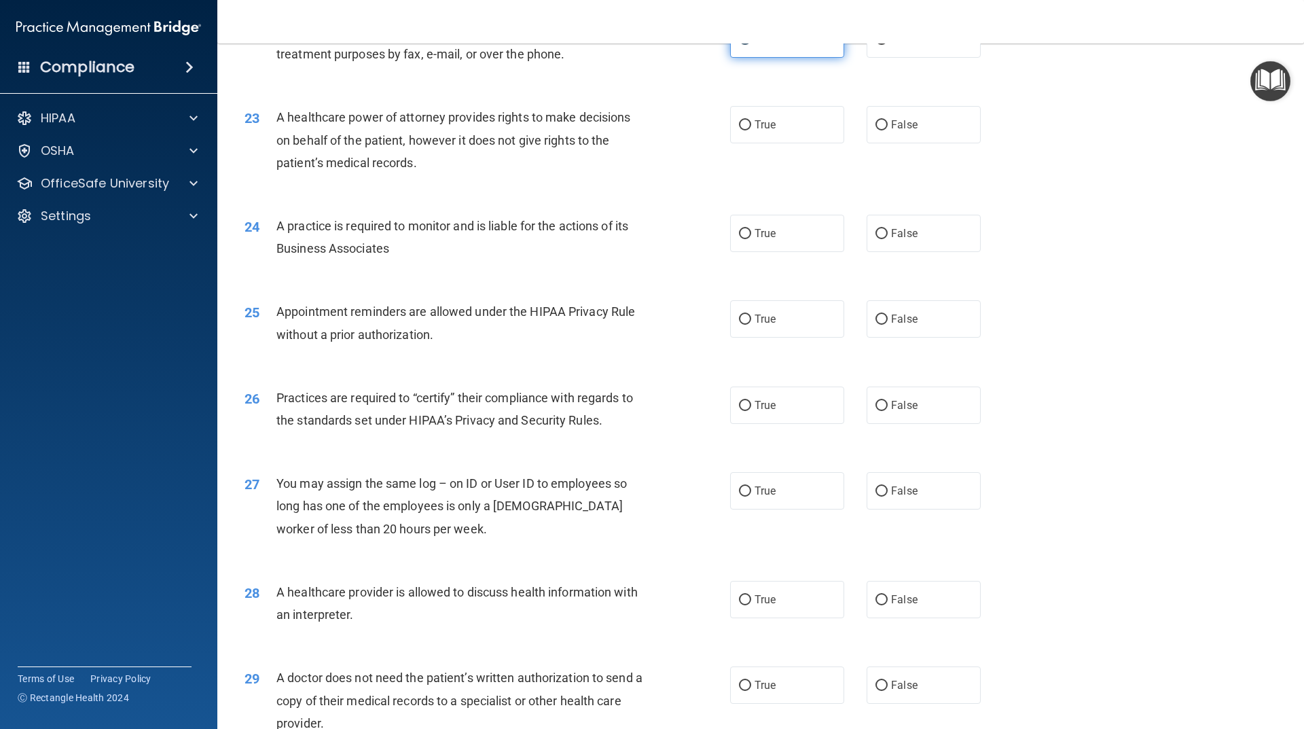
click at [802, 120] on label "True" at bounding box center [787, 124] width 114 height 37
click at [751, 120] on input "True" at bounding box center [745, 125] width 12 height 10
radio input "true"
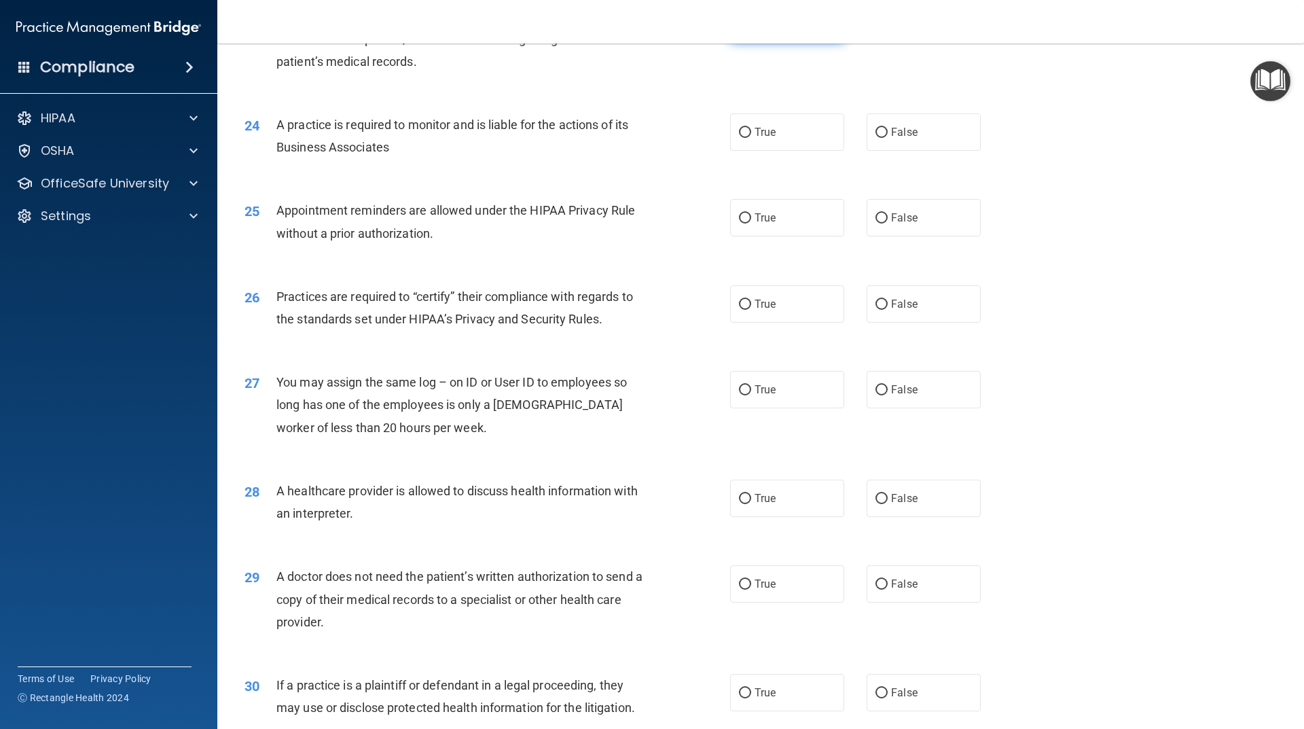
scroll to position [2366, 0]
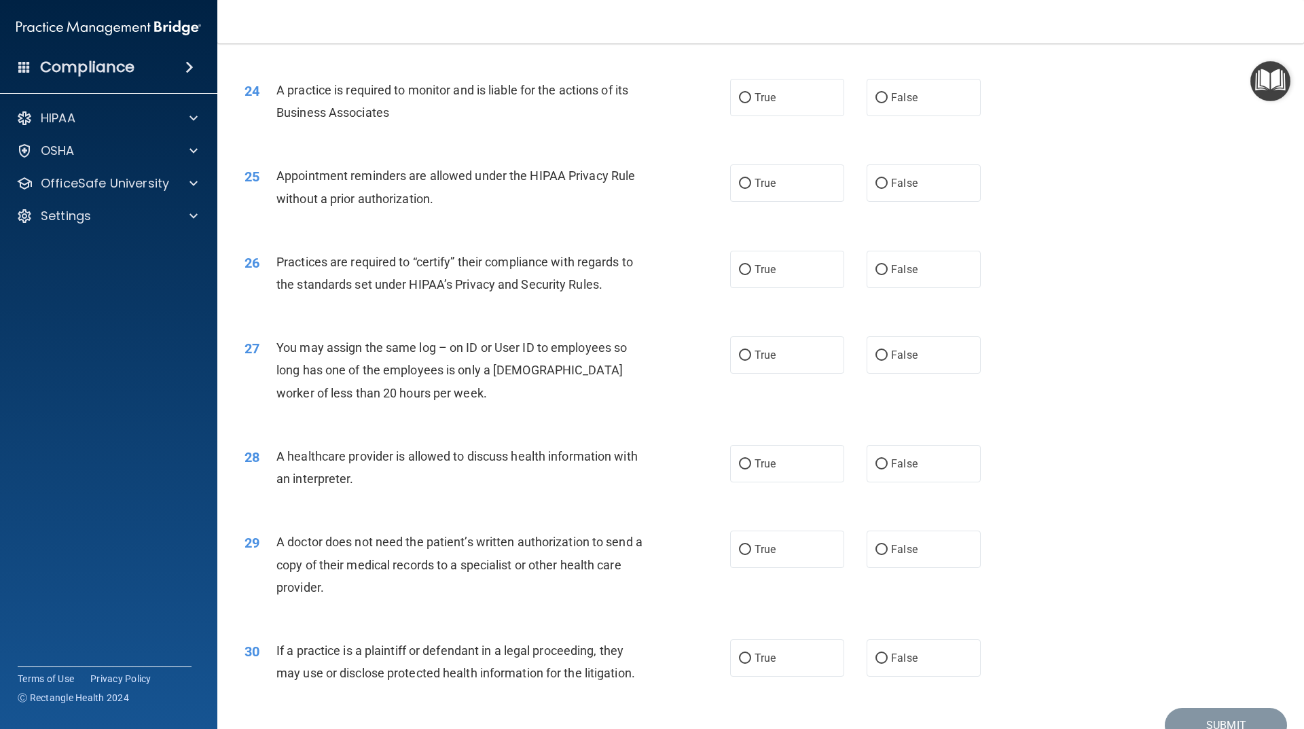
click at [780, 116] on div "24 A practice is required to monitor and is liable for the actions of its Busin…" at bounding box center [760, 105] width 1053 height 86
click at [780, 108] on label "True" at bounding box center [787, 97] width 114 height 37
click at [751, 103] on input "True" at bounding box center [745, 98] width 12 height 10
radio input "true"
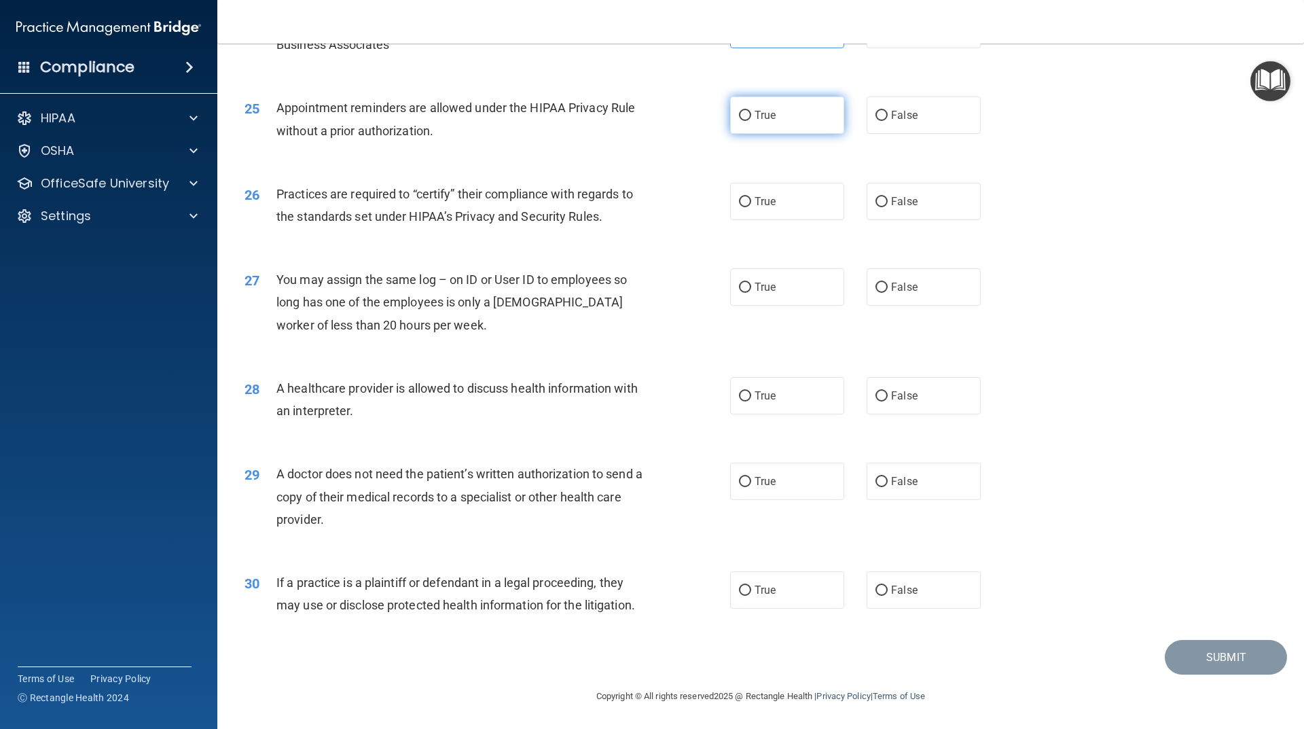
click at [783, 122] on label "True" at bounding box center [787, 114] width 114 height 37
click at [751, 121] on input "True" at bounding box center [745, 116] width 12 height 10
radio input "true"
click at [831, 203] on label "True" at bounding box center [787, 201] width 114 height 37
click at [751, 203] on input "True" at bounding box center [745, 202] width 12 height 10
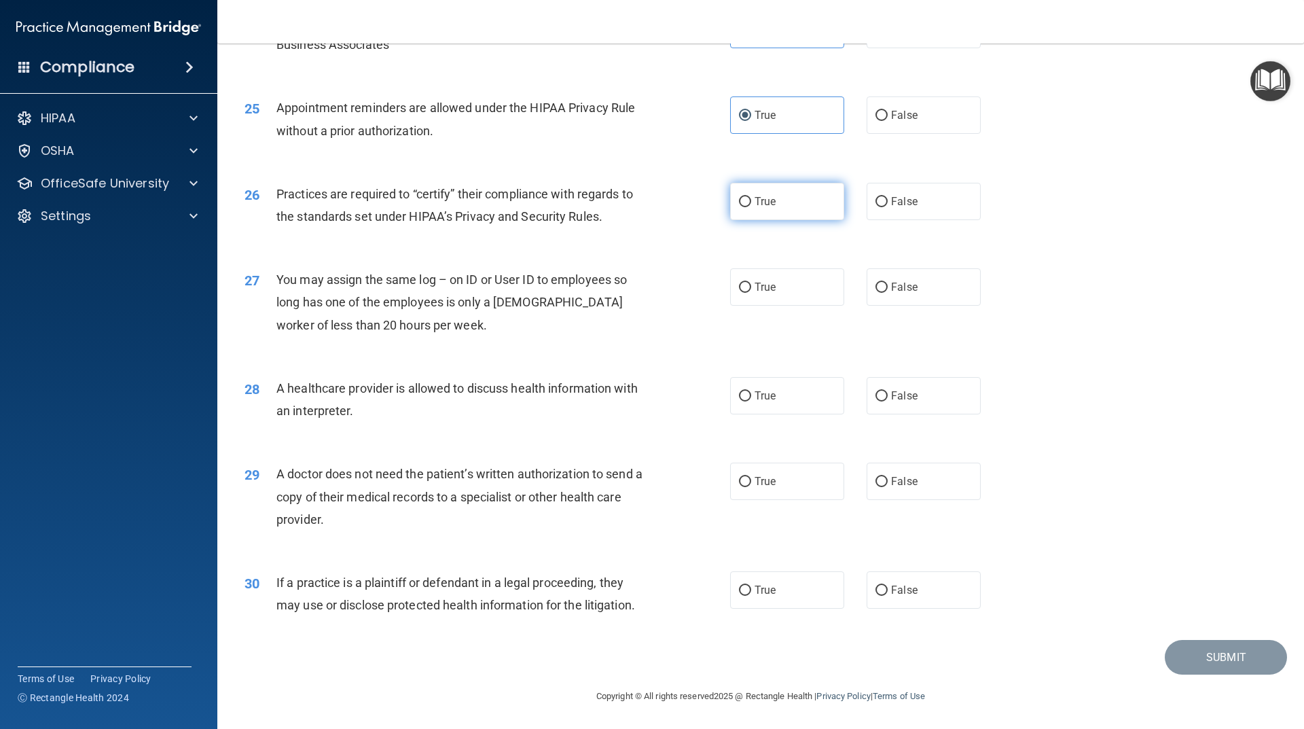
radio input "true"
click at [906, 285] on span "False" at bounding box center [904, 287] width 26 height 13
click at [888, 285] on input "False" at bounding box center [882, 288] width 12 height 10
radio input "true"
click at [805, 391] on label "True" at bounding box center [787, 395] width 114 height 37
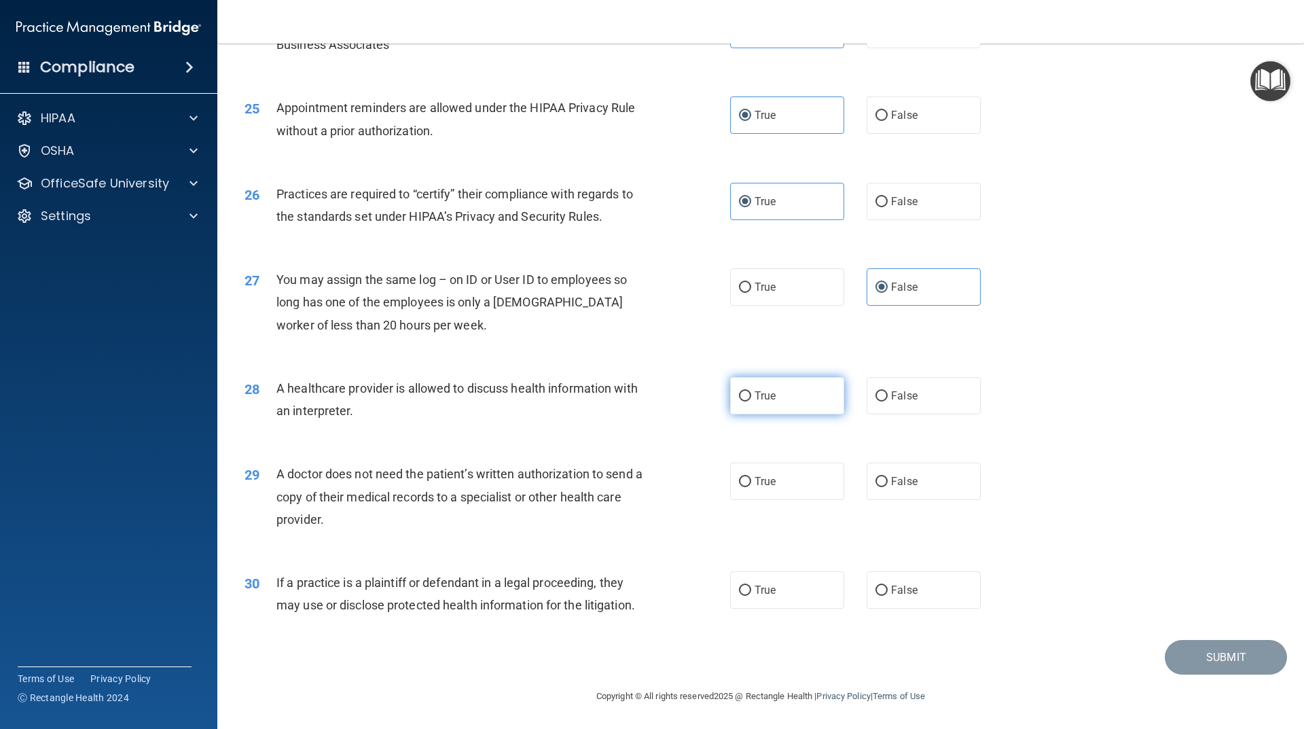
click at [751, 391] on input "True" at bounding box center [745, 396] width 12 height 10
radio input "true"
click at [899, 492] on label "False" at bounding box center [924, 481] width 114 height 37
click at [888, 487] on input "False" at bounding box center [882, 482] width 12 height 10
radio input "true"
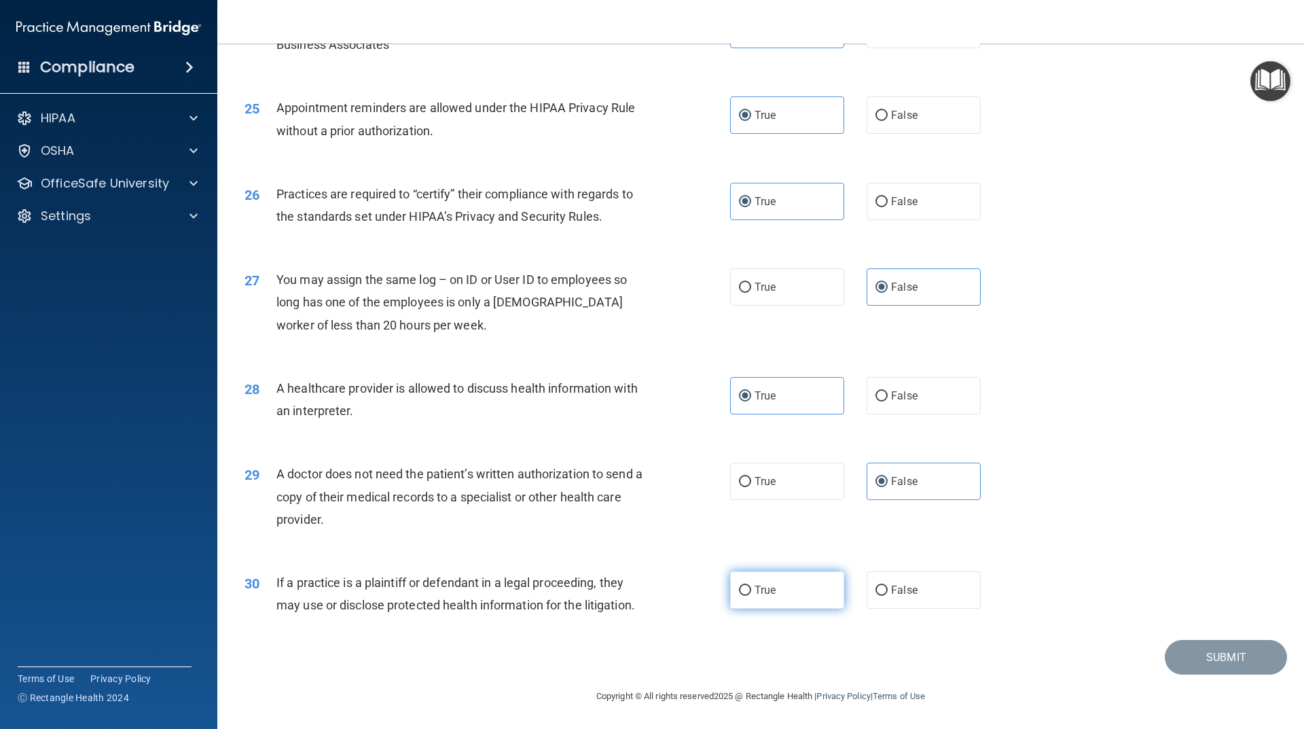
click at [764, 577] on label "True" at bounding box center [787, 589] width 114 height 37
click at [751, 586] on input "True" at bounding box center [745, 591] width 12 height 10
radio input "true"
click at [1182, 655] on button "Submit" at bounding box center [1226, 657] width 122 height 35
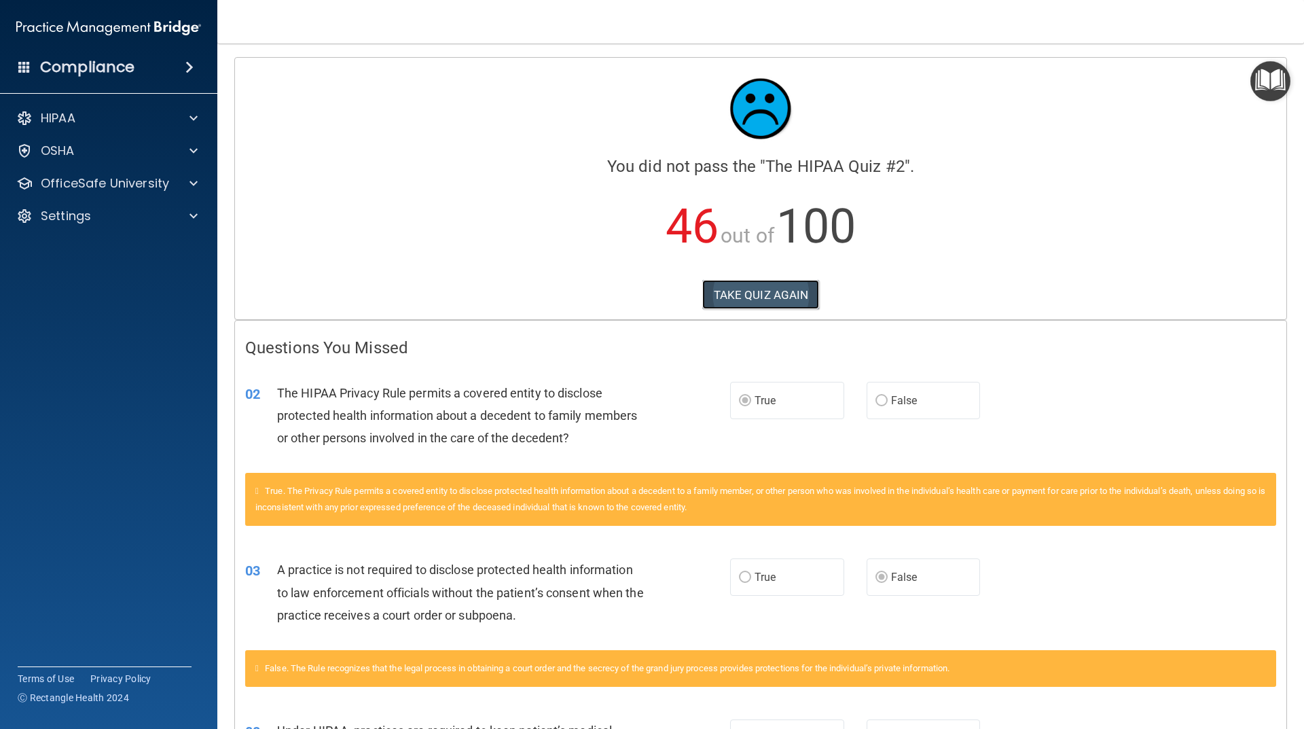
click at [740, 296] on button "TAKE QUIZ AGAIN" at bounding box center [761, 295] width 118 height 30
